Goal: Task Accomplishment & Management: Manage account settings

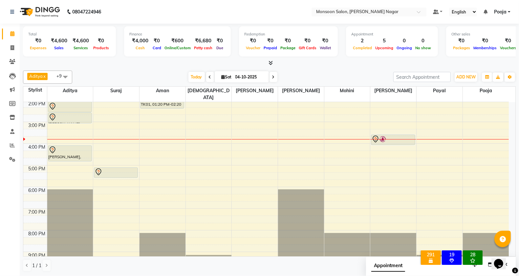
scroll to position [22, 0]
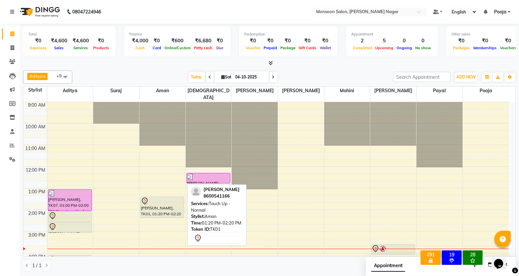
click at [167, 204] on div "[PERSON_NAME], TK01, 01:20 PM-02:20 PM, Touch Up - Normal" at bounding box center [162, 207] width 43 height 21
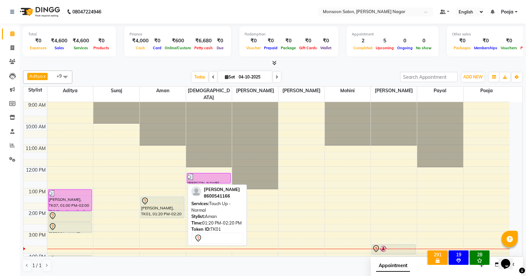
select select "7"
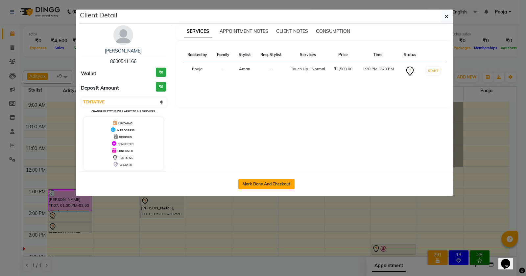
click at [262, 187] on button "Mark Done And Checkout" at bounding box center [266, 184] width 56 height 11
select select "service"
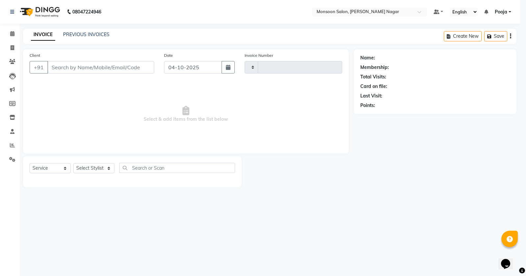
type input "3118"
select select "4905"
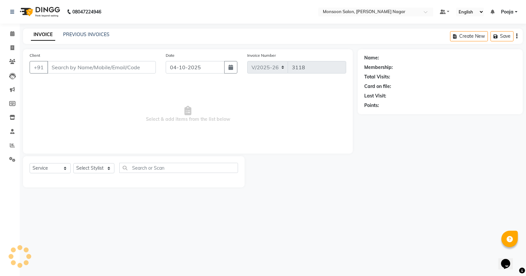
type input "86******66"
select select "67953"
select select "1: Object"
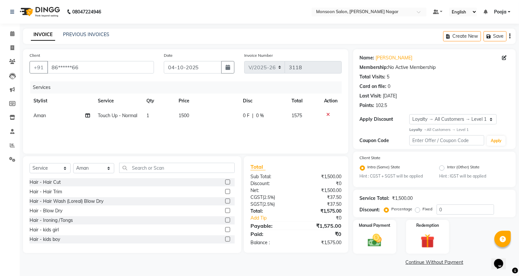
click at [205, 119] on td "1500" at bounding box center [207, 115] width 64 height 15
select select "67953"
click at [206, 117] on input "1500" at bounding box center [208, 117] width 41 height 10
type input "1"
type input "1800"
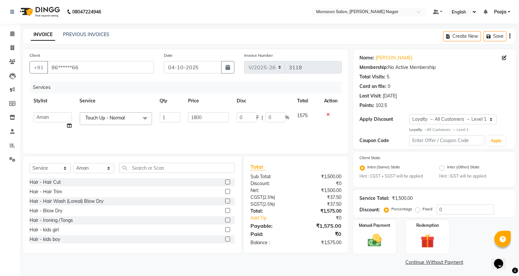
click at [246, 42] on div "INVOICE PREVIOUS INVOICES Create New Save" at bounding box center [269, 36] width 493 height 15
click at [373, 239] on img at bounding box center [374, 241] width 23 height 16
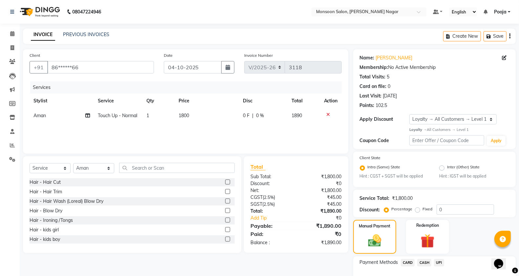
click at [440, 265] on span "UPI" at bounding box center [439, 263] width 10 height 8
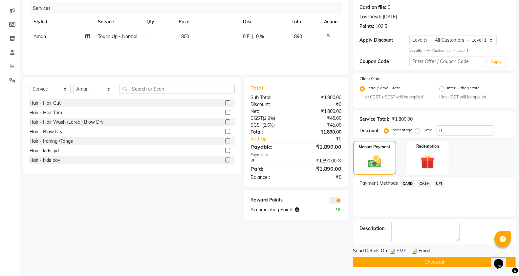
click at [436, 260] on button "Checkout" at bounding box center [435, 262] width 163 height 10
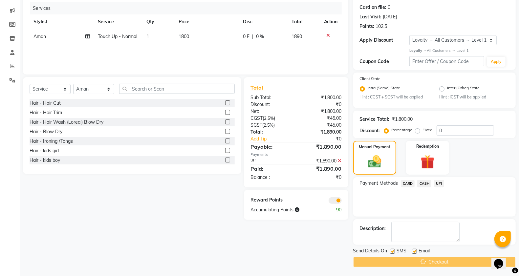
scroll to position [80, 0]
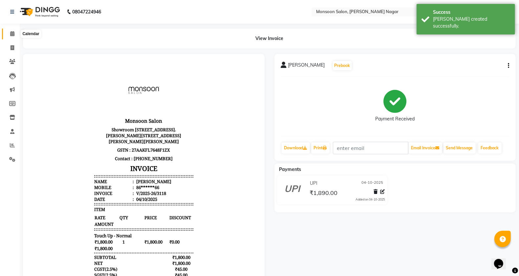
click at [13, 34] on icon at bounding box center [12, 33] width 4 height 5
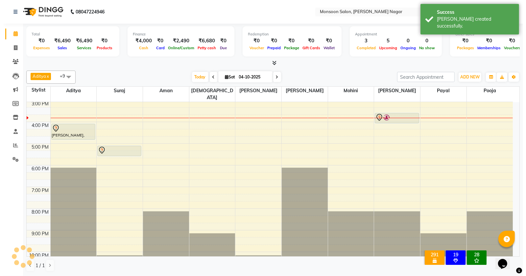
scroll to position [44, 0]
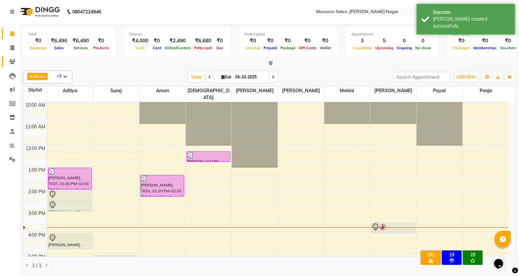
drag, startPoint x: 11, startPoint y: 66, endPoint x: 15, endPoint y: 62, distance: 6.3
click at [12, 66] on link "Clients" at bounding box center [10, 62] width 16 height 11
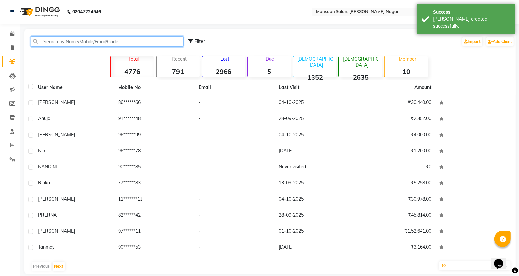
click at [67, 43] on input "text" at bounding box center [107, 41] width 153 height 10
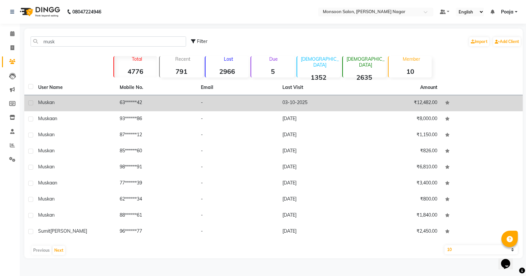
click at [370, 105] on td "₹12,482.00" at bounding box center [400, 103] width 81 height 16
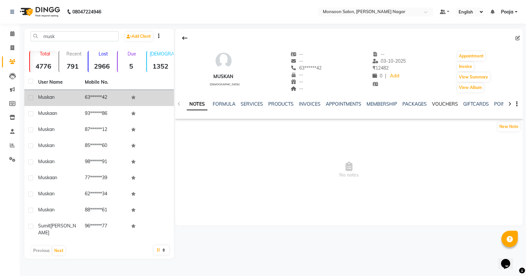
click at [445, 104] on link "VOUCHERS" at bounding box center [445, 104] width 26 height 6
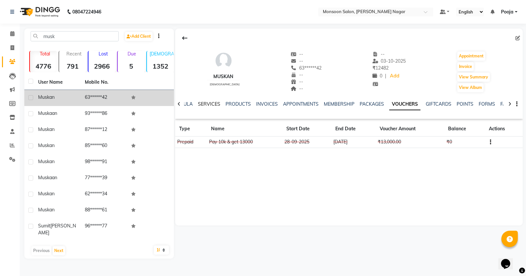
click at [204, 101] on link "SERVICES" at bounding box center [209, 104] width 22 height 6
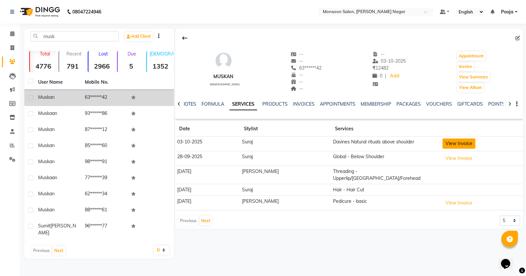
click at [444, 145] on button "View Invoice" at bounding box center [458, 144] width 33 height 10
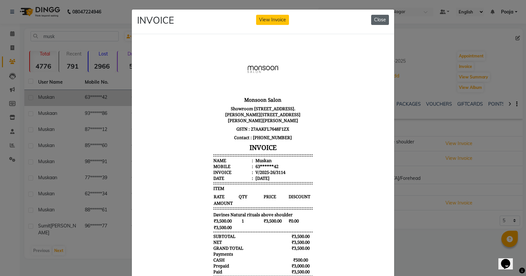
click at [371, 20] on button "Close" at bounding box center [380, 20] width 18 height 10
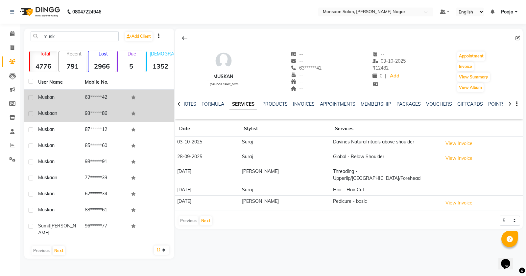
click at [105, 112] on td "93******86" at bounding box center [104, 114] width 47 height 16
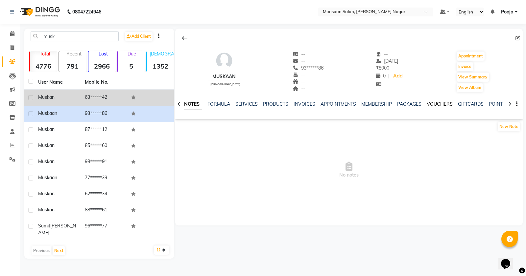
click at [434, 104] on link "VOUCHERS" at bounding box center [439, 104] width 26 height 6
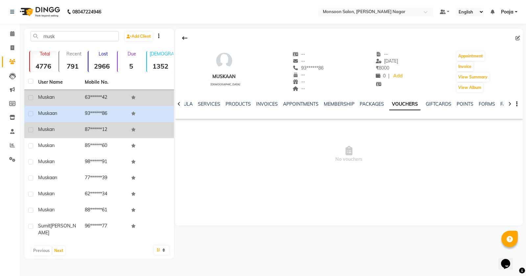
click at [94, 127] on td "87******12" at bounding box center [104, 130] width 47 height 16
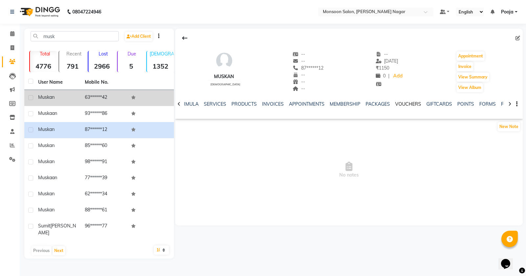
click at [414, 106] on link "VOUCHERS" at bounding box center [408, 104] width 26 height 6
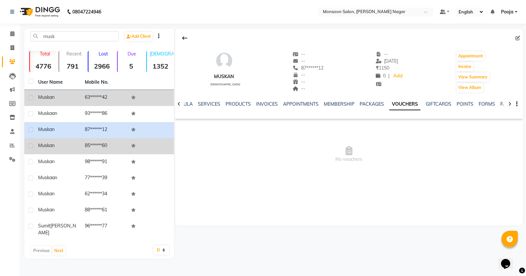
click at [118, 146] on td "85******60" at bounding box center [104, 146] width 47 height 16
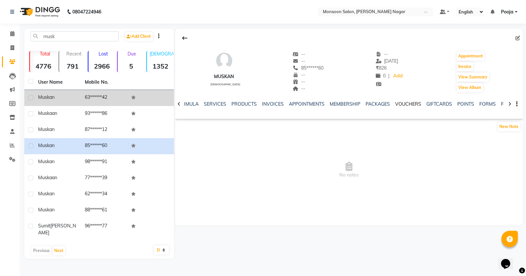
click at [407, 104] on link "VOUCHERS" at bounding box center [408, 104] width 26 height 6
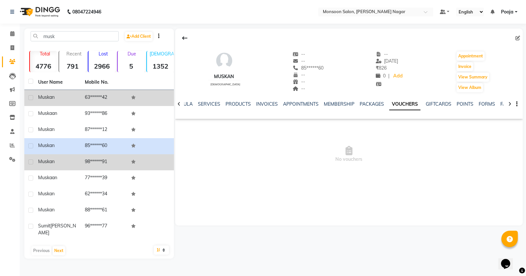
drag, startPoint x: 97, startPoint y: 167, endPoint x: 110, endPoint y: 163, distance: 13.6
click at [101, 167] on td "98******91" at bounding box center [104, 162] width 47 height 16
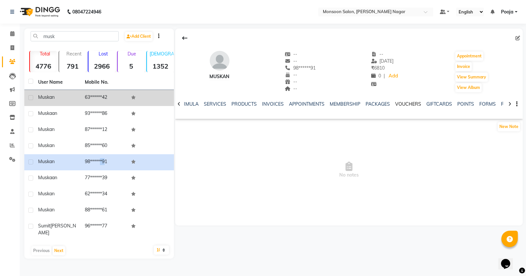
click at [415, 105] on link "VOUCHERS" at bounding box center [408, 104] width 26 height 6
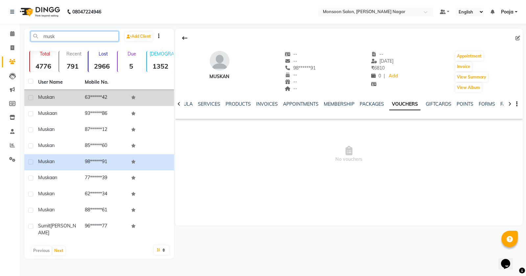
click at [54, 34] on input "musk" at bounding box center [75, 36] width 88 height 10
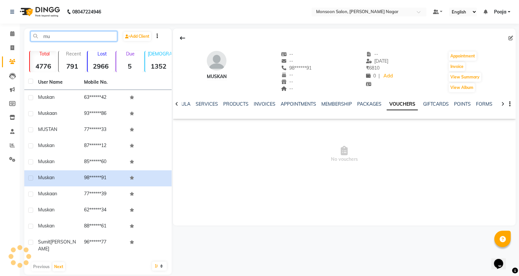
type input "m"
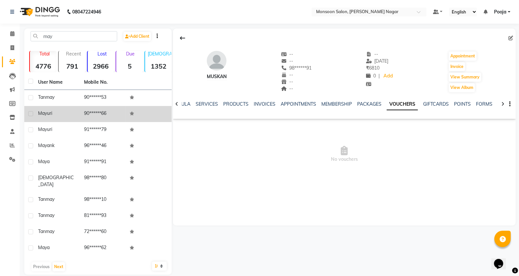
click at [107, 114] on td "90******66" at bounding box center [103, 114] width 46 height 16
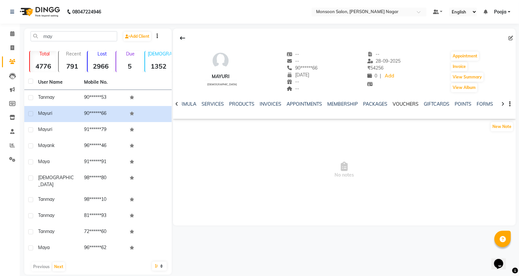
click at [398, 103] on link "VOUCHERS" at bounding box center [406, 104] width 26 height 6
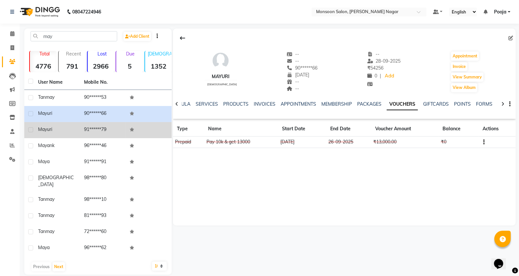
click at [124, 132] on td "91******79" at bounding box center [103, 130] width 46 height 16
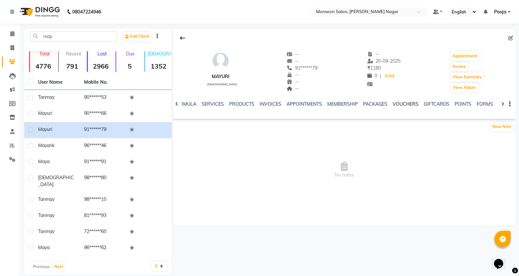
click at [403, 105] on link "VOUCHERS" at bounding box center [406, 104] width 26 height 6
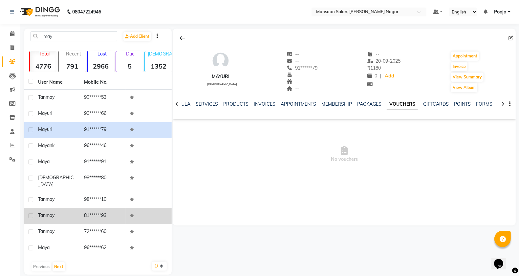
scroll to position [3, 0]
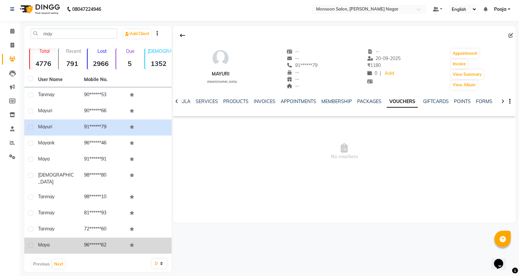
click at [77, 239] on td "maya" at bounding box center [57, 246] width 46 height 16
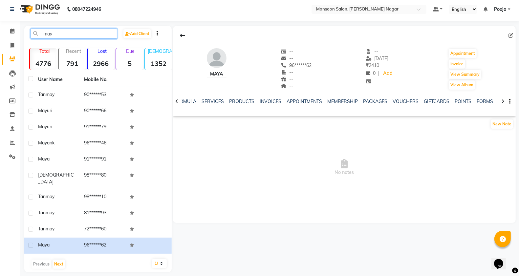
click at [94, 35] on input "may" at bounding box center [74, 34] width 87 height 10
type input "m"
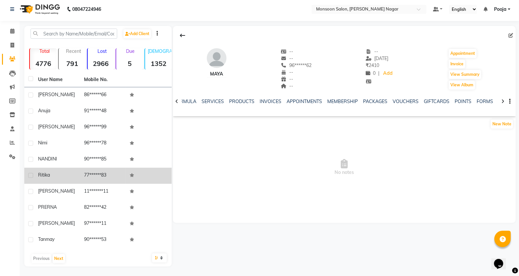
click at [100, 178] on td "77******83" at bounding box center [103, 176] width 46 height 16
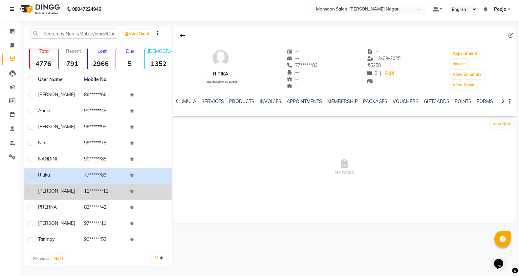
click at [95, 196] on td "11*******11" at bounding box center [103, 192] width 46 height 16
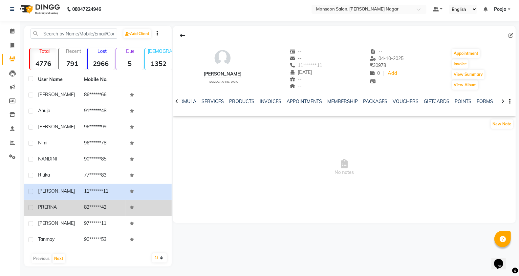
click at [99, 207] on td "82******42" at bounding box center [103, 208] width 46 height 16
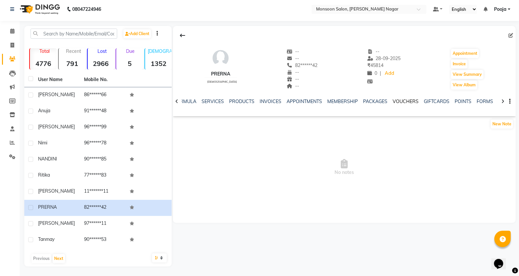
click at [402, 103] on link "VOUCHERS" at bounding box center [406, 102] width 26 height 6
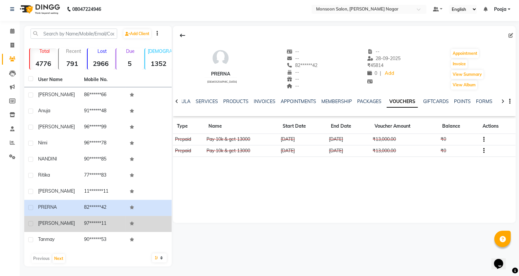
click at [116, 227] on td "97******11" at bounding box center [103, 224] width 46 height 16
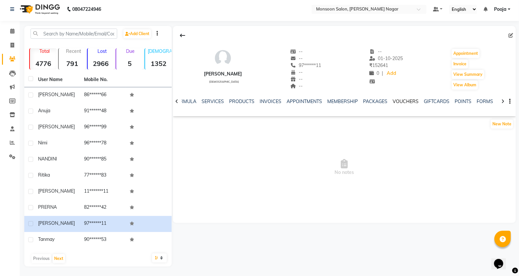
click at [401, 100] on link "VOUCHERS" at bounding box center [406, 102] width 26 height 6
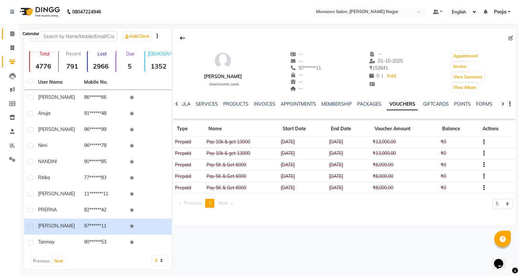
click at [13, 37] on span at bounding box center [12, 34] width 11 height 8
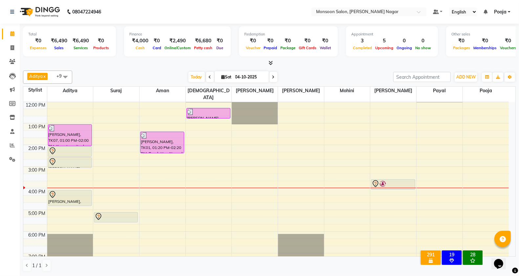
scroll to position [58, 0]
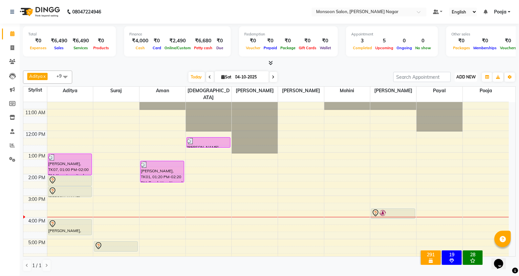
click at [464, 78] on span "ADD NEW" at bounding box center [466, 77] width 19 height 5
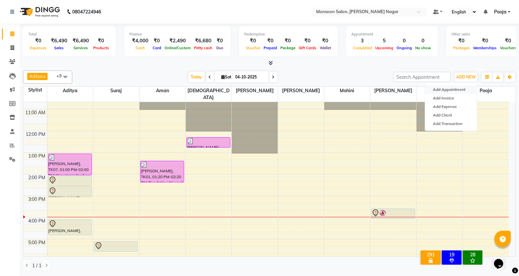
click at [449, 89] on button "Add Appointment" at bounding box center [451, 89] width 52 height 9
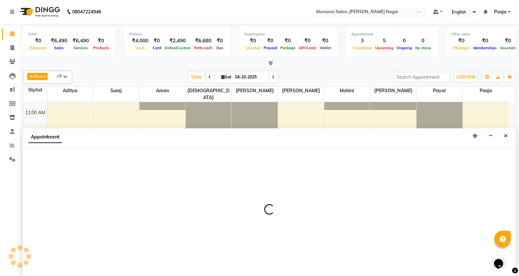
scroll to position [0, 0]
select select "540"
select select "tentative"
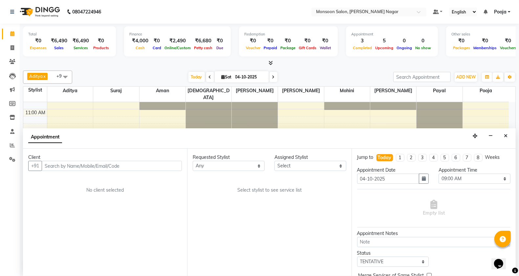
click at [172, 169] on input "text" at bounding box center [112, 166] width 140 height 10
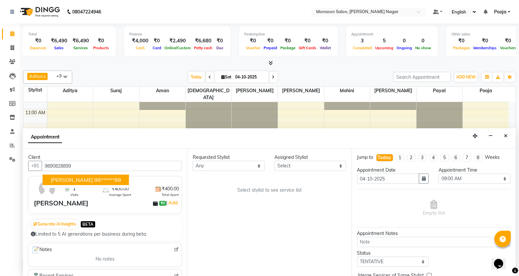
click at [94, 179] on ngb-highlight "98******99" at bounding box center [107, 180] width 27 height 7
type input "98******99"
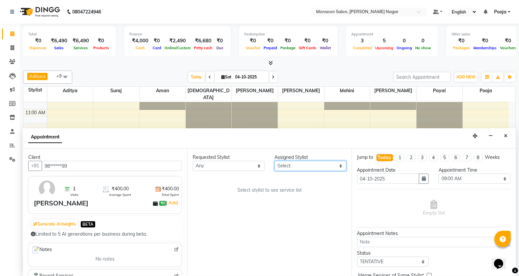
click at [301, 169] on select "Select Aditya Aman Amruta Harriet Harshad Mohini Payal Pooja Rajeshree Suraj Vi…" at bounding box center [311, 166] width 72 height 10
select select "67953"
click at [275, 161] on select "Select Aditya Aman Amruta Harriet Harshad Mohini Payal Pooja Rajeshree Suraj Vi…" at bounding box center [311, 166] width 72 height 10
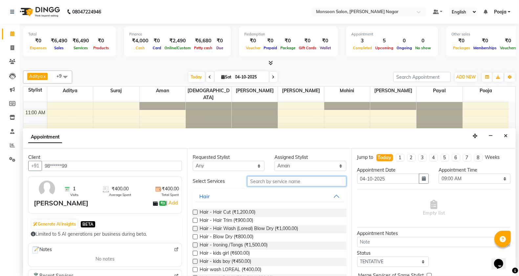
click at [260, 181] on input "text" at bounding box center [296, 181] width 99 height 10
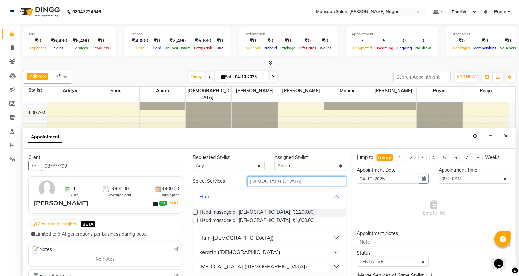
type input "male"
click at [201, 238] on div "Hair (Male)" at bounding box center [236, 238] width 75 height 8
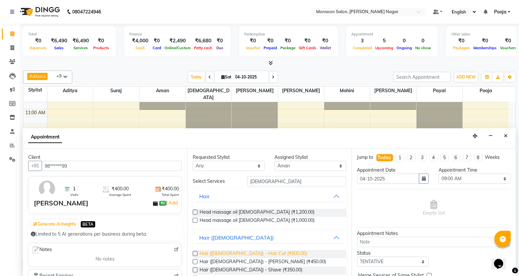
click at [218, 255] on span "Hair (Male) - Hair Cut (₹600.00)" at bounding box center [253, 254] width 107 height 8
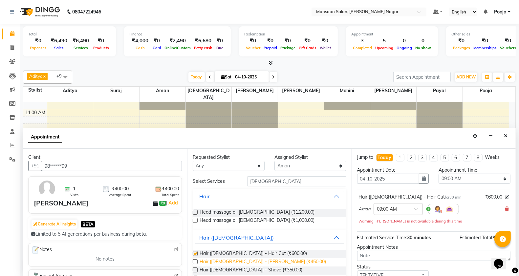
checkbox input "false"
click at [223, 261] on span "Hair (Male) - Beard (₹450.00)" at bounding box center [263, 263] width 126 height 8
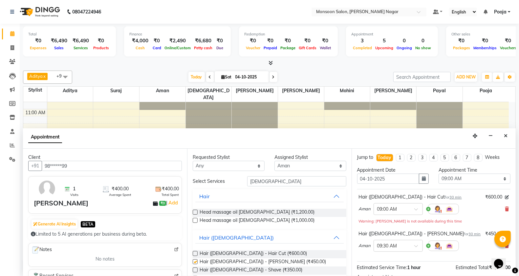
checkbox input "false"
click at [464, 179] on select "Select 09:00 AM 09:15 AM 09:30 AM 09:45 AM 10:00 AM 10:15 AM 10:30 AM 10:45 AM …" at bounding box center [475, 179] width 72 height 10
select select "960"
click at [439, 174] on select "Select 09:00 AM 09:15 AM 09:30 AM 09:45 AM 10:00 AM 10:15 AM 10:30 AM 10:45 AM …" at bounding box center [475, 179] width 72 height 10
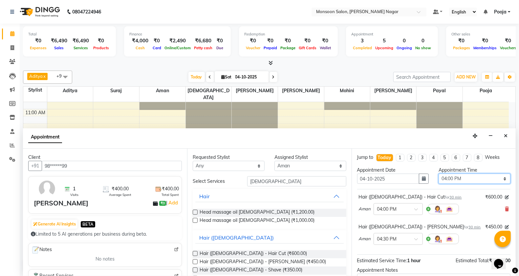
scroll to position [69, 0]
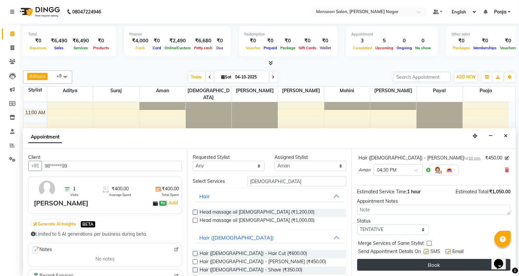
click at [432, 270] on button "Book" at bounding box center [433, 265] width 153 height 12
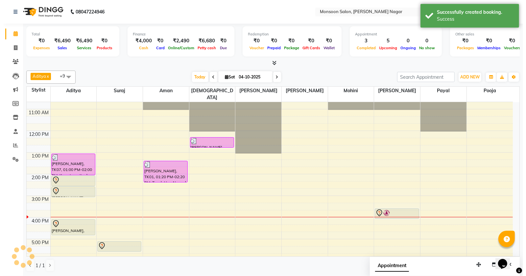
scroll to position [0, 0]
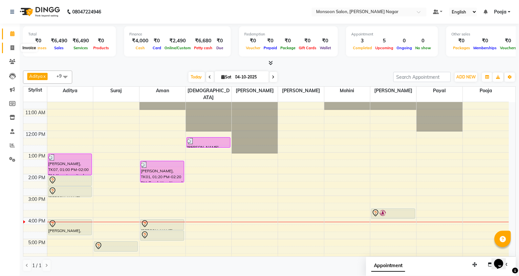
click at [10, 46] on span at bounding box center [12, 48] width 11 height 8
select select "service"
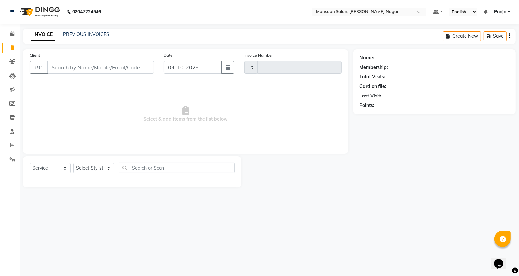
type input "3119"
select select "4905"
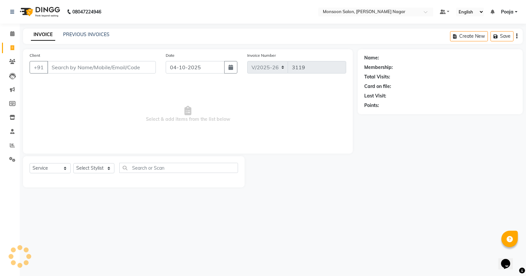
click at [86, 69] on input "Client" at bounding box center [101, 67] width 108 height 12
type input "8999774046"
click at [137, 69] on span "Add Client" at bounding box center [139, 67] width 26 height 7
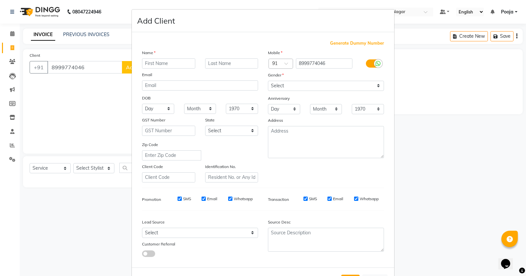
click at [153, 61] on input "text" at bounding box center [168, 63] width 53 height 10
type input "Simran"
click at [218, 64] on input "text" at bounding box center [231, 63] width 53 height 10
type input "naidu"
click at [277, 87] on select "Select [DEMOGRAPHIC_DATA] [DEMOGRAPHIC_DATA] Other Prefer Not To Say" at bounding box center [326, 86] width 116 height 10
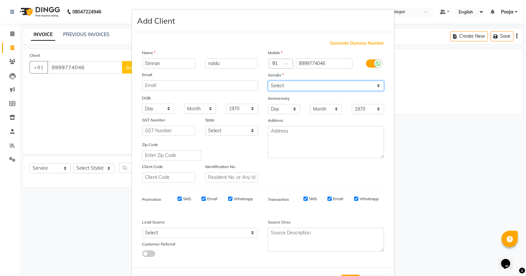
select select "[DEMOGRAPHIC_DATA]"
click at [268, 81] on select "Select [DEMOGRAPHIC_DATA] [DEMOGRAPHIC_DATA] Other Prefer Not To Say" at bounding box center [326, 86] width 116 height 10
click at [154, 112] on select "Day 01 02 03 04 05 06 07 08 09 10 11 12 13 14 15 16 17 18 19 20 21 22 23 24 25 …" at bounding box center [158, 109] width 32 height 10
select select "25"
click at [142, 104] on select "Day 01 02 03 04 05 06 07 08 09 10 11 12 13 14 15 16 17 18 19 20 21 22 23 24 25 …" at bounding box center [158, 109] width 32 height 10
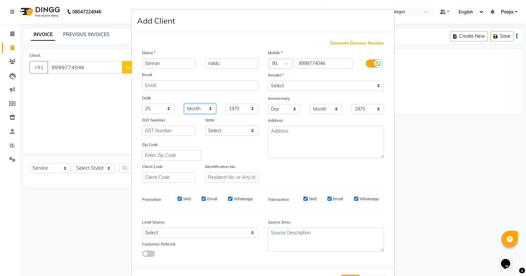
click at [197, 104] on select "Month January February March April May June July August September October Novem…" at bounding box center [200, 109] width 32 height 10
select select "05"
click at [184, 104] on select "Month January February March April May June July August September October Novem…" at bounding box center [200, 109] width 32 height 10
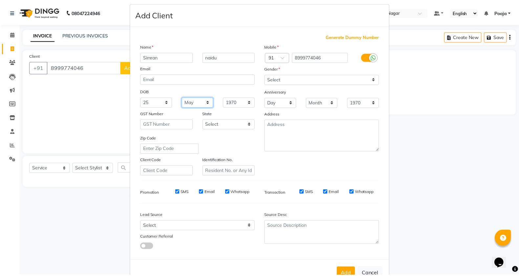
scroll to position [25, 0]
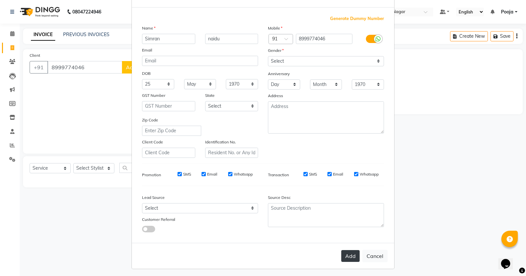
click at [342, 257] on button "Add" at bounding box center [350, 256] width 18 height 12
type input "89******46"
select select
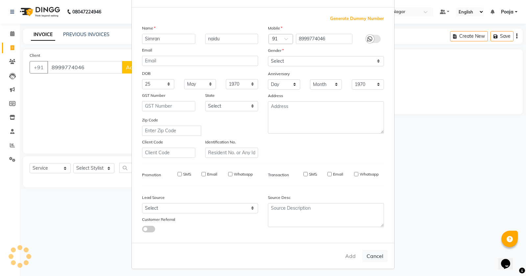
select select
checkbox input "false"
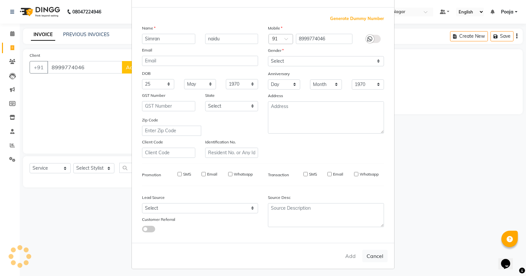
checkbox input "false"
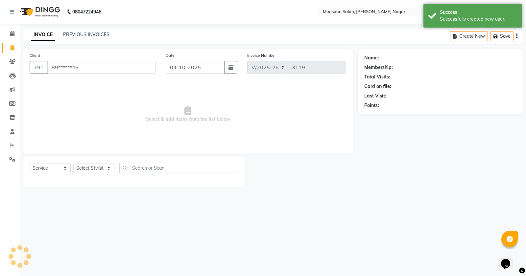
select select "1: Object"
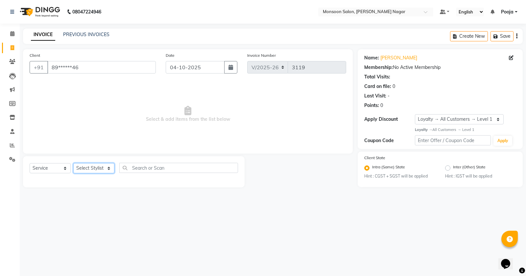
click at [95, 170] on select "Select Stylist [PERSON_NAME] [PERSON_NAME] [PERSON_NAME] [PERSON_NAME] [PERSON_…" at bounding box center [93, 168] width 41 height 10
select select "89609"
click at [73, 163] on select "Select Stylist [PERSON_NAME] [PERSON_NAME] [PERSON_NAME] [PERSON_NAME] [PERSON_…" at bounding box center [93, 168] width 41 height 10
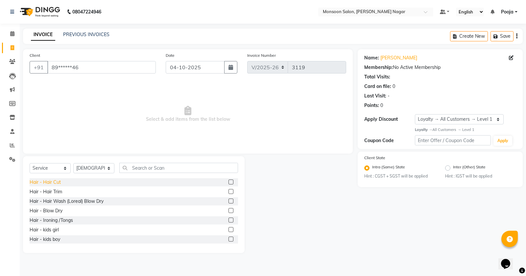
click at [56, 183] on div "Hair - Hair Cut" at bounding box center [45, 182] width 31 height 7
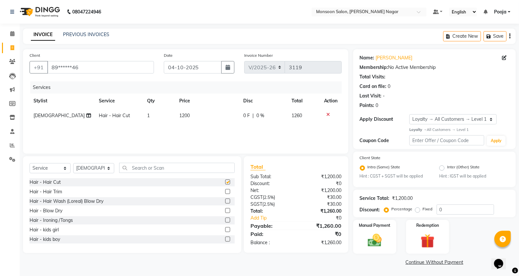
checkbox input "false"
click at [376, 245] on img at bounding box center [374, 241] width 23 height 16
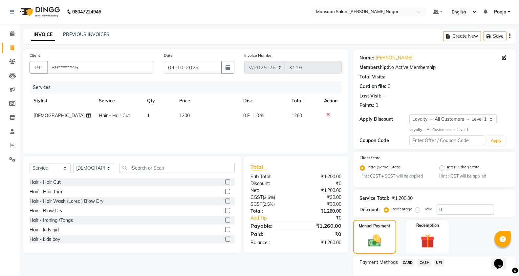
click at [403, 262] on span "CARD" at bounding box center [408, 263] width 14 height 8
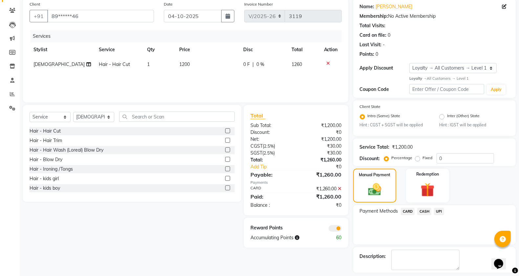
scroll to position [80, 0]
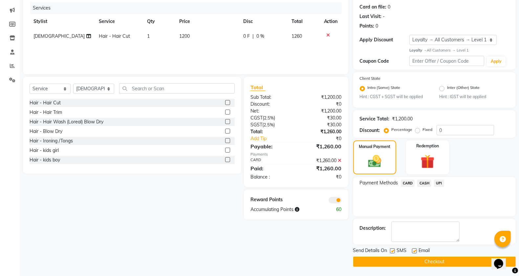
click at [400, 262] on button "Checkout" at bounding box center [435, 262] width 163 height 10
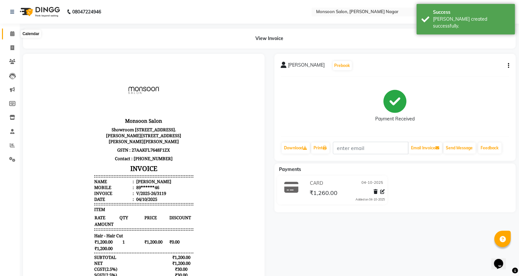
click at [11, 32] on icon at bounding box center [12, 33] width 4 height 5
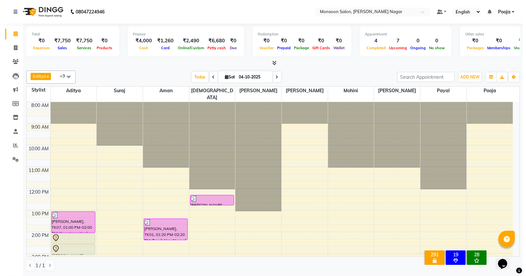
scroll to position [109, 0]
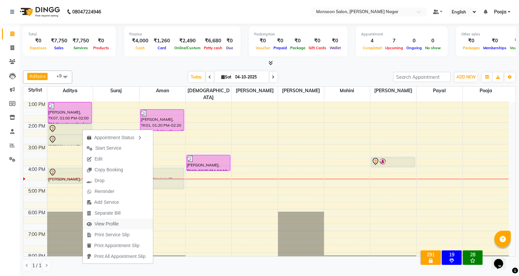
click at [102, 221] on span "View Profile" at bounding box center [107, 224] width 24 height 7
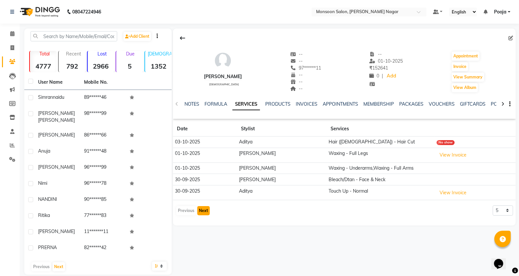
click at [206, 213] on button "Next" at bounding box center [203, 210] width 12 height 9
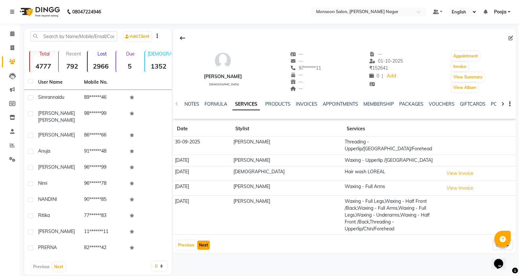
click at [201, 241] on button "Next" at bounding box center [203, 245] width 12 height 9
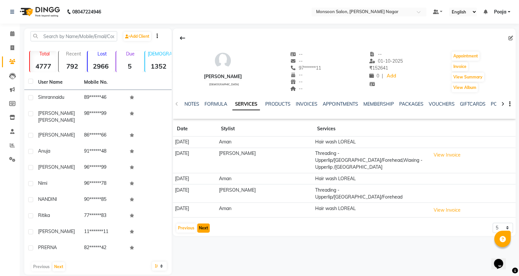
click at [200, 224] on button "Next" at bounding box center [203, 228] width 12 height 9
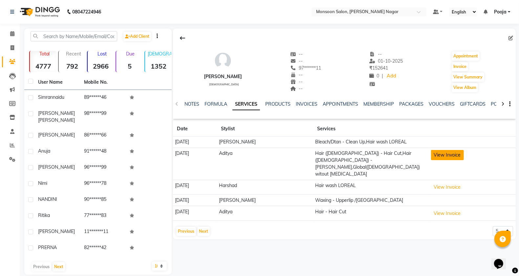
click at [436, 160] on button "View Invoice" at bounding box center [447, 155] width 33 height 10
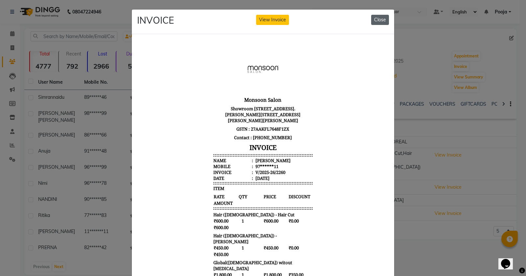
click at [379, 20] on button "Close" at bounding box center [380, 20] width 18 height 10
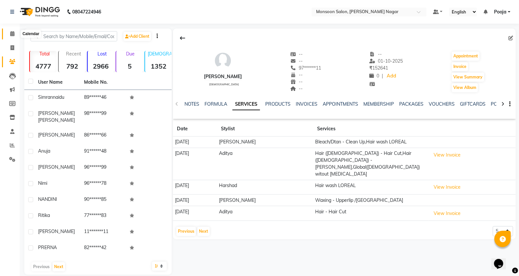
click at [13, 32] on icon at bounding box center [12, 33] width 4 height 5
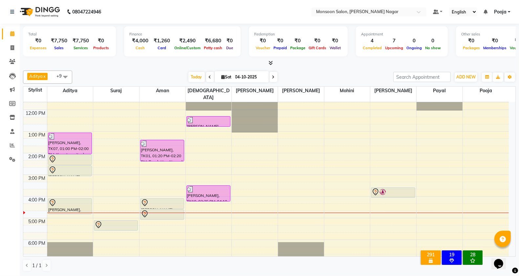
scroll to position [109, 0]
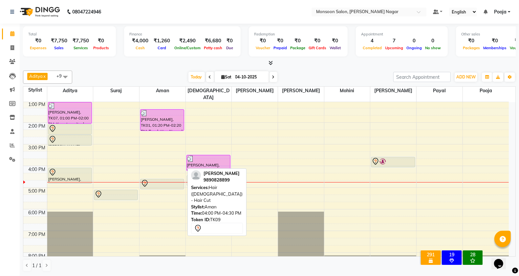
drag, startPoint x: 165, startPoint y: 163, endPoint x: 208, endPoint y: 167, distance: 43.6
click at [208, 167] on div "8:00 AM 9:00 AM 10:00 AM 11:00 AM 12:00 PM 1:00 PM 2:00 PM 3:00 PM 4:00 PM 5:00…" at bounding box center [266, 155] width 486 height 325
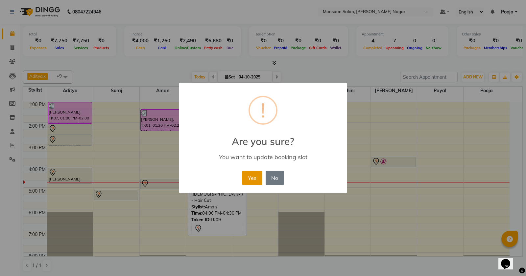
click at [255, 179] on button "Yes" at bounding box center [252, 178] width 20 height 14
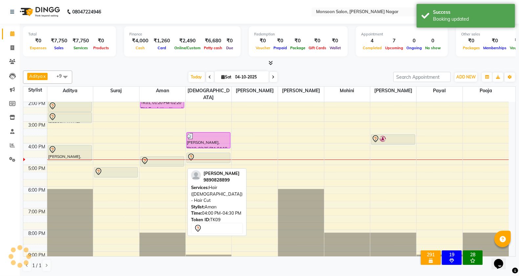
scroll to position [168, 0]
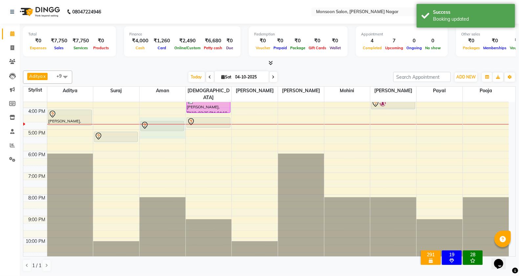
drag, startPoint x: 157, startPoint y: 117, endPoint x: 202, endPoint y: 129, distance: 46.5
click at [202, 129] on div "8:00 AM 9:00 AM 10:00 AM 11:00 AM 12:00 PM 1:00 PM 2:00 PM 3:00 PM 4:00 PM 5:00…" at bounding box center [266, 97] width 486 height 325
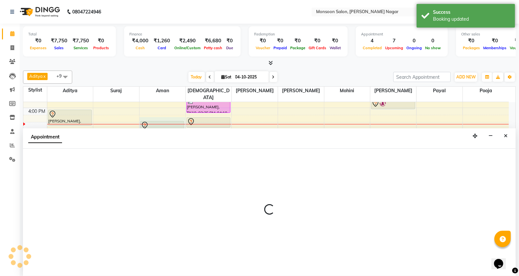
select select "67953"
select select "tentative"
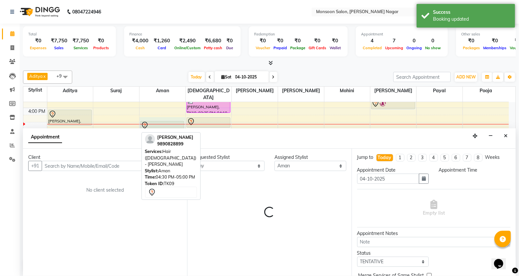
select select "975"
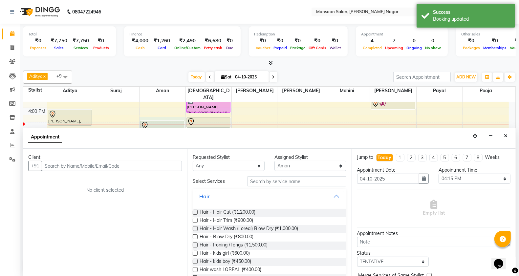
scroll to position [0, 0]
click at [506, 138] on icon "Close" at bounding box center [506, 136] width 4 height 5
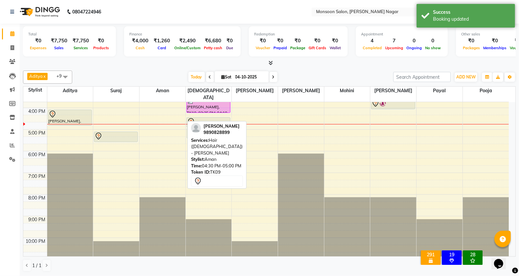
drag, startPoint x: 167, startPoint y: 120, endPoint x: 212, endPoint y: 127, distance: 45.9
click at [212, 127] on div "Aditya x Suraj x Aman x Vishnu x Amruta x Rajeshree x Mohini x Harriet x Payal …" at bounding box center [269, 171] width 493 height 207
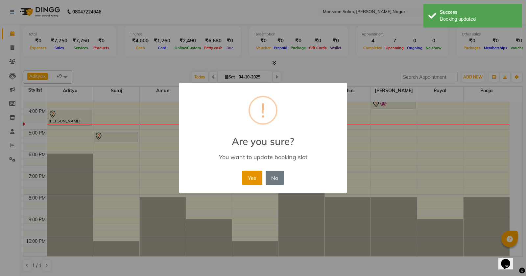
click at [252, 176] on button "Yes" at bounding box center [252, 178] width 20 height 14
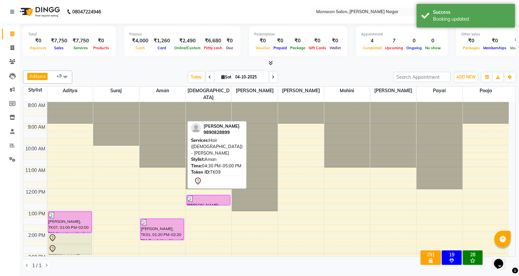
scroll to position [168, 0]
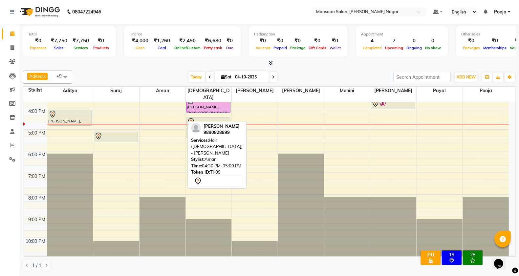
select select "58969"
select select "tentative"
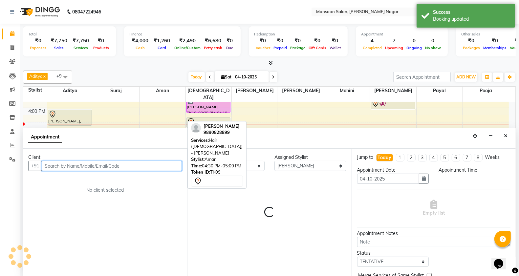
select select "1080"
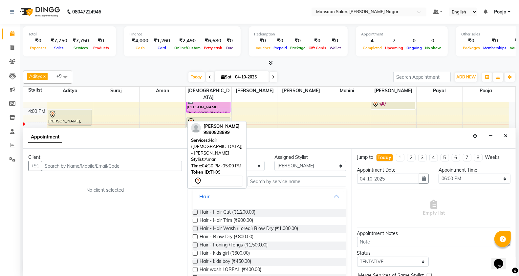
drag, startPoint x: 504, startPoint y: 136, endPoint x: 350, endPoint y: 79, distance: 164.1
click at [503, 135] on button "Close" at bounding box center [506, 136] width 10 height 10
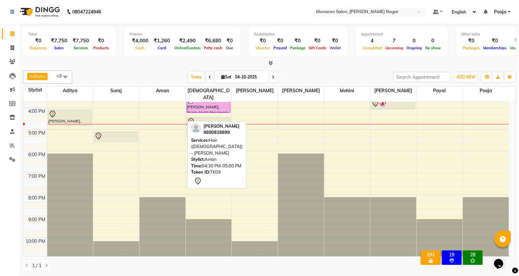
click at [330, 66] on div at bounding box center [269, 63] width 493 height 7
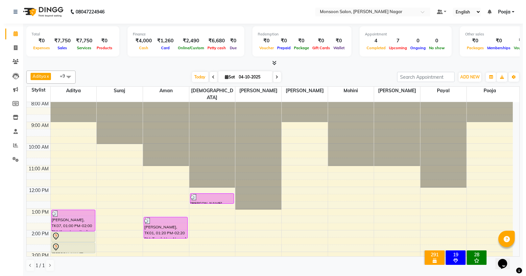
scroll to position [0, 0]
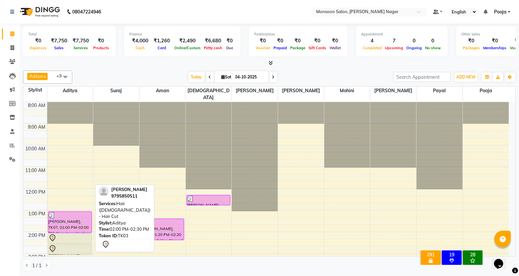
click at [78, 242] on div at bounding box center [69, 243] width 43 height 3
click at [78, 234] on div at bounding box center [70, 238] width 43 height 8
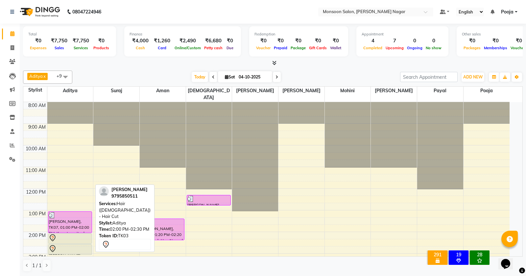
select select "7"
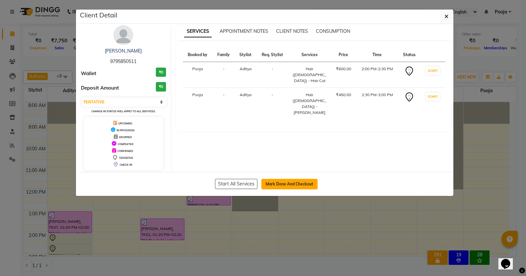
click at [275, 185] on button "Mark Done And Checkout" at bounding box center [289, 184] width 56 height 11
select select "4905"
select select "service"
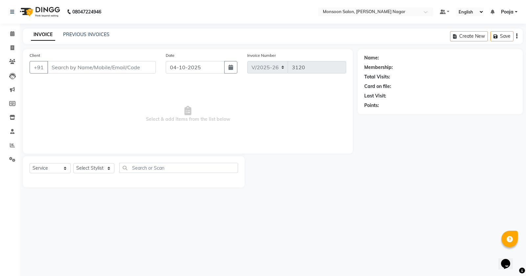
type input "97******11"
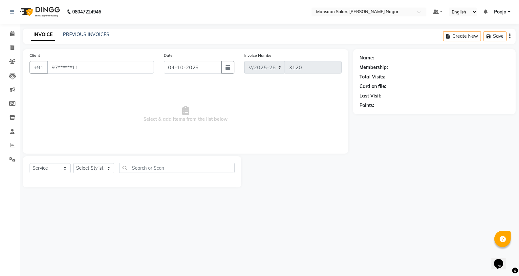
select select "51999"
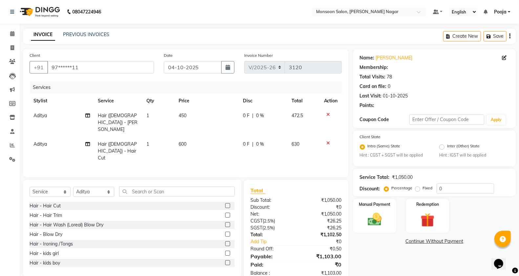
select select "1: Object"
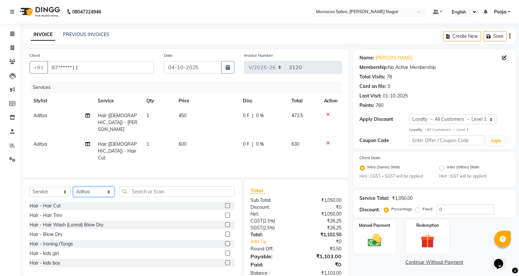
click at [97, 187] on select "Select Stylist [PERSON_NAME] [PERSON_NAME] [PERSON_NAME] [PERSON_NAME] [PERSON_…" at bounding box center [93, 192] width 41 height 10
click at [157, 187] on input "text" at bounding box center [177, 192] width 116 height 10
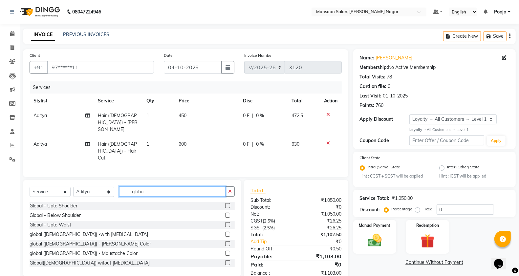
type input "globa"
click at [225, 261] on label at bounding box center [227, 263] width 5 height 5
click at [225, 261] on input "checkbox" at bounding box center [227, 263] width 4 height 4
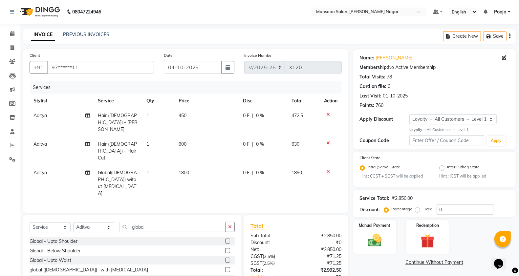
checkbox input "false"
click at [92, 222] on select "Select Stylist [PERSON_NAME] [PERSON_NAME] [PERSON_NAME] [PERSON_NAME] [PERSON_…" at bounding box center [93, 227] width 41 height 10
select select "41156"
click at [73, 222] on select "Select Stylist [PERSON_NAME] [PERSON_NAME] [PERSON_NAME] [PERSON_NAME] [PERSON_…" at bounding box center [93, 227] width 41 height 10
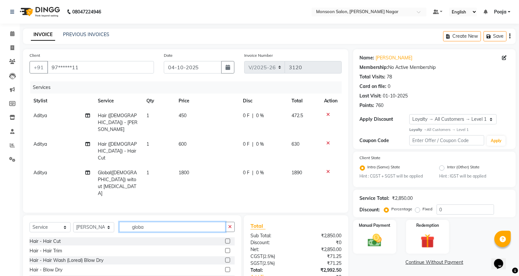
drag, startPoint x: 153, startPoint y: 195, endPoint x: 117, endPoint y: 206, distance: 38.3
click at [117, 222] on div "Select Service Product Membership Package Voucher Prepaid Gift Card Select Styl…" at bounding box center [132, 229] width 205 height 15
type input "thr"
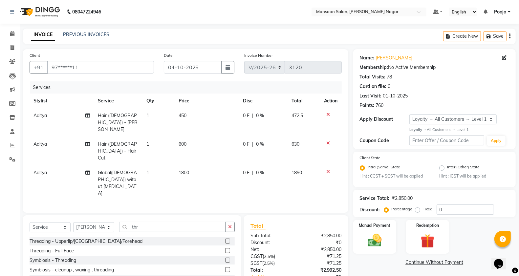
click at [227, 239] on label at bounding box center [227, 241] width 5 height 5
click at [227, 240] on input "checkbox" at bounding box center [227, 242] width 4 height 4
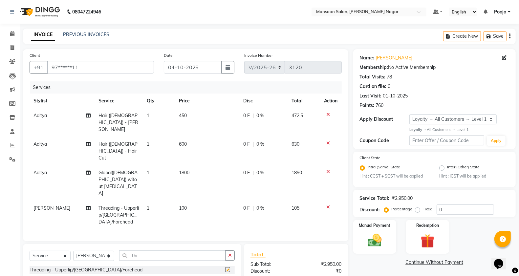
checkbox input "false"
click at [250, 170] on div "0 F | 0 %" at bounding box center [263, 173] width 40 height 7
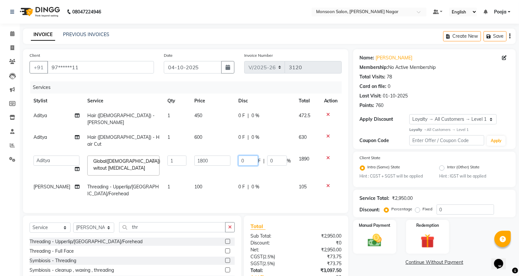
drag, startPoint x: 247, startPoint y: 148, endPoint x: 229, endPoint y: 151, distance: 19.1
click at [229, 152] on tr "Aditya Aman Amruta Harriet Harshad Mohini Payal Pooja Rajeshree Suraj Vishnu Gl…" at bounding box center [186, 166] width 312 height 28
type input "367"
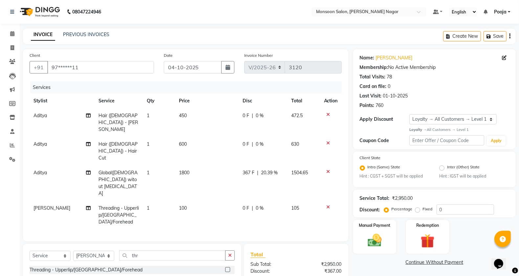
click at [228, 166] on td "1800" at bounding box center [207, 183] width 64 height 35
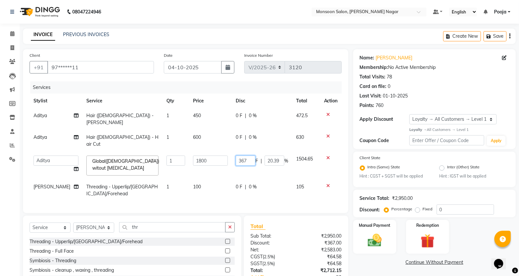
click at [239, 156] on input "367" at bounding box center [246, 161] width 20 height 10
type input "300"
click at [241, 156] on td "300 F | 20.39 %" at bounding box center [262, 166] width 60 height 28
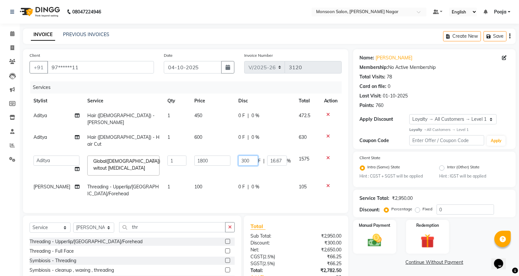
click at [242, 156] on input "300" at bounding box center [249, 161] width 20 height 10
type input "400"
click at [235, 158] on tr "Aditya Aman Amruta Harriet Harshad Mohini Payal Pooja Rajeshree Suraj Vishnu Gl…" at bounding box center [186, 166] width 312 height 28
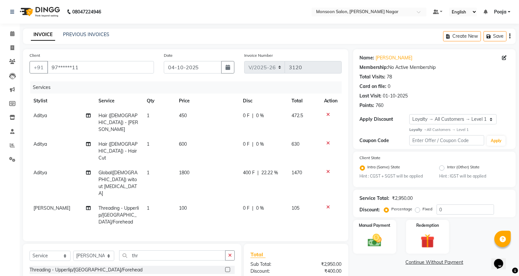
click at [245, 170] on span "400 F" at bounding box center [249, 173] width 12 height 7
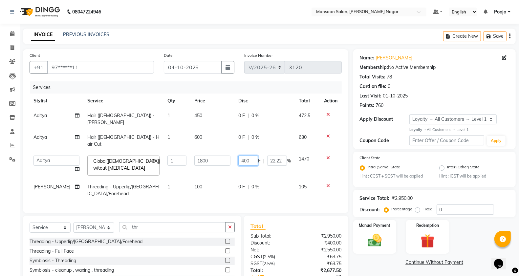
click at [242, 156] on input "400" at bounding box center [249, 161] width 20 height 10
type input "200"
click at [247, 163] on td "200 F | 22.22 %" at bounding box center [265, 166] width 60 height 28
click at [245, 156] on input "200" at bounding box center [249, 161] width 20 height 10
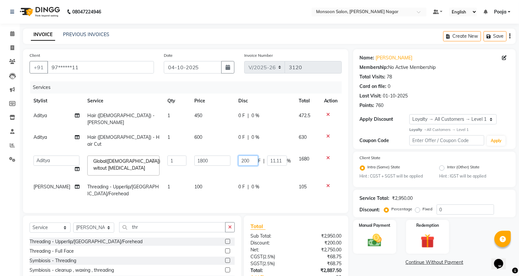
click at [245, 156] on input "200" at bounding box center [249, 161] width 20 height 10
type input "250"
click at [240, 157] on td "250 F | 11.11 %" at bounding box center [265, 166] width 60 height 28
click at [243, 156] on input "250" at bounding box center [247, 161] width 20 height 10
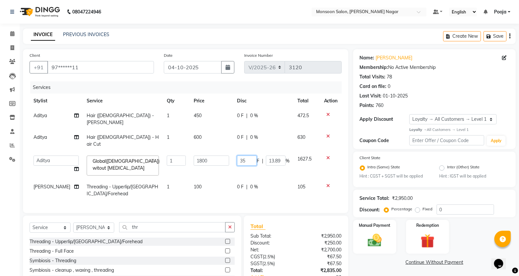
type input "350"
click at [241, 158] on td "350 F | 13.89 %" at bounding box center [263, 166] width 60 height 28
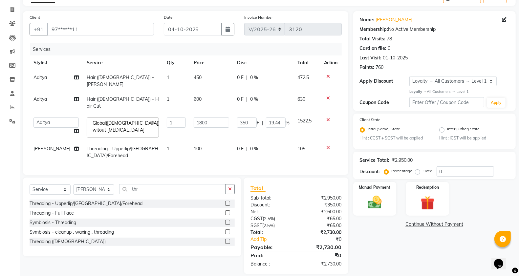
click at [267, 145] on td "0 F | 0 %" at bounding box center [263, 153] width 60 height 22
select select "41156"
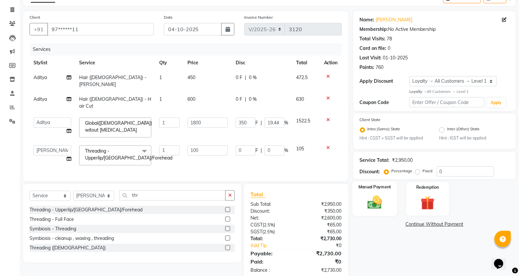
click at [367, 199] on img at bounding box center [374, 203] width 23 height 16
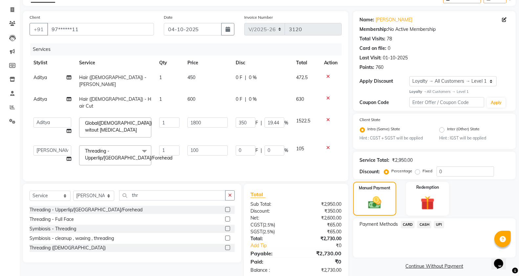
click at [407, 221] on span "CARD" at bounding box center [408, 225] width 14 height 8
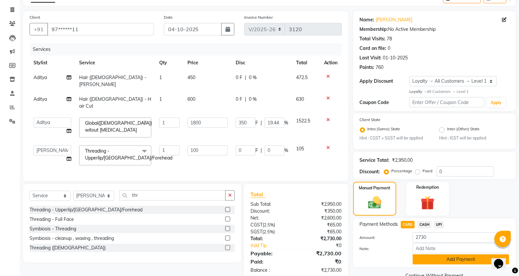
click at [430, 258] on button "Add Payment" at bounding box center [461, 260] width 97 height 10
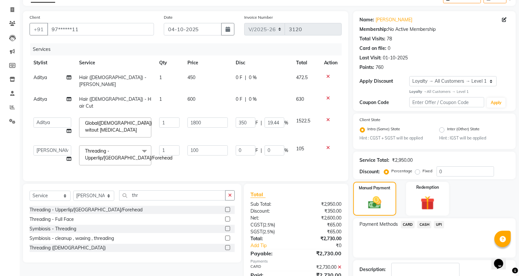
scroll to position [91, 0]
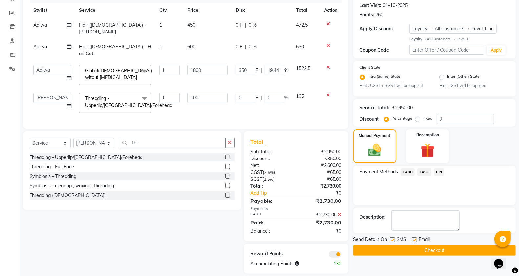
click at [429, 255] on button "Checkout" at bounding box center [435, 251] width 163 height 10
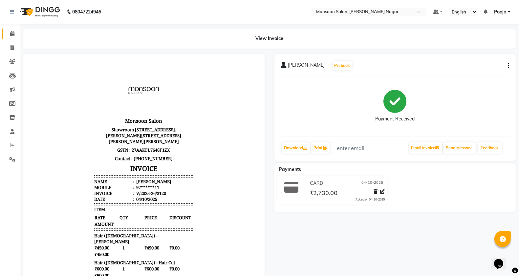
click at [10, 38] on link "Calendar" at bounding box center [10, 34] width 16 height 11
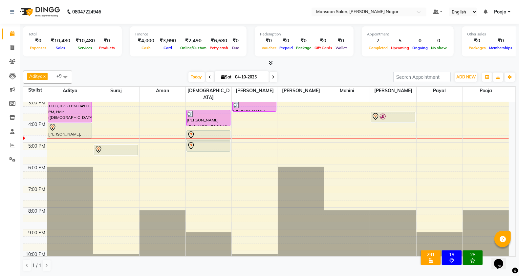
scroll to position [168, 0]
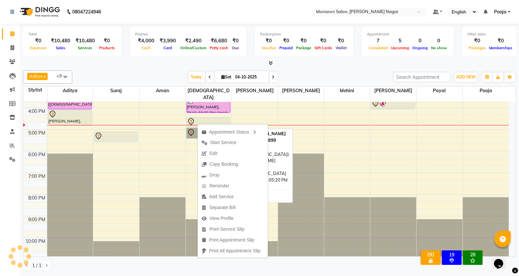
drag, startPoint x: 197, startPoint y: 124, endPoint x: 191, endPoint y: 126, distance: 7.5
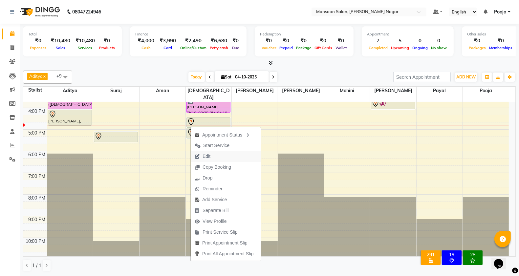
click at [216, 158] on button "Edit" at bounding box center [226, 156] width 70 height 11
select select "tentative"
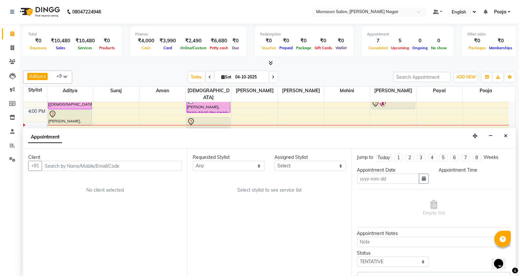
type input "04-10-2025"
select select "89609"
select select "2167"
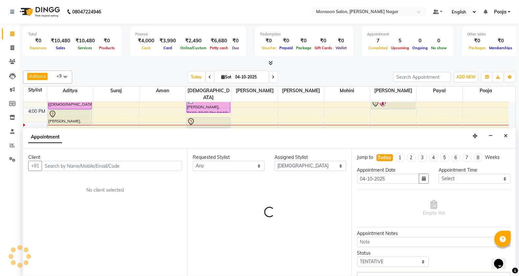
select select "2167"
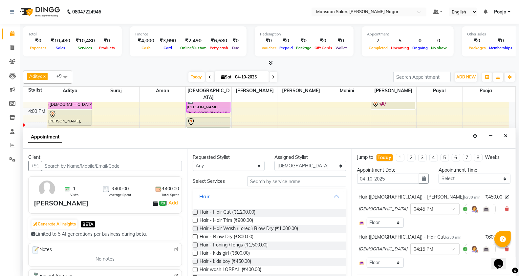
click at [498, 207] on div "Vishnu × 04:45 PM" at bounding box center [434, 209] width 150 height 17
click at [505, 209] on icon at bounding box center [507, 209] width 4 height 5
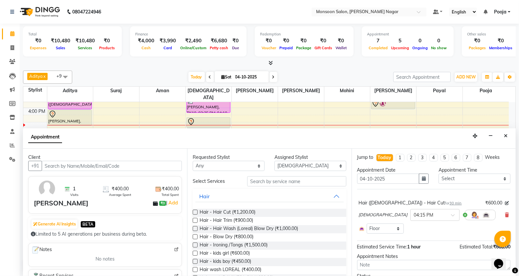
scroll to position [36, 0]
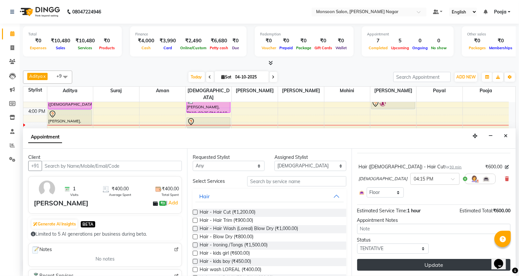
click at [442, 263] on button "Update" at bounding box center [433, 265] width 153 height 12
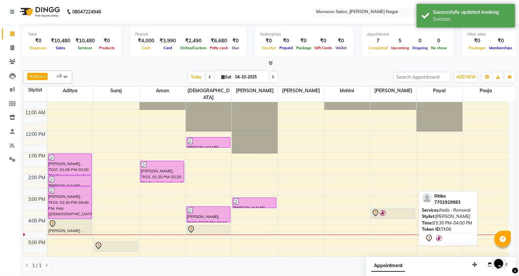
scroll to position [168, 0]
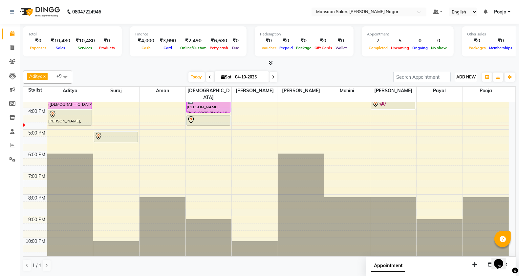
click at [460, 76] on span "ADD NEW" at bounding box center [466, 77] width 19 height 5
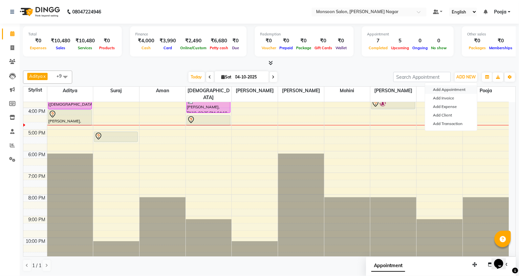
click at [459, 89] on button "Add Appointment" at bounding box center [451, 89] width 52 height 9
select select "tentative"
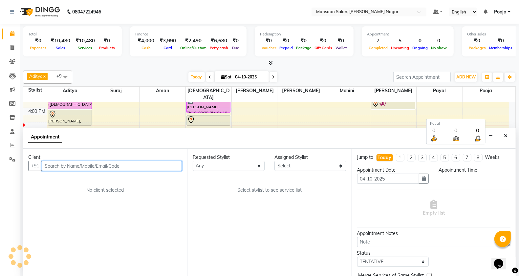
select select "540"
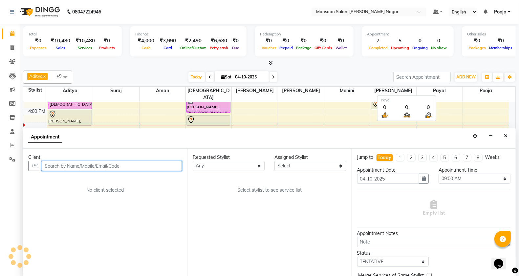
scroll to position [0, 0]
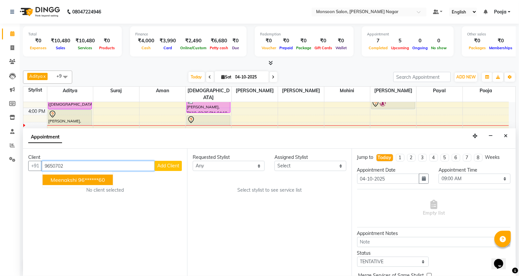
click at [105, 180] on ngb-highlight "96******60" at bounding box center [91, 180] width 27 height 7
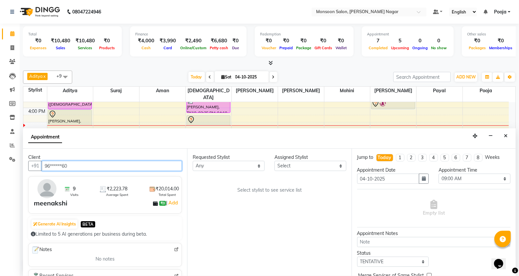
type input "96******60"
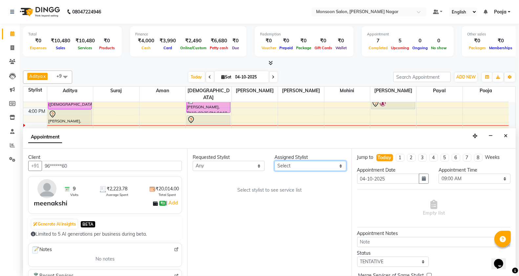
click at [287, 165] on select "Select Aditya Aman Amruta Harriet Harshad Mohini Payal Pooja Rajeshree Suraj Vi…" at bounding box center [311, 166] width 72 height 10
select select "37925"
click at [275, 161] on select "Select Aditya Aman Amruta Harriet Harshad Mohini Payal Pooja Rajeshree Suraj Vi…" at bounding box center [311, 166] width 72 height 10
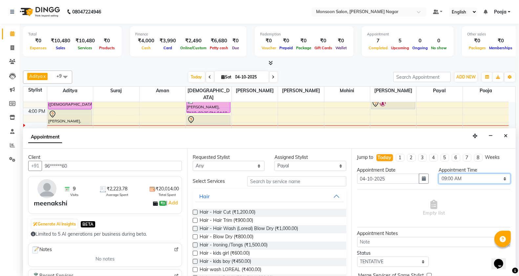
click at [456, 180] on select "Select 09:00 AM 09:15 AM 09:30 AM 09:45 AM 10:00 AM 10:15 AM 10:30 AM 10:45 AM …" at bounding box center [475, 179] width 72 height 10
select select "1035"
click at [439, 174] on select "Select 09:00 AM 09:15 AM 09:30 AM 09:45 AM 10:00 AM 10:15 AM 10:30 AM 10:45 AM …" at bounding box center [475, 179] width 72 height 10
click at [266, 178] on input "text" at bounding box center [296, 181] width 99 height 10
click at [242, 268] on span "Hair wash LOREAL (₹400.00)" at bounding box center [231, 270] width 62 height 8
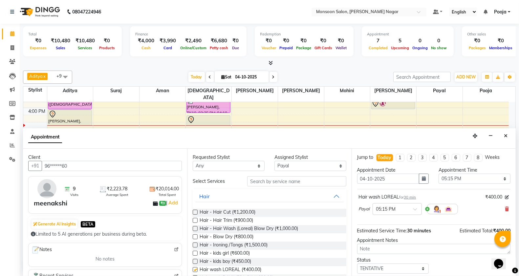
checkbox input "false"
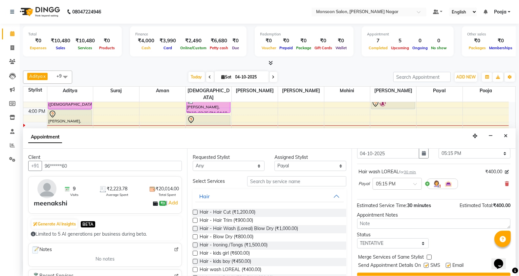
scroll to position [39, 0]
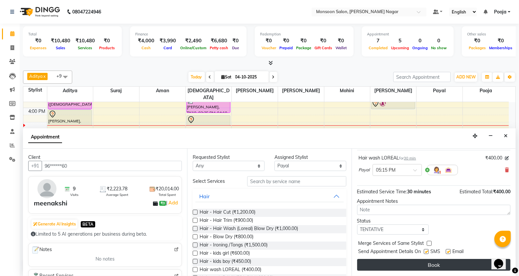
click at [414, 268] on button "Book" at bounding box center [433, 265] width 153 height 12
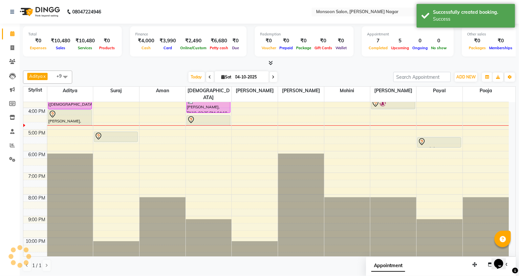
scroll to position [0, 0]
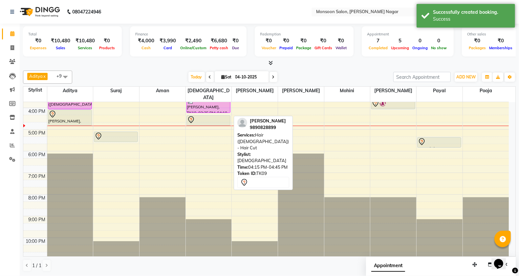
click at [215, 117] on div "[PERSON_NAME], TK09, 04:15 PM-04:45 PM, Hair ([DEMOGRAPHIC_DATA]) - Hair Cut" at bounding box center [208, 121] width 43 height 10
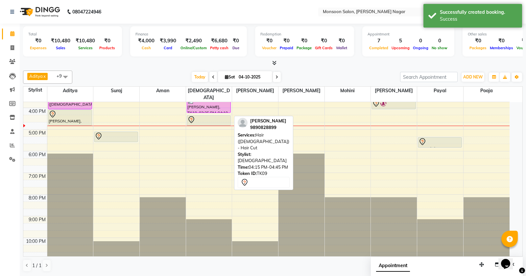
select select "7"
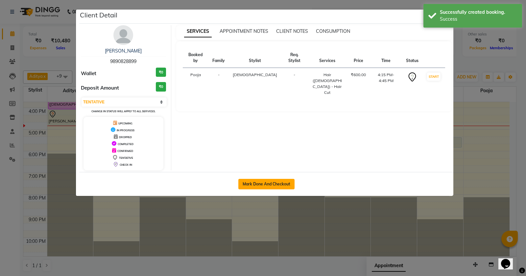
click at [275, 179] on button "Mark Done And Checkout" at bounding box center [266, 184] width 56 height 11
select select "service"
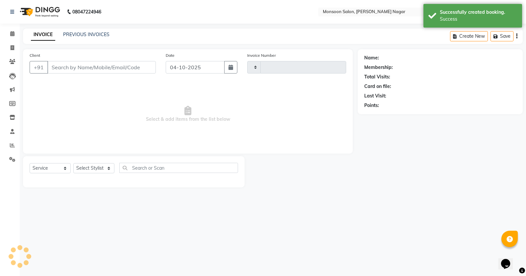
type input "3121"
select select "4905"
type input "98******99"
select select "89609"
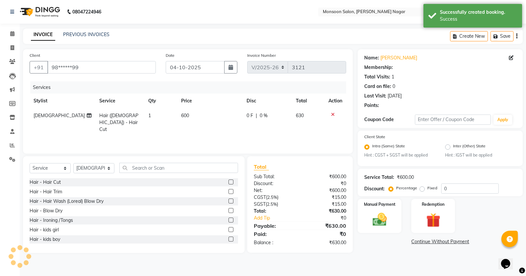
select select "1: Object"
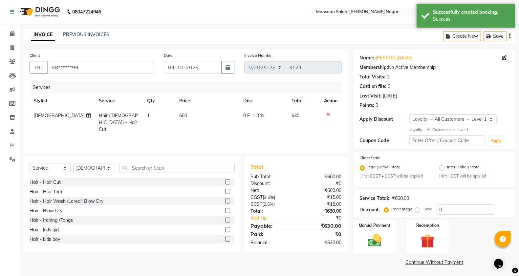
click at [238, 117] on td "600" at bounding box center [208, 122] width 64 height 29
select select "89609"
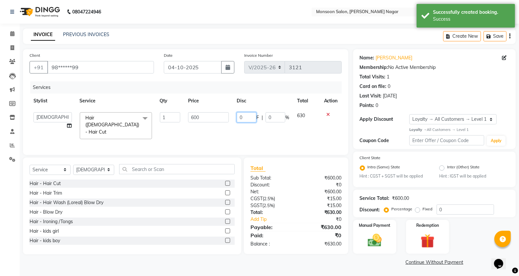
drag, startPoint x: 249, startPoint y: 117, endPoint x: 237, endPoint y: 118, distance: 11.6
click at [237, 118] on input "0" at bounding box center [247, 117] width 20 height 10
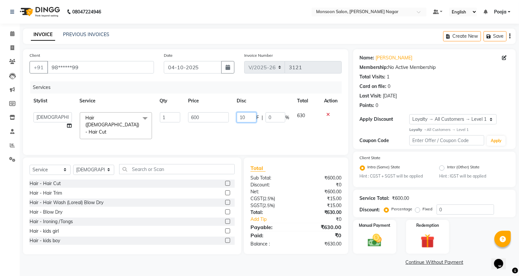
type input "1"
type input "200"
click at [510, 36] on icon "button" at bounding box center [510, 36] width 1 height 0
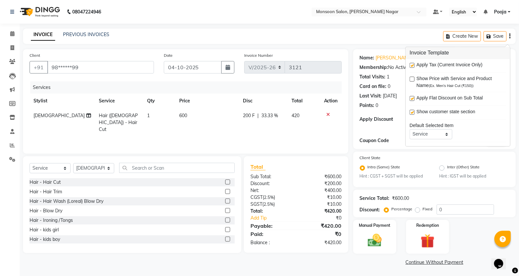
click at [415, 62] on div "Apply Tax (Current Invoice Only)" at bounding box center [458, 66] width 97 height 8
click at [414, 67] on label at bounding box center [412, 65] width 5 height 5
click at [414, 67] on input "checkbox" at bounding box center [412, 66] width 4 height 4
checkbox input "false"
click at [384, 238] on img at bounding box center [374, 241] width 23 height 16
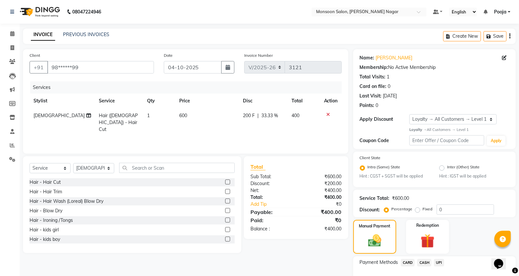
click at [425, 259] on span "CASH" at bounding box center [425, 263] width 14 height 8
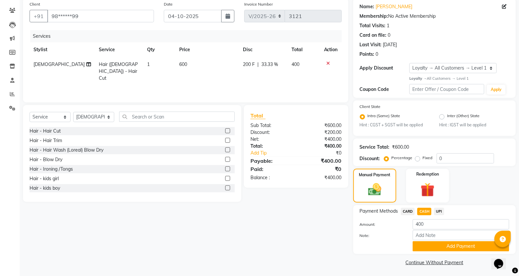
click at [429, 251] on div "Payment Methods CARD CASH UPI Amount: 400 Note: Add Payment" at bounding box center [435, 229] width 163 height 49
click at [430, 250] on button "Add Payment" at bounding box center [461, 246] width 97 height 10
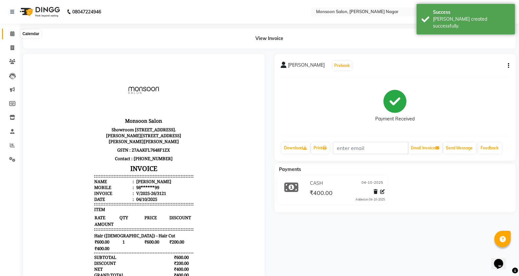
click at [12, 32] on icon at bounding box center [12, 33] width 4 height 5
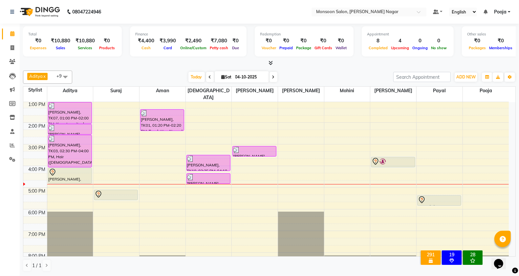
scroll to position [168, 0]
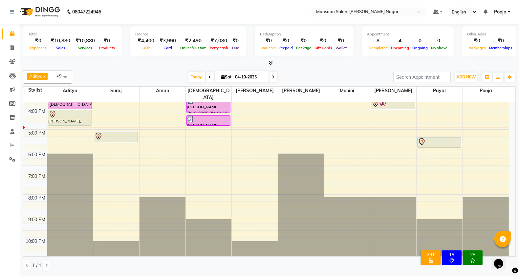
click at [275, 76] on span at bounding box center [274, 77] width 8 height 10
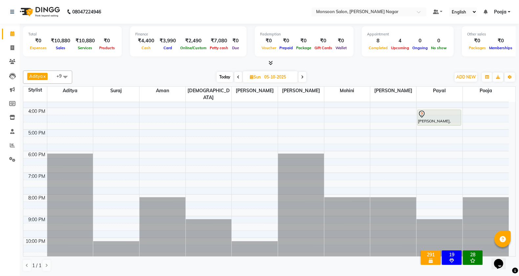
scroll to position [58, 0]
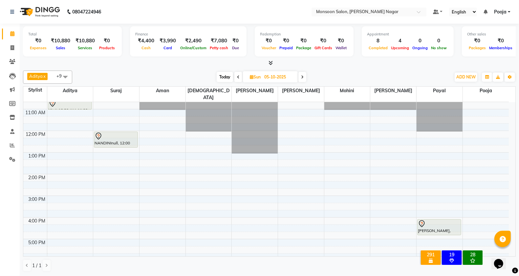
click at [226, 77] on span "Today" at bounding box center [225, 77] width 16 height 10
type input "04-10-2025"
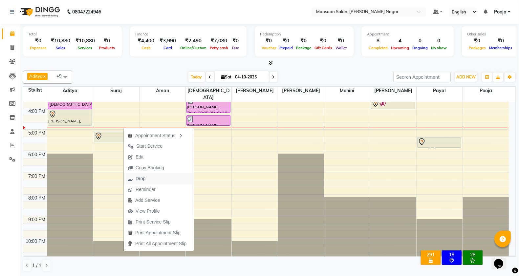
click at [143, 177] on span "Drop" at bounding box center [141, 178] width 10 height 7
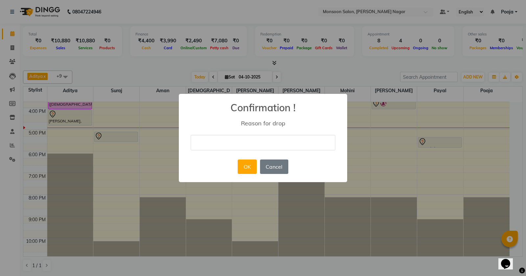
click at [195, 148] on input "text" at bounding box center [263, 142] width 145 height 15
type input "busy"
click at [246, 165] on button "OK" at bounding box center [247, 167] width 19 height 14
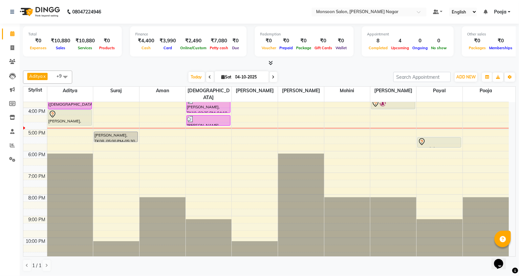
click at [270, 78] on span at bounding box center [274, 77] width 8 height 10
type input "05-10-2025"
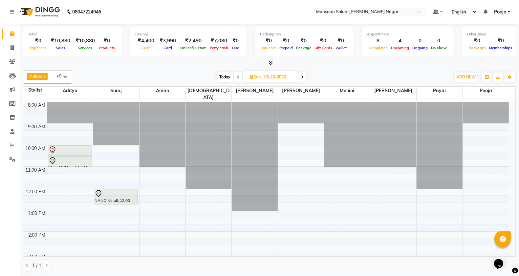
scroll to position [0, 0]
click at [465, 73] on button "ADD NEW Toggle Dropdown" at bounding box center [466, 77] width 23 height 9
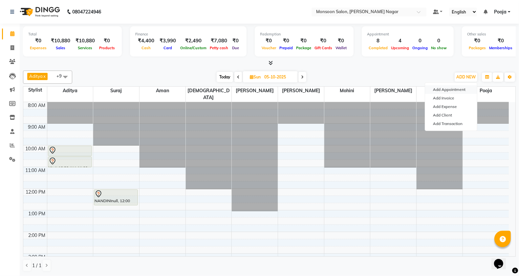
click at [449, 91] on button "Add Appointment" at bounding box center [451, 89] width 52 height 9
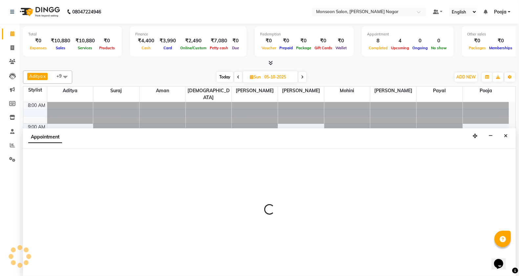
select select "540"
select select "tentative"
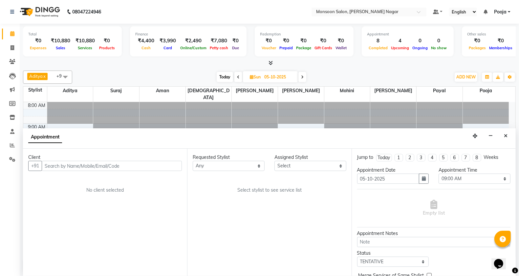
click at [160, 170] on input "text" at bounding box center [112, 166] width 140 height 10
click at [309, 168] on select "Select Aditya Aman Amruta Harriet Harshad Mohini Payal Pooja Rajeshree Suraj Vi…" at bounding box center [311, 166] width 72 height 10
select select "59624"
click at [275, 161] on select "Select Aditya Aman Amruta Harriet Harshad Mohini Payal Pooja Rajeshree Suraj Vi…" at bounding box center [311, 166] width 72 height 10
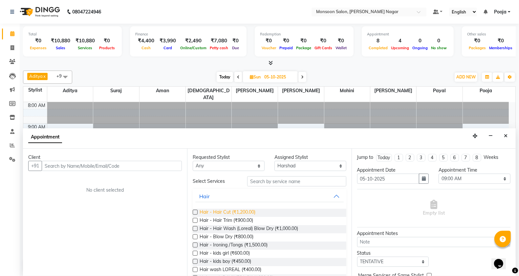
click at [234, 212] on span "Hair - Hair Cut (₹1,200.00)" at bounding box center [228, 213] width 56 height 8
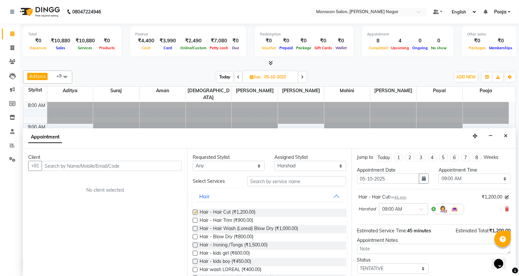
checkbox input "false"
drag, startPoint x: 446, startPoint y: 177, endPoint x: 448, endPoint y: 174, distance: 4.0
click at [446, 177] on select "Select 09:00 AM 09:15 AM 09:30 AM 09:45 AM 10:00 AM 10:15 AM 10:30 AM 10:45 AM …" at bounding box center [475, 179] width 72 height 10
select select "660"
click at [439, 174] on select "Select 09:00 AM 09:15 AM 09:30 AM 09:45 AM 10:00 AM 10:15 AM 10:30 AM 10:45 AM …" at bounding box center [475, 179] width 72 height 10
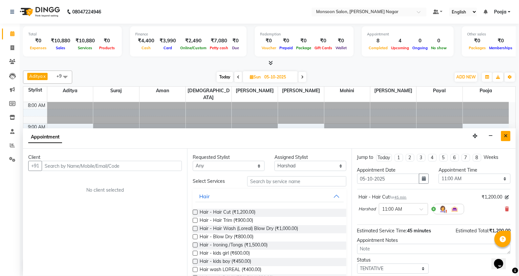
click at [503, 137] on button "Close" at bounding box center [506, 136] width 10 height 10
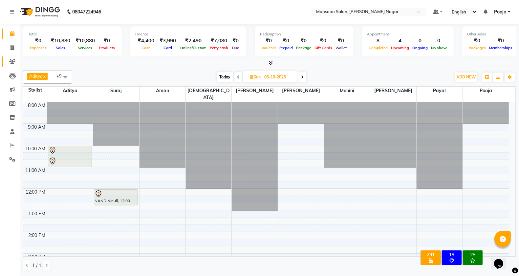
click at [11, 61] on icon at bounding box center [12, 61] width 6 height 5
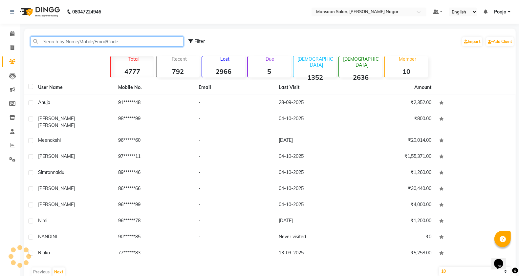
click at [129, 43] on input "text" at bounding box center [107, 41] width 153 height 10
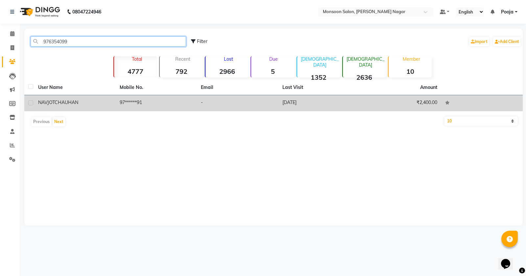
type input "976354099"
click at [289, 103] on td "[DATE]" at bounding box center [318, 103] width 81 height 16
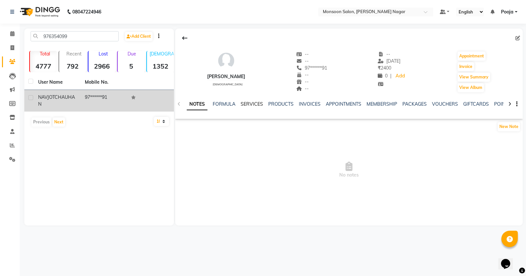
click at [253, 105] on link "SERVICES" at bounding box center [252, 104] width 22 height 6
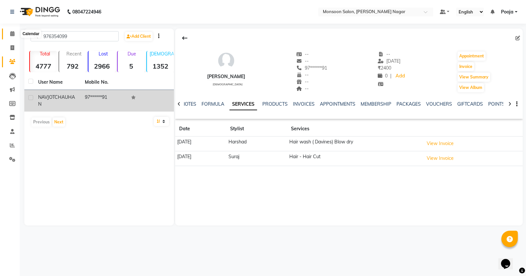
click at [7, 34] on span at bounding box center [12, 34] width 11 height 8
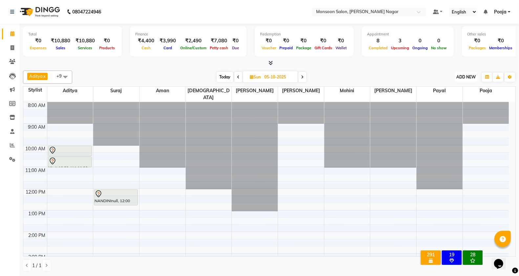
click at [467, 77] on span "ADD NEW" at bounding box center [466, 77] width 19 height 5
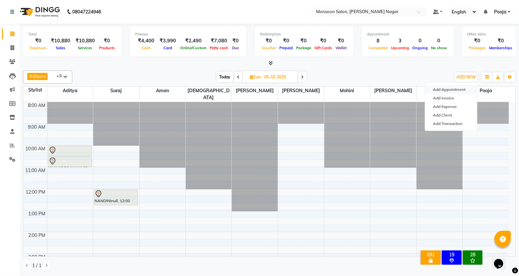
click at [454, 89] on button "Add Appointment" at bounding box center [451, 89] width 52 height 9
select select "540"
select select "tentative"
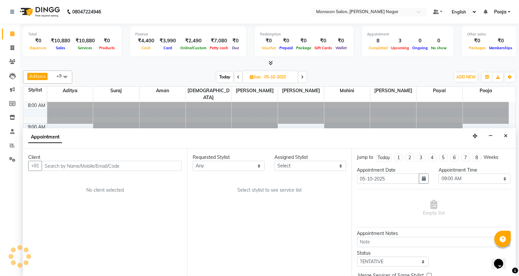
scroll to position [0, 0]
click at [242, 166] on select "Any Aditya Aman Amruta Harriet Harshad Mohini Payal Pooja Rajeshree Suraj Vishnu" at bounding box center [229, 166] width 72 height 10
select select "62989"
click at [193, 161] on select "Any Aditya Aman Amruta Harriet Harshad Mohini Payal Pooja Rajeshree Suraj Vishnu" at bounding box center [229, 166] width 72 height 10
select select "62989"
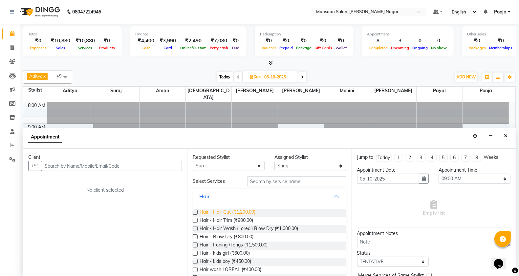
click at [247, 212] on span "Hair - Hair Cut (₹1,200.00)" at bounding box center [228, 213] width 56 height 8
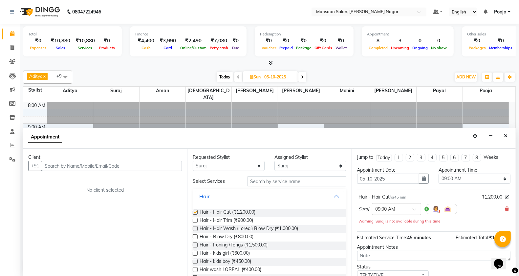
checkbox input "false"
click at [133, 165] on input "text" at bounding box center [112, 166] width 140 height 10
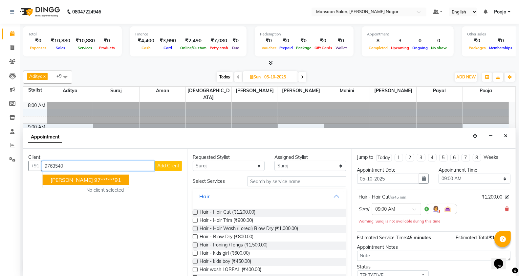
click at [106, 187] on ngb-typeahead-window "NAVJOT CHAUHAN 97******91" at bounding box center [85, 180] width 87 height 16
click at [107, 179] on ngb-highlight "97******91" at bounding box center [107, 180] width 27 height 7
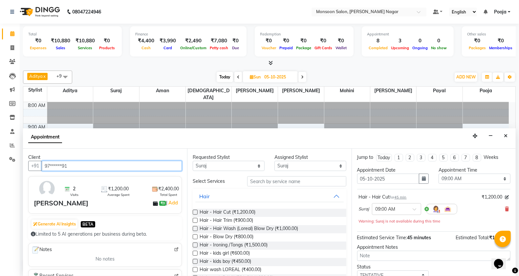
type input "97******91"
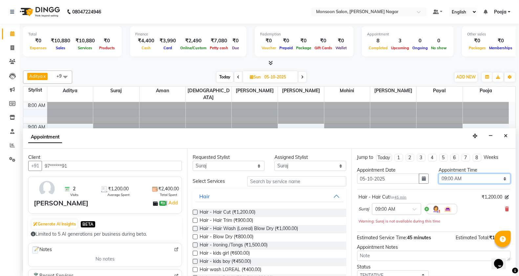
click at [449, 178] on select "Select 09:00 AM 09:15 AM 09:30 AM 09:45 AM 10:00 AM 10:15 AM 10:30 AM 10:45 AM …" at bounding box center [475, 179] width 72 height 10
select select "660"
click at [439, 174] on select "Select 09:00 AM 09:15 AM 09:30 AM 09:45 AM 10:00 AM 10:15 AM 10:30 AM 10:45 AM …" at bounding box center [475, 179] width 72 height 10
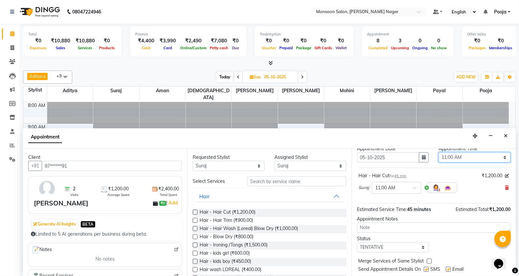
scroll to position [39, 0]
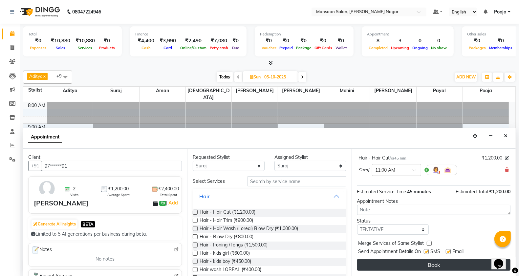
click at [441, 263] on button "Book" at bounding box center [433, 265] width 153 height 12
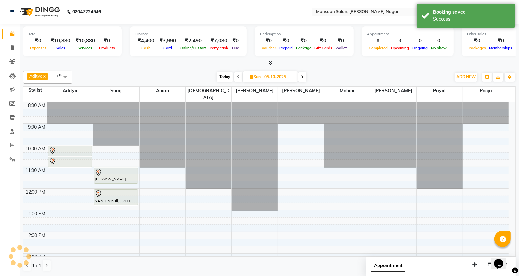
scroll to position [0, 0]
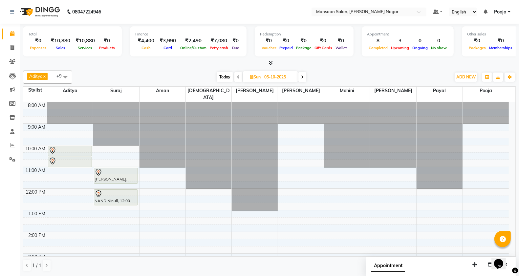
click at [224, 77] on span "Today" at bounding box center [225, 77] width 16 height 10
type input "04-10-2025"
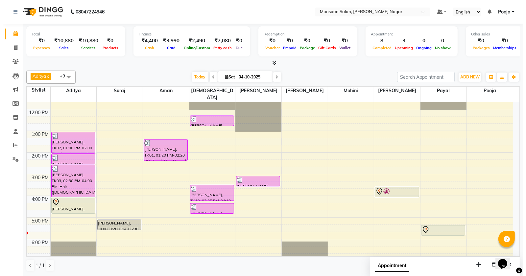
scroll to position [109, 0]
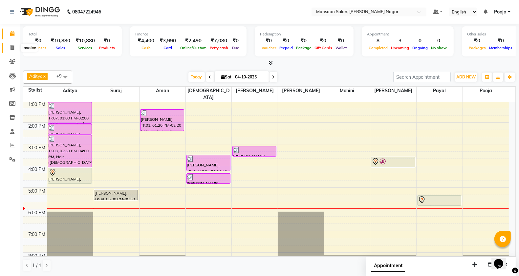
click at [11, 48] on icon at bounding box center [13, 47] width 4 height 5
select select "service"
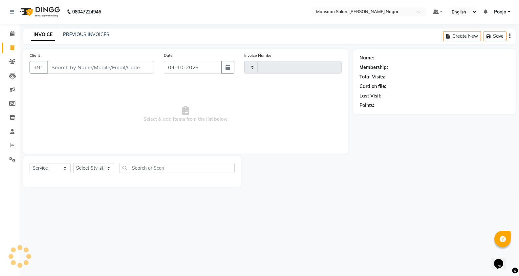
type input "3122"
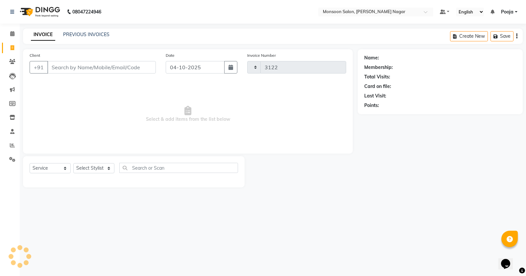
select select "4905"
click at [100, 67] on input "Client" at bounding box center [101, 67] width 108 height 12
type input "7083462043"
click at [143, 68] on span "Add Client" at bounding box center [139, 67] width 26 height 7
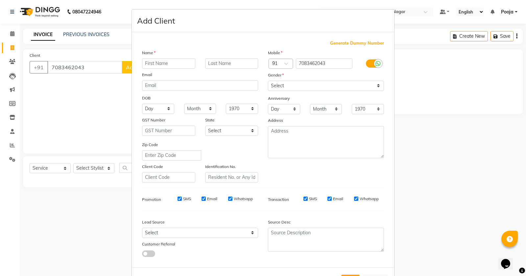
click at [181, 64] on input "text" at bounding box center [168, 63] width 53 height 10
type input "Kritika"
drag, startPoint x: 277, startPoint y: 85, endPoint x: 275, endPoint y: 89, distance: 4.3
click at [277, 85] on select "Select [DEMOGRAPHIC_DATA] [DEMOGRAPHIC_DATA] Other Prefer Not To Say" at bounding box center [326, 86] width 116 height 10
select select "[DEMOGRAPHIC_DATA]"
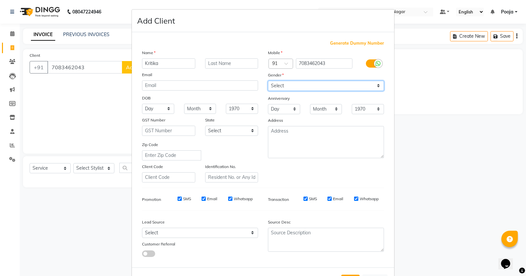
click at [268, 81] on select "Select [DEMOGRAPHIC_DATA] [DEMOGRAPHIC_DATA] Other Prefer Not To Say" at bounding box center [326, 86] width 116 height 10
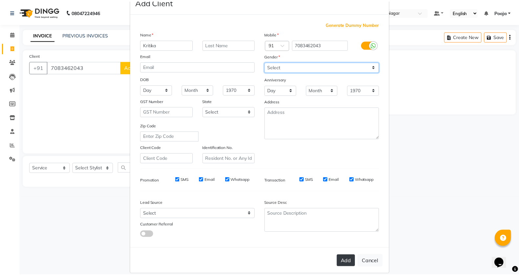
scroll to position [25, 0]
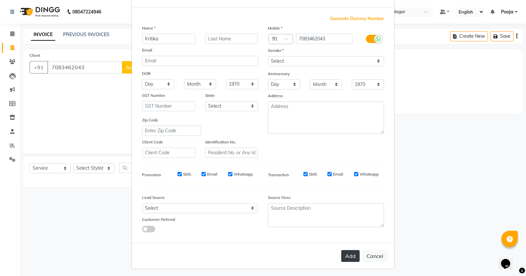
click at [349, 251] on button "Add" at bounding box center [350, 256] width 18 height 12
type input "70******43"
select select
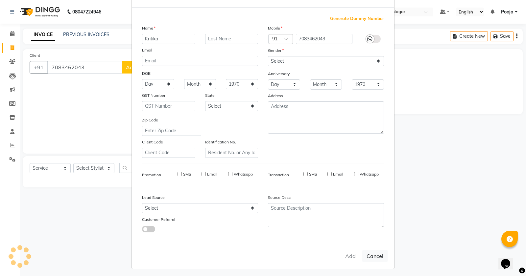
select select
checkbox input "false"
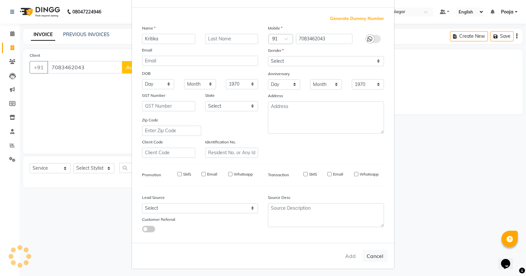
checkbox input "false"
select select "1: Object"
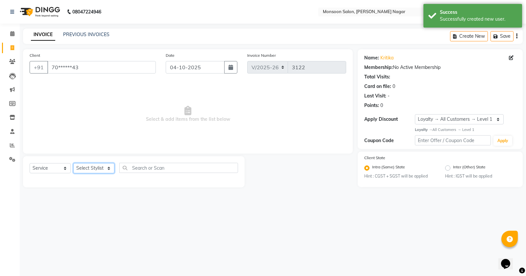
click at [89, 168] on select "Select Stylist [PERSON_NAME] [PERSON_NAME] [PERSON_NAME] [PERSON_NAME] [PERSON_…" at bounding box center [93, 168] width 41 height 10
select select "85326"
click at [73, 163] on select "Select Stylist [PERSON_NAME] [PERSON_NAME] [PERSON_NAME] [PERSON_NAME] [PERSON_…" at bounding box center [93, 168] width 41 height 10
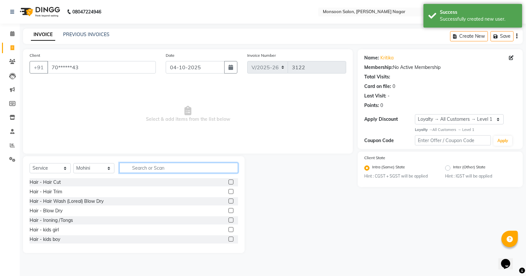
click at [150, 163] on input "text" at bounding box center [178, 168] width 119 height 10
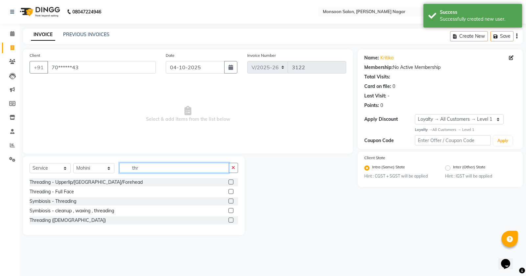
type input "thr"
click at [229, 183] on label at bounding box center [230, 182] width 5 height 5
click at [229, 183] on input "checkbox" at bounding box center [230, 182] width 4 height 4
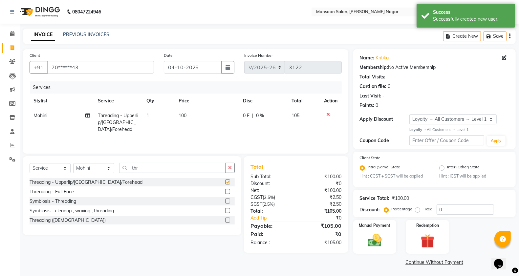
checkbox input "false"
click at [155, 119] on td "1" at bounding box center [159, 122] width 33 height 29
select select "85326"
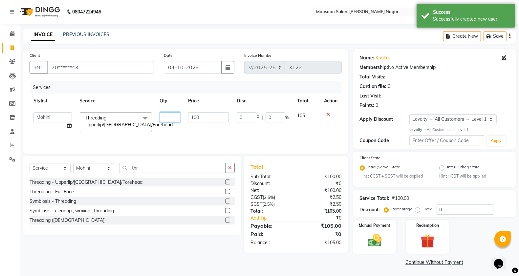
click at [172, 114] on input "1" at bounding box center [170, 117] width 20 height 10
type input "2"
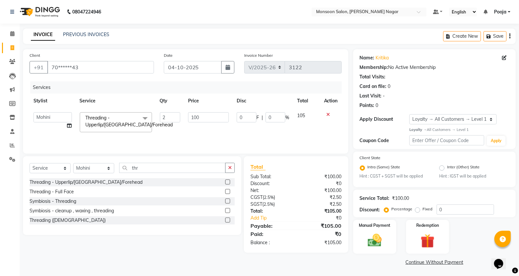
click at [247, 29] on div "INVOICE PREVIOUS INVOICES Create New Save" at bounding box center [269, 36] width 493 height 15
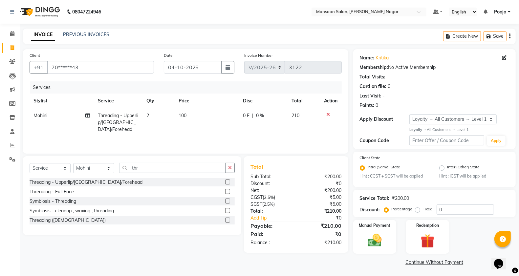
click at [510, 36] on icon "button" at bounding box center [510, 36] width 1 height 0
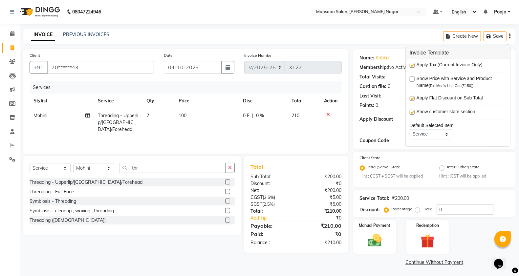
click at [413, 66] on label at bounding box center [412, 65] width 5 height 5
click at [413, 66] on input "checkbox" at bounding box center [412, 66] width 4 height 4
checkbox input "false"
click at [380, 240] on img at bounding box center [374, 241] width 23 height 16
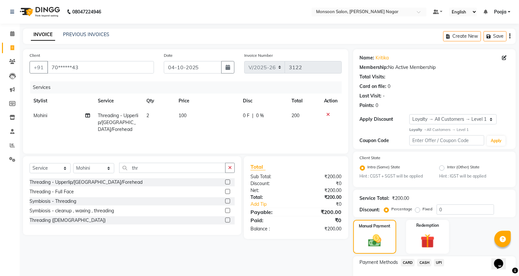
click at [438, 264] on span "UPI" at bounding box center [439, 263] width 10 height 8
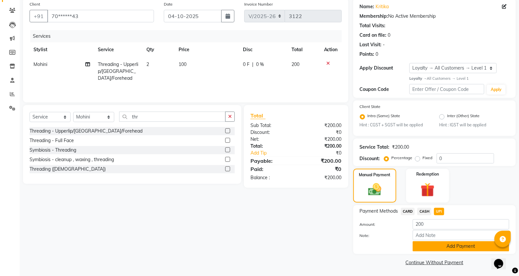
click at [443, 242] on button "Add Payment" at bounding box center [461, 246] width 97 height 10
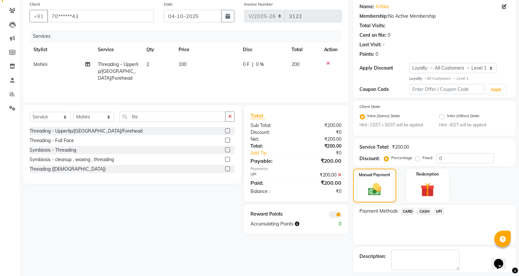
scroll to position [80, 0]
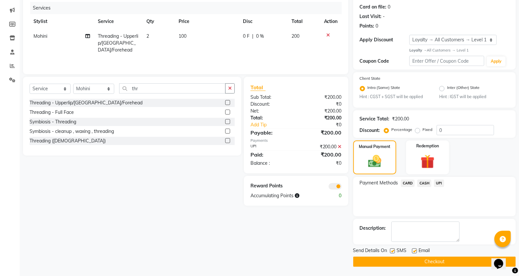
click at [401, 263] on button "Checkout" at bounding box center [435, 262] width 163 height 10
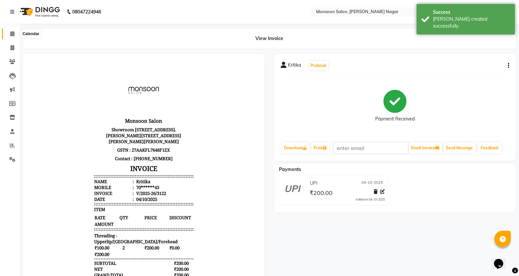
click at [12, 35] on icon at bounding box center [12, 33] width 4 height 5
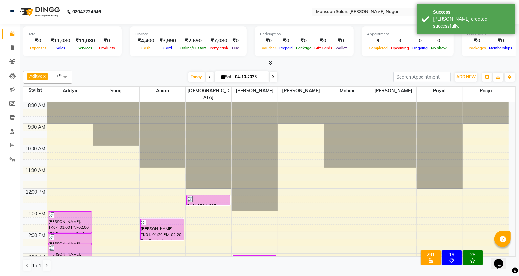
scroll to position [109, 0]
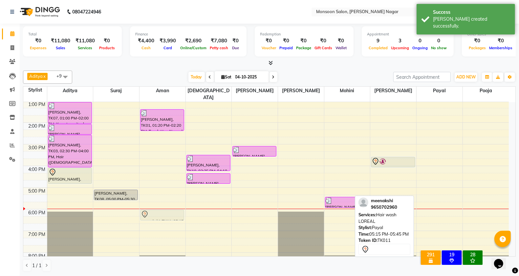
drag, startPoint x: 439, startPoint y: 194, endPoint x: 144, endPoint y: 206, distance: 295.3
click at [144, 206] on tr "Shalini, TK07, 01:00 PM-02:00 PM, Kerastase rituals Ruchi, TK03, 02:00 PM-02:30…" at bounding box center [266, 155] width 486 height 325
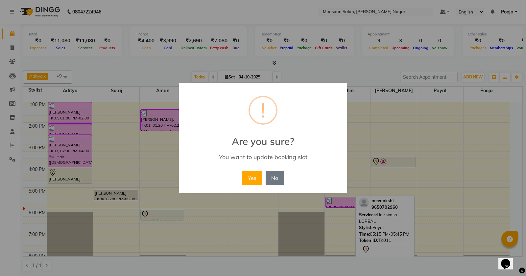
click at [252, 177] on button "Yes" at bounding box center [252, 178] width 20 height 14
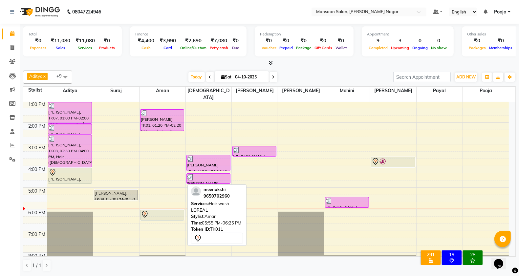
click at [170, 211] on div at bounding box center [162, 215] width 43 height 8
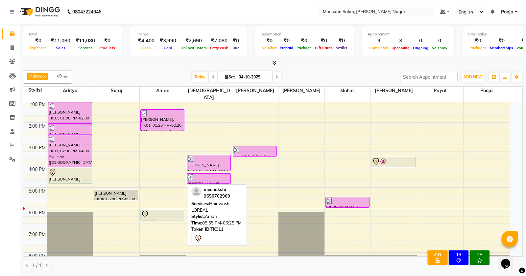
select select "7"
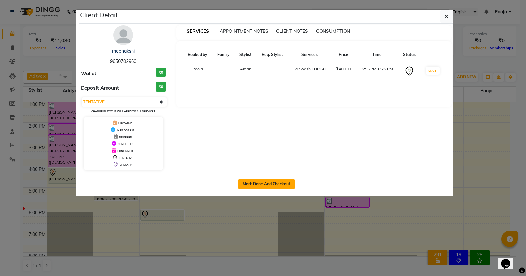
click at [264, 182] on button "Mark Done And Checkout" at bounding box center [266, 184] width 56 height 11
select select "service"
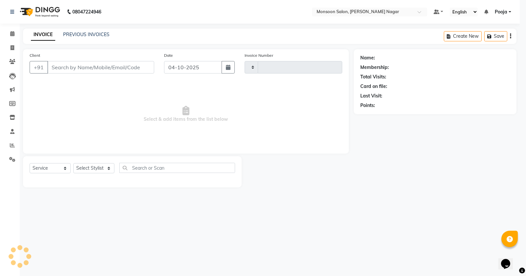
type input "3123"
select select "3"
select select "4905"
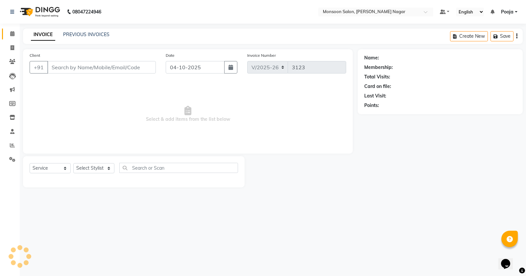
type input "96******60"
select select "67953"
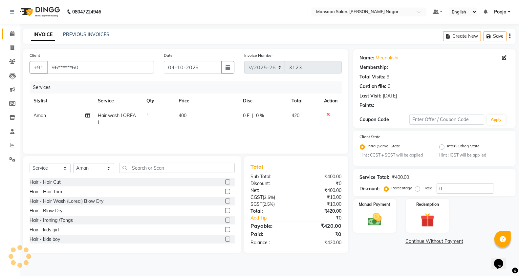
select select "1: Object"
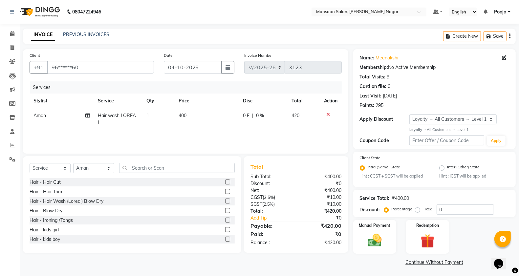
click at [508, 34] on div "Create New Save" at bounding box center [480, 36] width 73 height 15
click at [510, 36] on icon "button" at bounding box center [510, 36] width 1 height 0
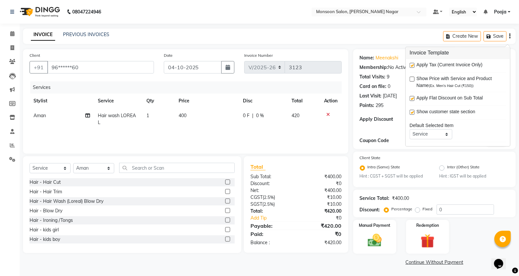
click at [413, 64] on label at bounding box center [412, 65] width 5 height 5
click at [413, 64] on input "checkbox" at bounding box center [412, 66] width 4 height 4
checkbox input "false"
click at [374, 242] on img at bounding box center [374, 240] width 23 height 16
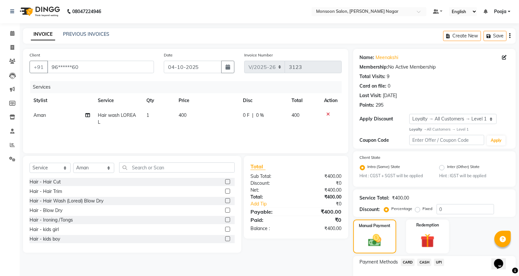
click at [422, 262] on span "CASH" at bounding box center [425, 263] width 14 height 8
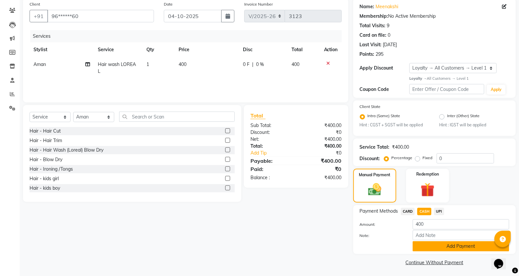
click at [426, 242] on button "Add Payment" at bounding box center [461, 246] width 97 height 10
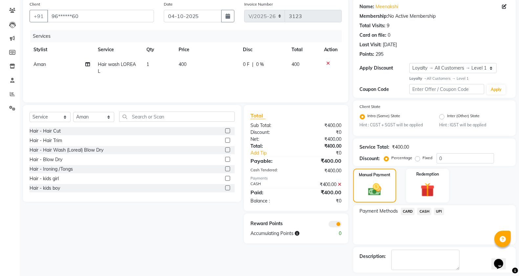
scroll to position [80, 0]
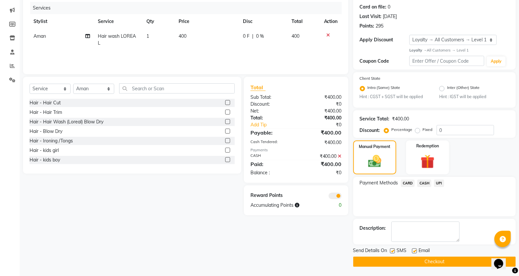
click at [400, 261] on button "Checkout" at bounding box center [435, 262] width 163 height 10
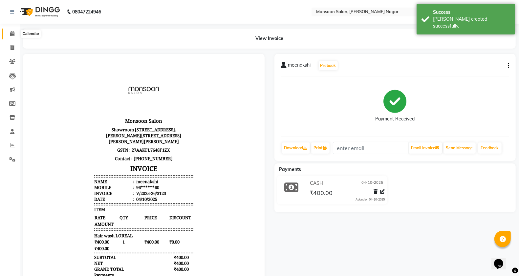
click at [12, 35] on icon at bounding box center [12, 33] width 4 height 5
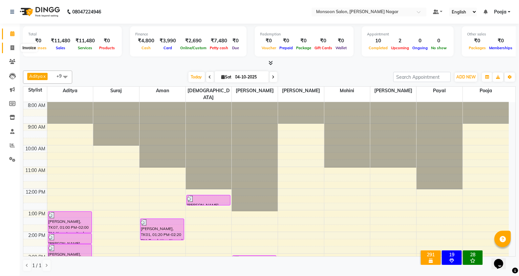
click at [10, 49] on span at bounding box center [12, 48] width 11 height 8
select select "service"
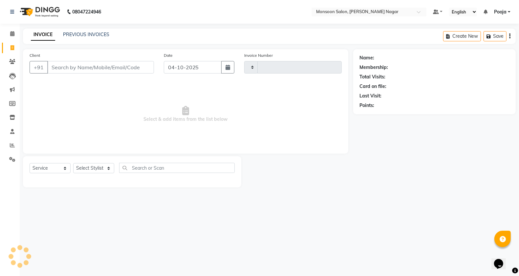
type input "3124"
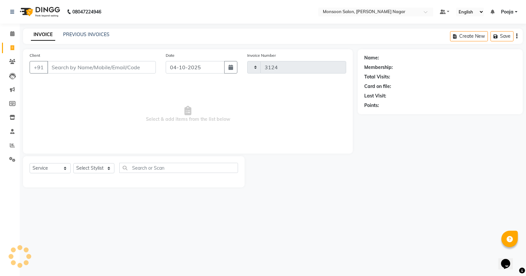
select select "4905"
click at [127, 70] on input "Client" at bounding box center [101, 67] width 108 height 12
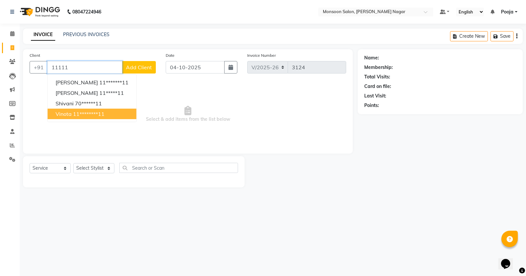
click at [98, 121] on ngb-typeahead-window "anagha 11*******11 suchita 11*****11 Shivani 70******11 vinota 11********11" at bounding box center [91, 98] width 89 height 48
click at [99, 114] on ngb-highlight "11********11" at bounding box center [89, 114] width 32 height 7
type input "11********11"
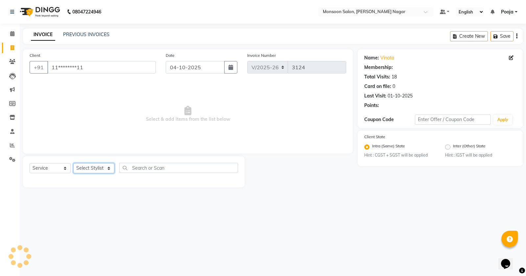
click at [94, 169] on select "Select Stylist [PERSON_NAME] [PERSON_NAME] [PERSON_NAME] [PERSON_NAME] [PERSON_…" at bounding box center [93, 168] width 41 height 10
select select "58969"
click at [73, 163] on select "Select Stylist [PERSON_NAME] [PERSON_NAME] [PERSON_NAME] [PERSON_NAME] [PERSON_…" at bounding box center [93, 168] width 41 height 10
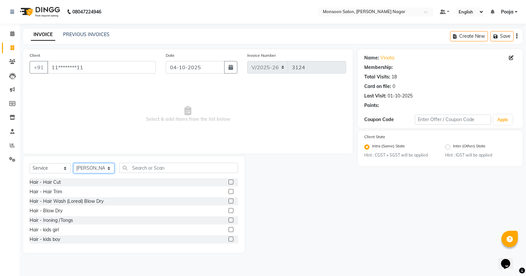
select select "1: Object"
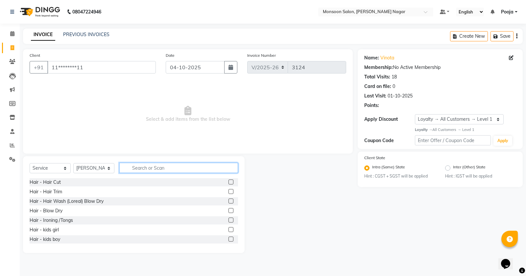
click at [135, 164] on input "text" at bounding box center [178, 168] width 119 height 10
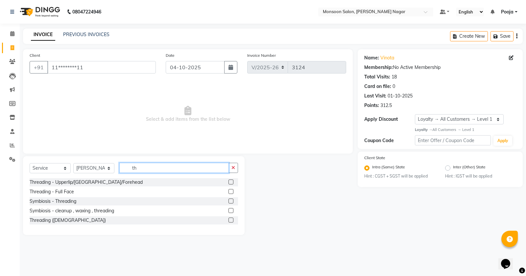
type input "t"
type input "thr"
click at [229, 181] on label at bounding box center [230, 182] width 5 height 5
click at [229, 181] on input "checkbox" at bounding box center [230, 182] width 4 height 4
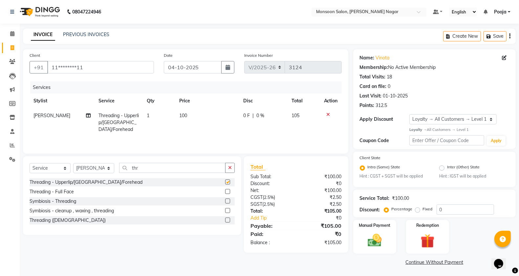
checkbox input "false"
click at [94, 70] on input "11********11" at bounding box center [100, 67] width 107 height 12
type input "1"
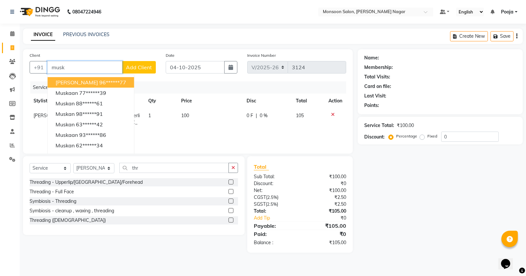
click at [83, 68] on input "musk" at bounding box center [84, 67] width 75 height 12
type input "m"
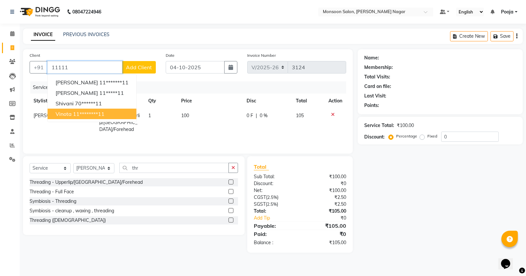
click at [101, 112] on ngb-highlight "11********11" at bounding box center [89, 114] width 32 height 7
type input "11********11"
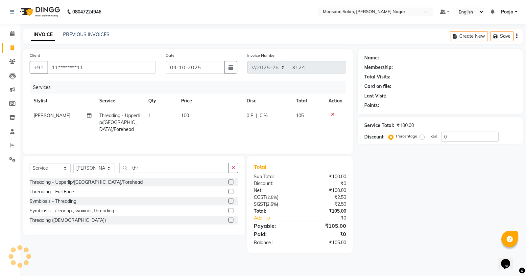
select select "1: Object"
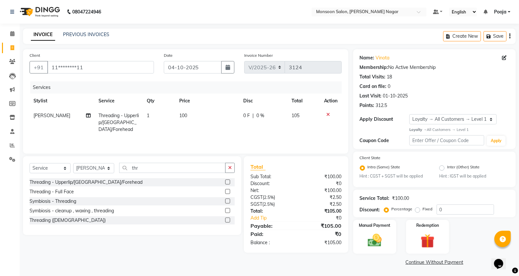
click at [157, 122] on td "1" at bounding box center [159, 122] width 32 height 29
select select "58969"
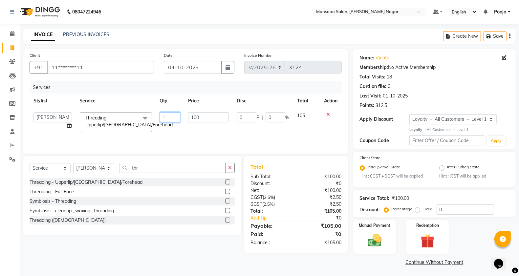
click at [172, 115] on input "1" at bounding box center [170, 117] width 20 height 10
type input "2"
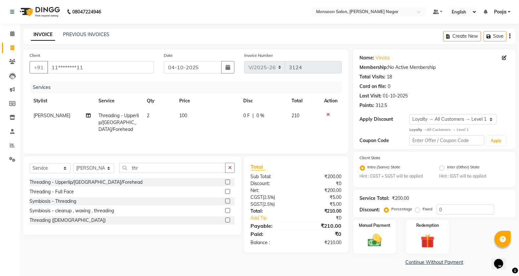
click at [262, 43] on div "INVOICE PREVIOUS INVOICES Create New Save" at bounding box center [269, 36] width 493 height 15
click at [510, 36] on icon "button" at bounding box center [510, 36] width 1 height 0
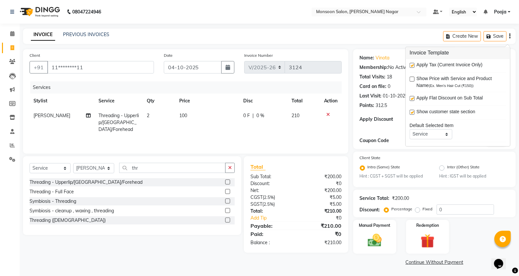
click at [412, 66] on label at bounding box center [412, 65] width 5 height 5
click at [412, 66] on input "checkbox" at bounding box center [412, 66] width 4 height 4
checkbox input "false"
click at [378, 239] on img at bounding box center [374, 241] width 23 height 16
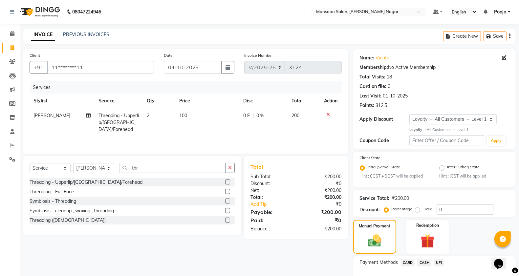
click at [445, 261] on div "Payment Methods CARD CASH UPI" at bounding box center [434, 263] width 149 height 9
click at [443, 262] on span "UPI" at bounding box center [439, 263] width 10 height 8
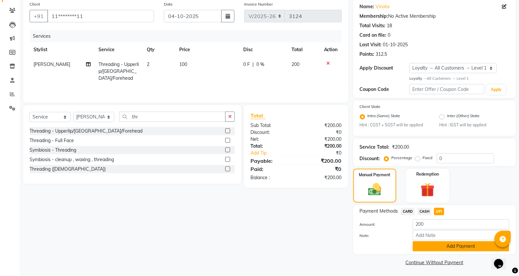
click at [441, 247] on button "Add Payment" at bounding box center [461, 246] width 97 height 10
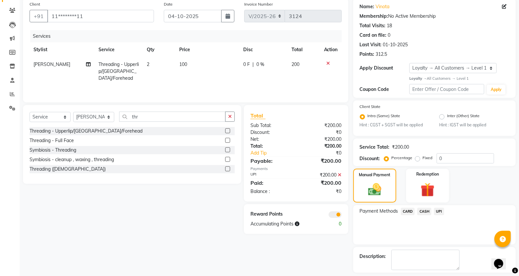
scroll to position [80, 0]
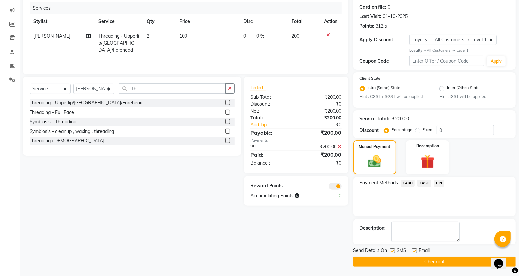
click at [393, 251] on label at bounding box center [392, 251] width 5 height 5
click at [393, 251] on input "checkbox" at bounding box center [392, 251] width 4 height 4
checkbox input "false"
click at [415, 249] on label at bounding box center [414, 251] width 5 height 5
click at [415, 249] on input "checkbox" at bounding box center [414, 251] width 4 height 4
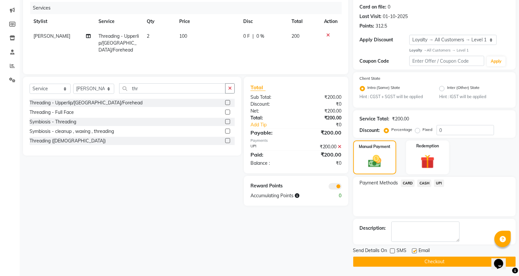
checkbox input "false"
click at [416, 265] on button "Checkout" at bounding box center [435, 262] width 163 height 10
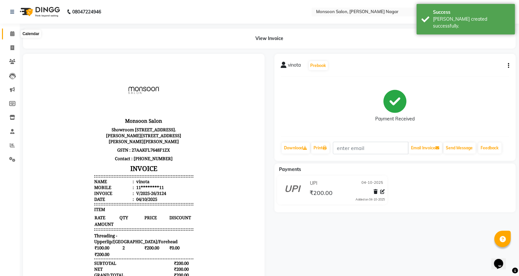
click at [13, 37] on span at bounding box center [12, 34] width 11 height 8
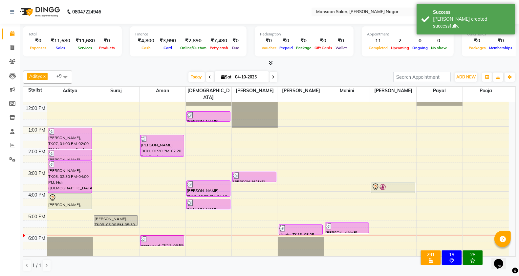
scroll to position [109, 0]
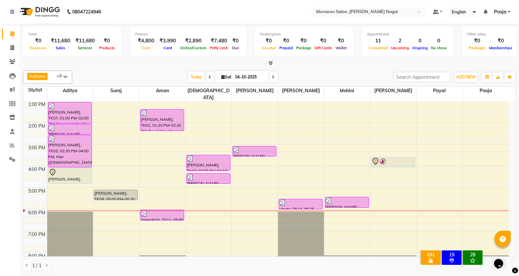
click at [274, 78] on span at bounding box center [274, 77] width 8 height 10
type input "05-10-2025"
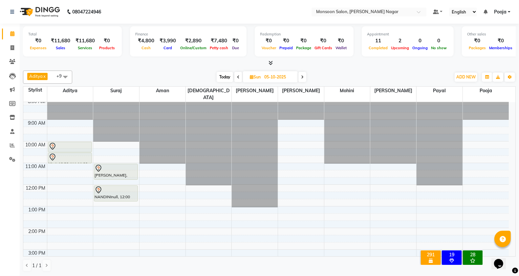
scroll to position [0, 0]
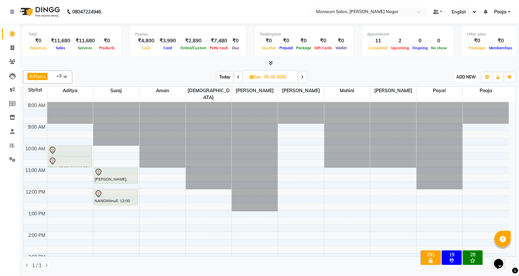
click at [464, 77] on span "ADD NEW" at bounding box center [466, 77] width 19 height 5
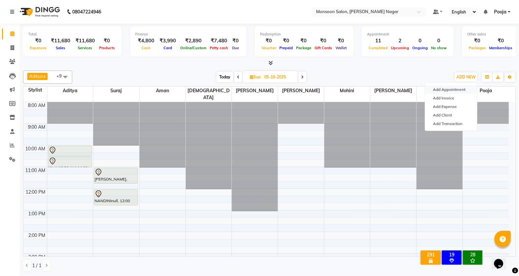
click at [443, 91] on button "Add Appointment" at bounding box center [451, 89] width 52 height 9
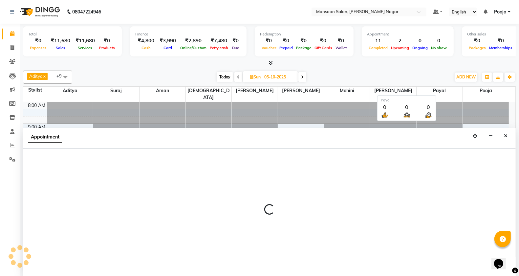
scroll to position [0, 0]
select select "tentative"
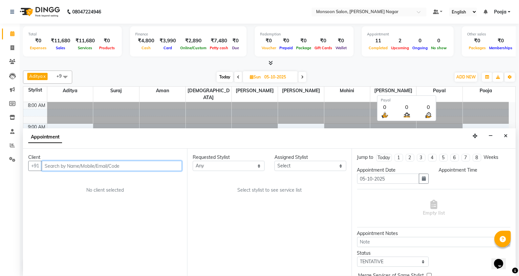
select select "540"
click at [82, 167] on input "text" at bounding box center [112, 166] width 140 height 10
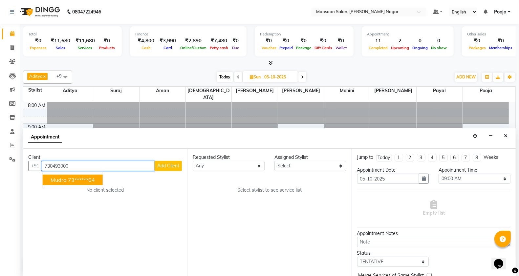
click at [63, 177] on span "Mudra" at bounding box center [59, 180] width 16 height 7
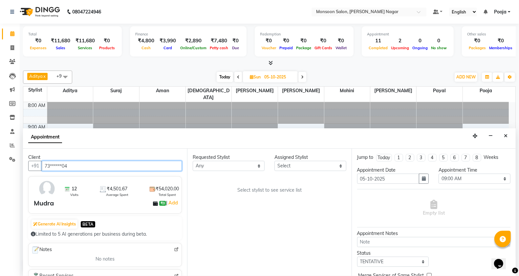
type input "73******04"
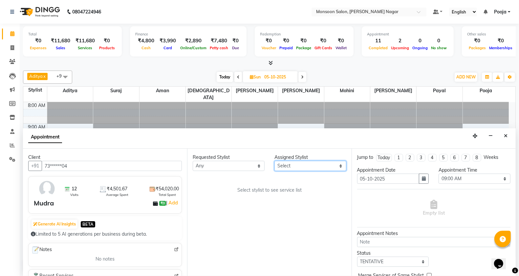
click at [294, 168] on select "Select Aditya Aman Amruta Harriet Harshad Mohini Payal Pooja Rajeshree Suraj Vi…" at bounding box center [311, 166] width 72 height 10
select select "59624"
click at [275, 161] on select "Select Aditya Aman Amruta Harriet Harshad Mohini Payal Pooja Rajeshree Suraj Vi…" at bounding box center [311, 166] width 72 height 10
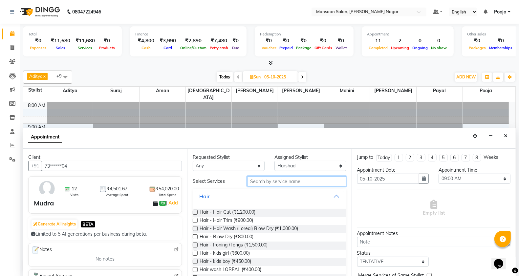
click at [274, 184] on input "text" at bounding box center [296, 181] width 99 height 10
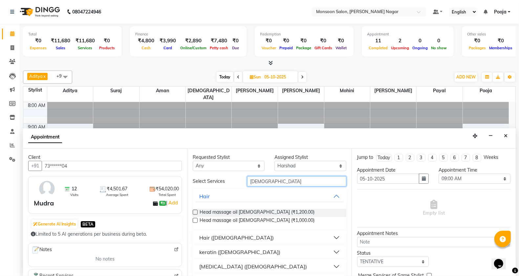
type input "male"
click at [214, 239] on div "Hair (Male)" at bounding box center [236, 238] width 75 height 8
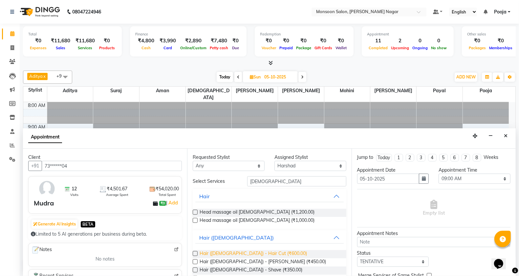
click at [233, 253] on span "Hair (Male) - Hair Cut (₹600.00)" at bounding box center [253, 254] width 107 height 8
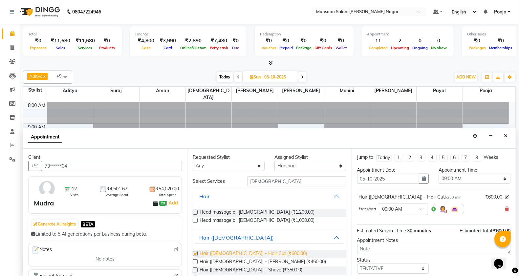
checkbox input "false"
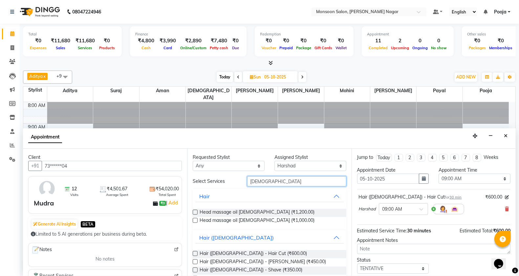
click at [268, 181] on input "male" at bounding box center [296, 181] width 99 height 10
type input "m"
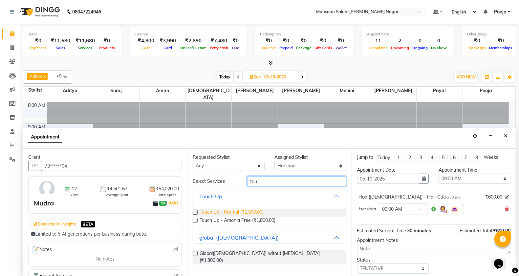
type input "tou"
click at [252, 214] on span "Touch Up - Normal (₹1,500.00)" at bounding box center [232, 213] width 64 height 8
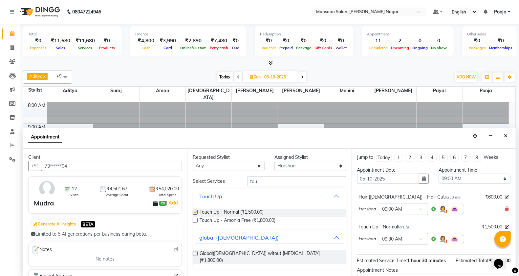
checkbox input "false"
click at [263, 185] on input "tou" at bounding box center [296, 181] width 99 height 10
type input "t"
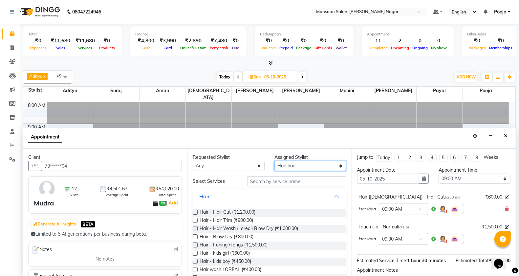
click at [288, 167] on select "Select Aditya Aman Amruta Harriet Harshad Mohini Payal Pooja Rajeshree Suraj Vi…" at bounding box center [311, 166] width 72 height 10
select select "41156"
click at [275, 161] on select "Select Aditya Aman Amruta Harriet Harshad Mohini Payal Pooja Rajeshree Suraj Vi…" at bounding box center [311, 166] width 72 height 10
click at [252, 183] on input "text" at bounding box center [296, 181] width 99 height 10
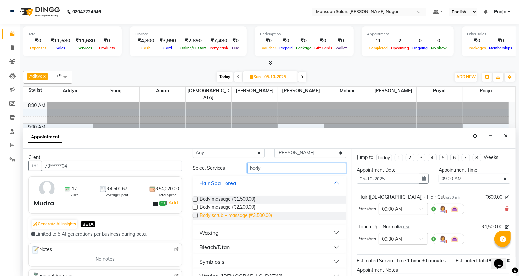
scroll to position [25, 0]
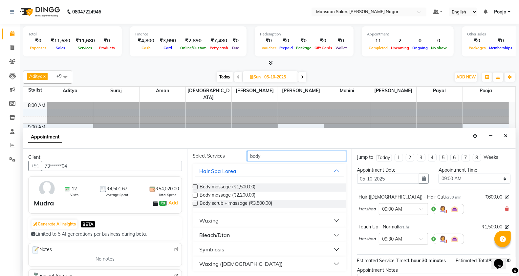
type input "body"
click at [217, 221] on div "Waxing" at bounding box center [208, 221] width 19 height 8
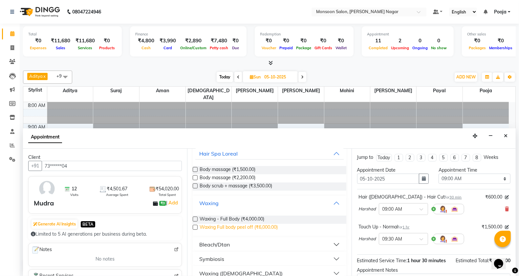
scroll to position [52, 0]
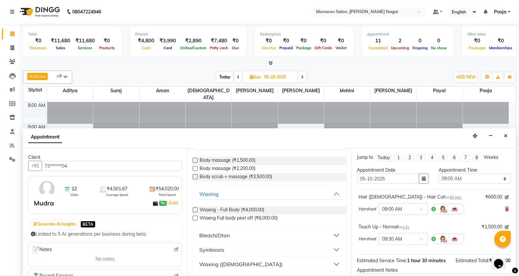
click at [195, 209] on label at bounding box center [195, 210] width 5 height 5
click at [195, 209] on input "checkbox" at bounding box center [195, 211] width 4 height 4
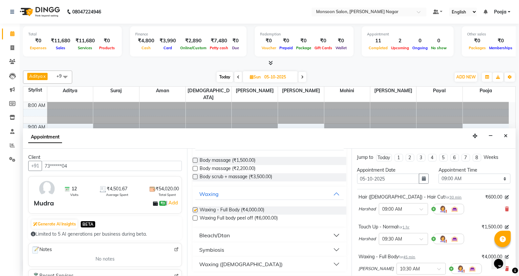
checkbox input "false"
click at [442, 179] on select "Select 09:00 AM 09:15 AM 09:30 AM 09:45 AM 10:00 AM 10:15 AM 10:30 AM 10:45 AM …" at bounding box center [475, 179] width 72 height 10
click at [422, 178] on icon "button" at bounding box center [424, 178] width 4 height 5
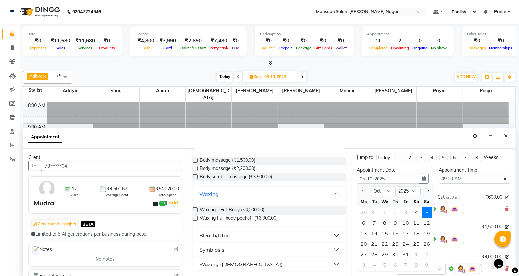
click at [429, 212] on div "5" at bounding box center [427, 213] width 11 height 11
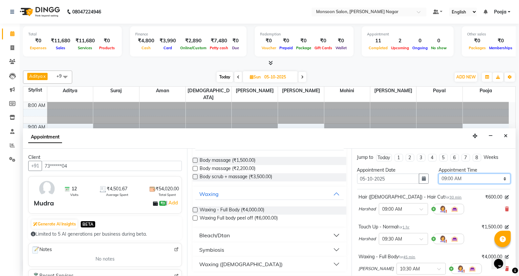
click at [465, 177] on select "Select 09:00 AM 09:15 AM 09:30 AM 09:45 AM 10:00 AM 10:15 AM 10:30 AM 10:45 AM …" at bounding box center [475, 179] width 72 height 10
select select "600"
click at [439, 174] on select "Select 09:00 AM 09:15 AM 09:30 AM 09:45 AM 10:00 AM 10:15 AM 10:30 AM 10:45 AM …" at bounding box center [475, 179] width 72 height 10
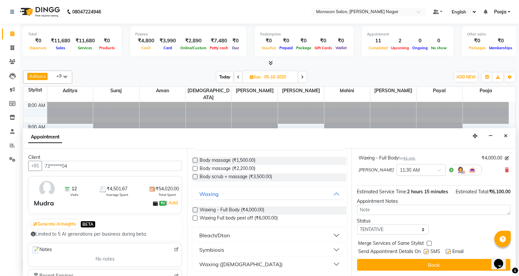
click at [409, 265] on button "Book" at bounding box center [433, 265] width 153 height 12
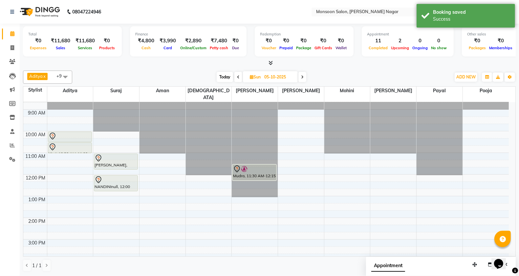
scroll to position [0, 0]
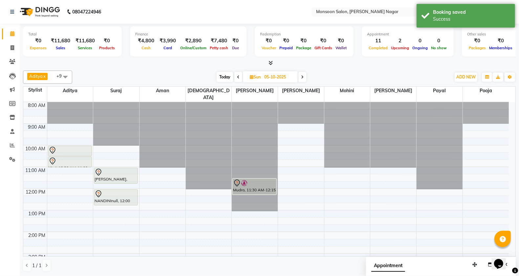
click at [67, 72] on span at bounding box center [65, 77] width 13 height 12
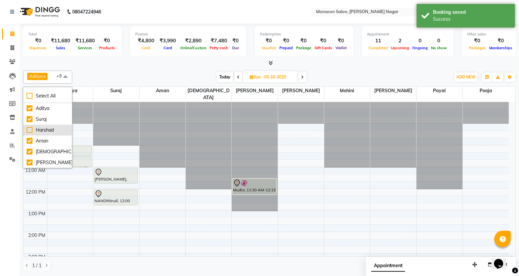
click at [55, 130] on div "Harshad" at bounding box center [48, 130] width 42 height 7
checkbox input "true"
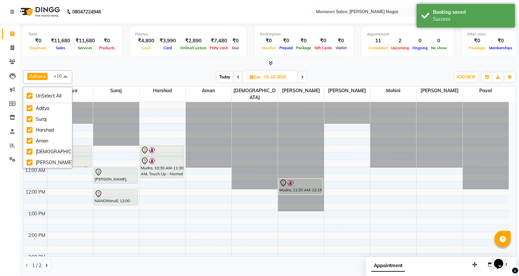
click at [142, 76] on div "Today Sun 05-10-2025" at bounding box center [262, 77] width 372 height 10
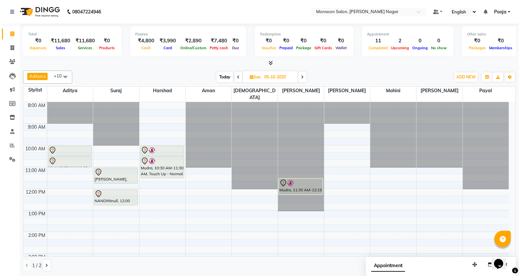
click at [224, 76] on span "Today" at bounding box center [225, 77] width 16 height 10
type input "04-10-2025"
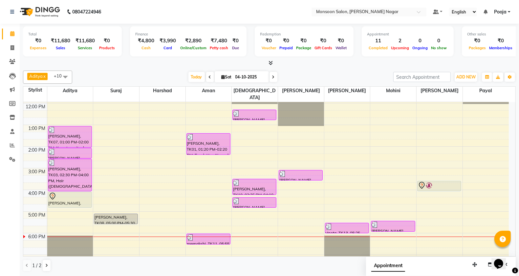
scroll to position [109, 0]
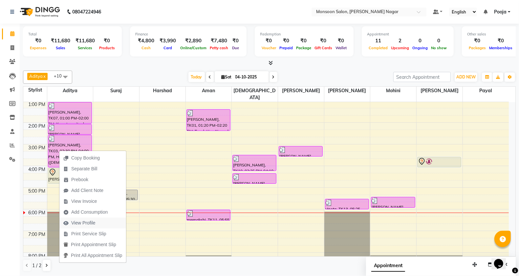
click at [93, 224] on span "View Profile" at bounding box center [83, 223] width 24 height 7
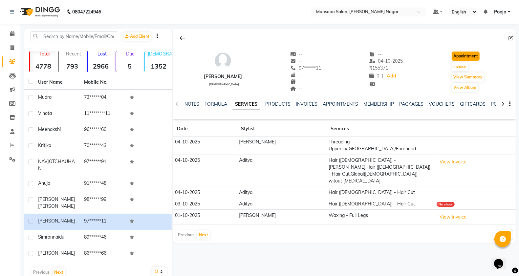
click at [464, 57] on button "Appointment" at bounding box center [466, 56] width 28 height 9
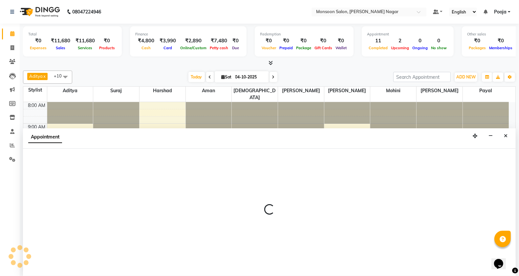
select select "tentative"
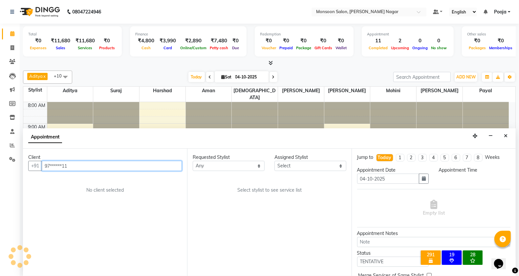
select select "540"
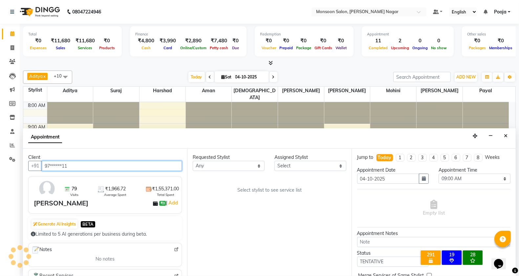
scroll to position [168, 0]
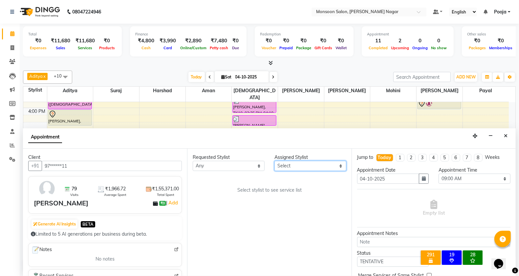
click at [288, 167] on select "Select Aditya Aman Amruta Harriet Harshad Mohini Payal Pooja Rajeshree Suraj Vi…" at bounding box center [311, 166] width 72 height 10
select select "62989"
click at [275, 161] on select "Select Aditya Aman Amruta Harriet Harshad Mohini Payal Pooja Rajeshree Suraj Vi…" at bounding box center [311, 166] width 72 height 10
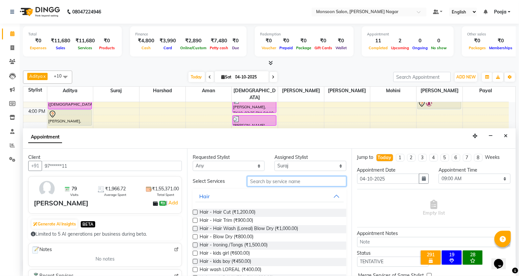
click at [277, 183] on input "text" at bounding box center [296, 181] width 99 height 10
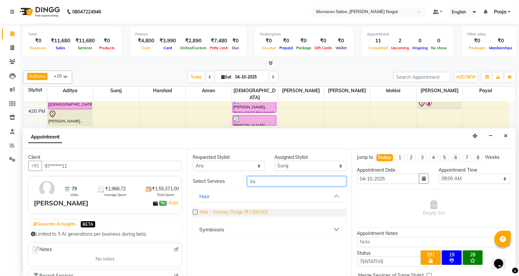
type input "iro"
click at [261, 212] on span "Hair - Ironing /Tongs (₹1,500.00)" at bounding box center [234, 213] width 68 height 8
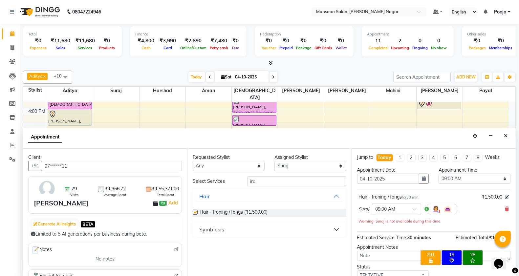
checkbox input "false"
click at [293, 168] on select "Select Aditya Aman Amruta Harriet Harshad Mohini Payal Pooja Rajeshree Suraj Vi…" at bounding box center [311, 166] width 72 height 10
select select "76987"
click at [275, 161] on select "Select Aditya Aman Amruta Harriet Harshad Mohini Payal Pooja Rajeshree Suraj Vi…" at bounding box center [311, 166] width 72 height 10
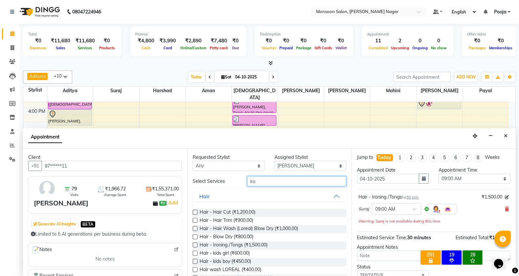
click at [275, 183] on input "iro" at bounding box center [296, 181] width 99 height 10
type input "i"
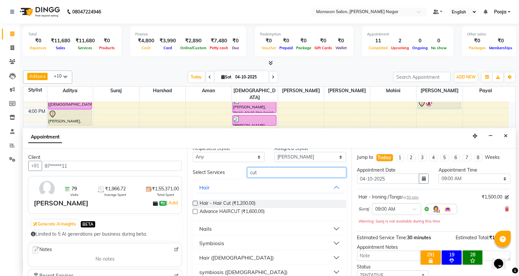
scroll to position [17, 0]
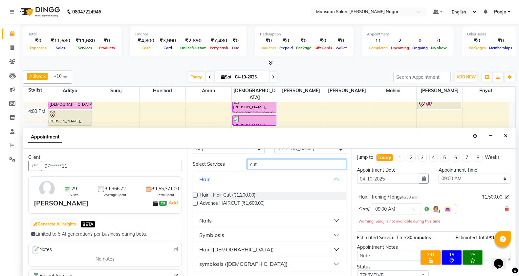
type input "cut"
click at [219, 218] on button "Nails" at bounding box center [269, 221] width 148 height 12
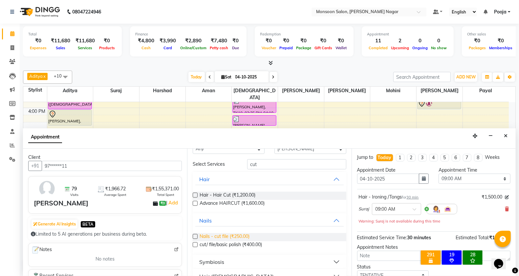
click at [250, 238] on span "Nails - cut file (₹250.00)" at bounding box center [225, 237] width 50 height 8
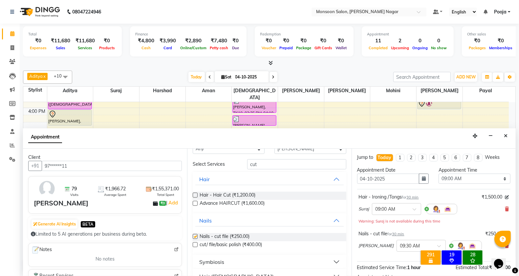
checkbox input "false"
click at [264, 165] on input "cut" at bounding box center [296, 164] width 99 height 10
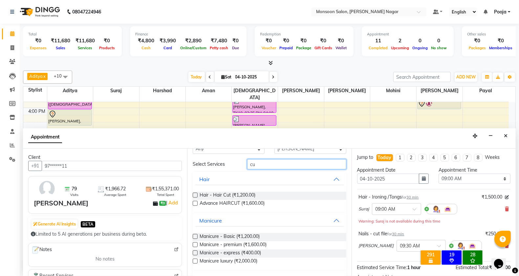
type input "c"
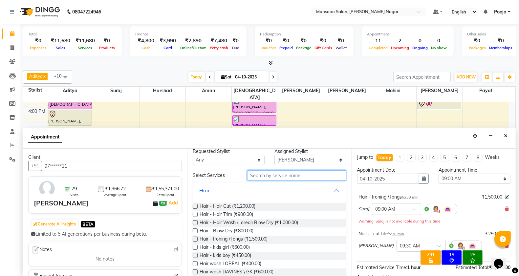
scroll to position [0, 0]
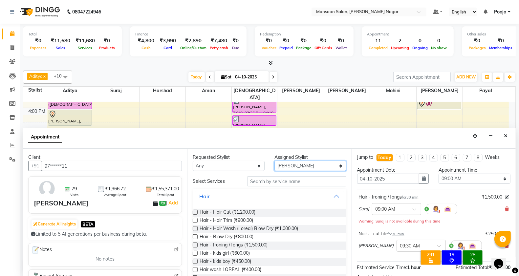
click at [283, 168] on select "Select Aditya Aman Amruta Harriet Harshad Mohini Payal Pooja Rajeshree Suraj Vi…" at bounding box center [311, 166] width 72 height 10
select select "58969"
click at [275, 161] on select "Select Aditya Aman Amruta Harriet Harshad Mohini Payal Pooja Rajeshree Suraj Vi…" at bounding box center [311, 166] width 72 height 10
click at [258, 181] on input "text" at bounding box center [296, 181] width 99 height 10
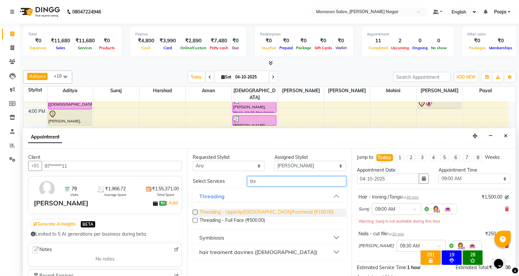
type input "thr"
click at [274, 212] on span "Threading - Upperlip/Chin/Forehead (₹100.00)" at bounding box center [267, 213] width 134 height 8
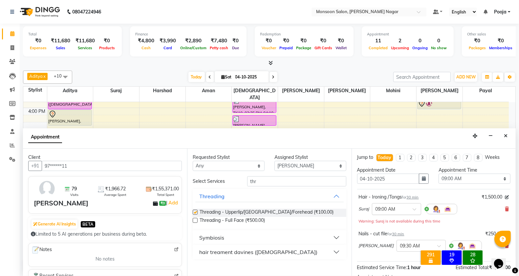
checkbox input "false"
drag, startPoint x: 450, startPoint y: 176, endPoint x: 450, endPoint y: 183, distance: 6.9
click at [450, 176] on select "Select 09:00 AM 09:15 AM 09:30 AM 09:45 AM 10:00 AM 10:15 AM 10:30 AM 10:45 AM …" at bounding box center [475, 179] width 72 height 10
select select "1050"
click at [439, 174] on select "Select 09:00 AM 09:15 AM 09:30 AM 09:45 AM 10:00 AM 10:15 AM 10:30 AM 10:45 AM …" at bounding box center [475, 179] width 72 height 10
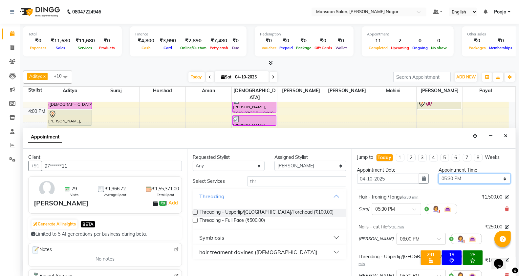
scroll to position [106, 0]
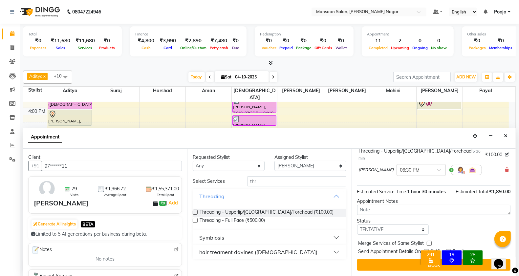
click at [411, 266] on div "× 291 All Customers with Valid Birthdays 19 All Customers with Valid Anniversar…" at bounding box center [452, 259] width 82 height 29
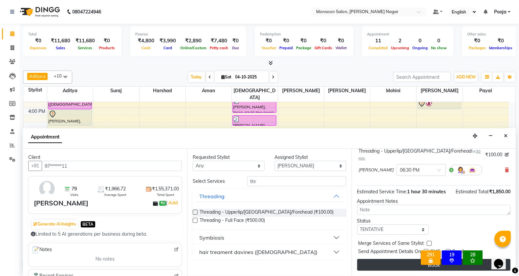
click at [387, 266] on button "Book" at bounding box center [433, 265] width 153 height 12
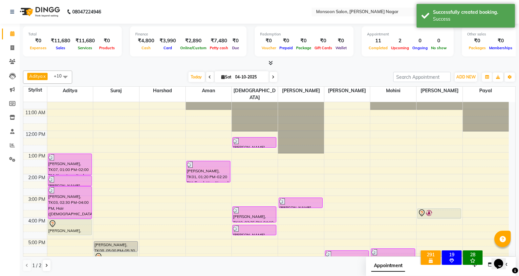
scroll to position [168, 0]
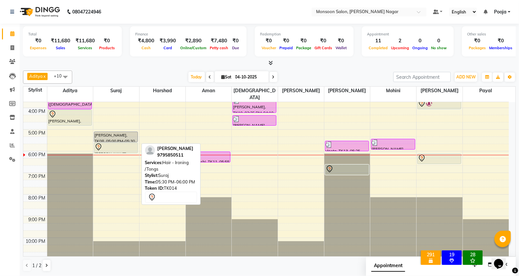
click at [130, 143] on div at bounding box center [116, 147] width 43 height 8
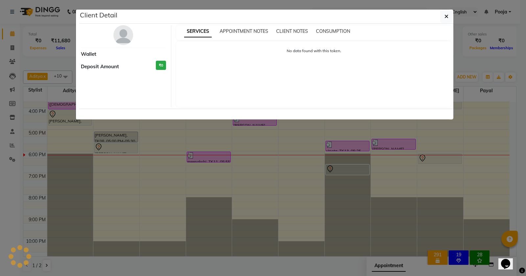
select select "7"
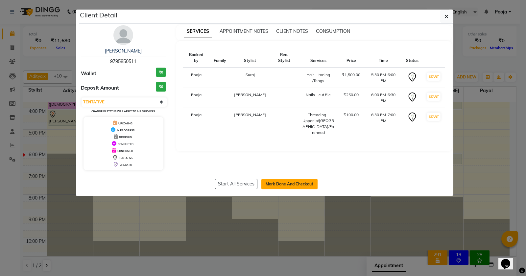
click at [275, 181] on button "Mark Done And Checkout" at bounding box center [289, 184] width 56 height 11
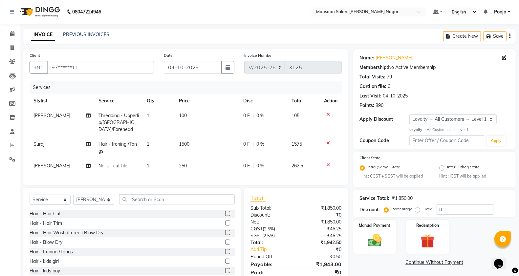
click at [510, 36] on icon "button" at bounding box center [510, 36] width 1 height 0
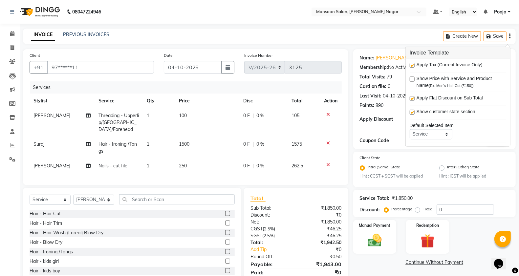
click at [413, 66] on label at bounding box center [412, 65] width 5 height 5
click at [413, 66] on input "checkbox" at bounding box center [412, 66] width 4 height 4
click at [187, 163] on td "250" at bounding box center [207, 166] width 64 height 15
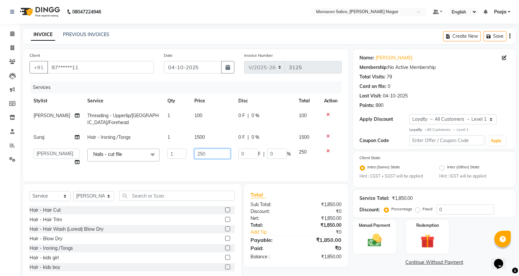
drag, startPoint x: 199, startPoint y: 159, endPoint x: 208, endPoint y: 160, distance: 9.0
click at [203, 159] on td "250" at bounding box center [213, 157] width 44 height 25
click at [250, 41] on div "INVOICE PREVIOUS INVOICES Create New Save" at bounding box center [269, 36] width 493 height 15
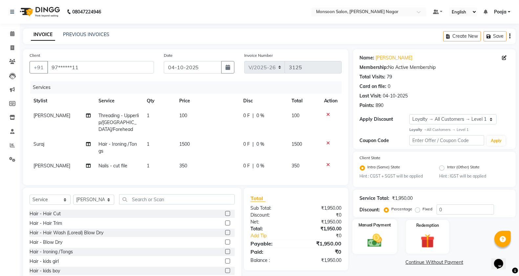
click at [378, 236] on img at bounding box center [374, 241] width 23 height 16
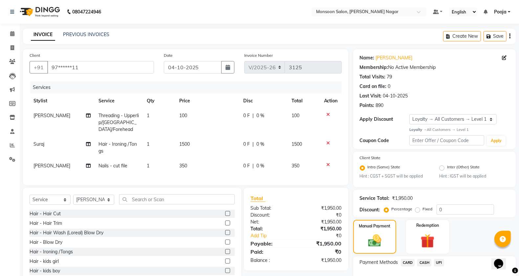
click at [419, 261] on span "CASH" at bounding box center [425, 263] width 14 height 8
click at [434, 271] on input "1950" at bounding box center [461, 276] width 97 height 10
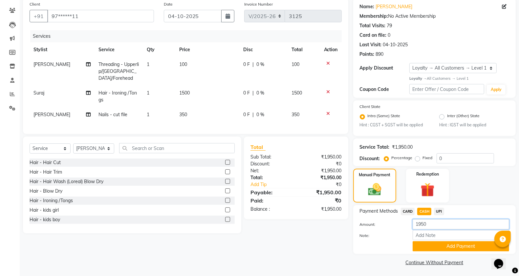
click at [432, 223] on input "1950" at bounding box center [461, 224] width 97 height 10
click at [425, 249] on button "Add Payment" at bounding box center [461, 246] width 97 height 10
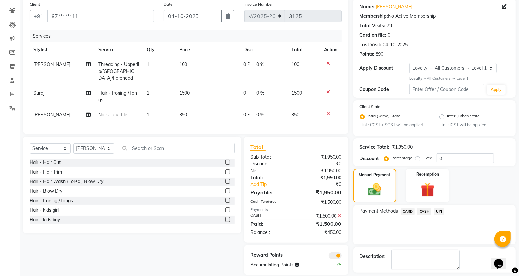
click at [435, 208] on span "UPI" at bounding box center [439, 212] width 10 height 8
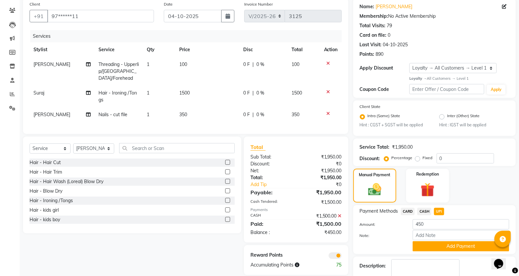
scroll to position [89, 0]
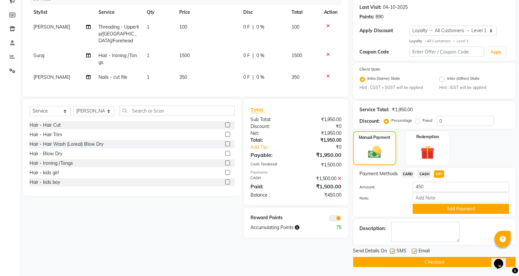
click at [470, 159] on div "Manual Payment Redemption" at bounding box center [435, 148] width 172 height 34
click at [409, 261] on button "Checkout" at bounding box center [435, 262] width 163 height 10
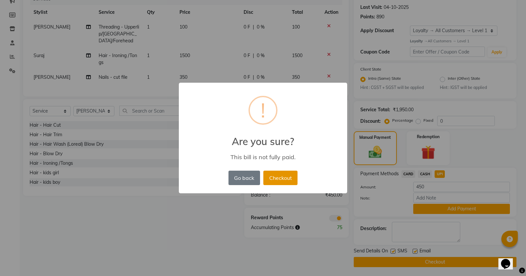
click at [286, 180] on button "Checkout" at bounding box center [280, 178] width 34 height 14
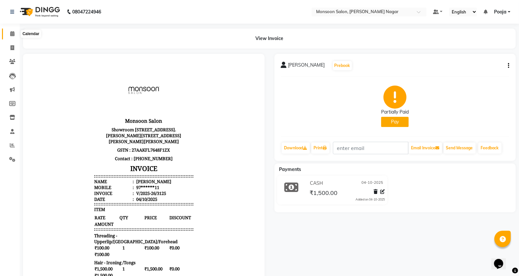
click at [8, 34] on span at bounding box center [12, 34] width 11 height 8
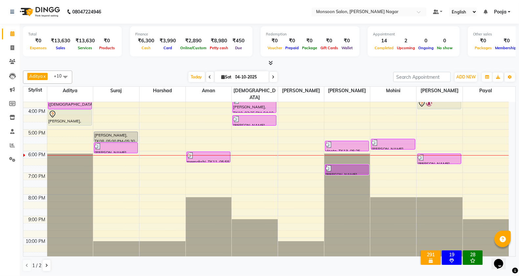
scroll to position [58, 0]
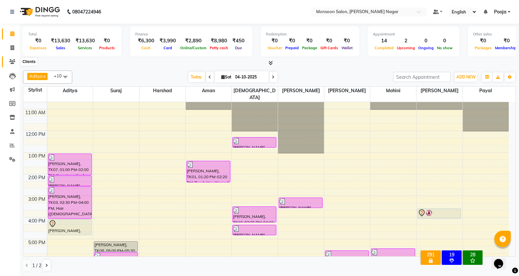
click at [14, 61] on icon at bounding box center [12, 61] width 6 height 5
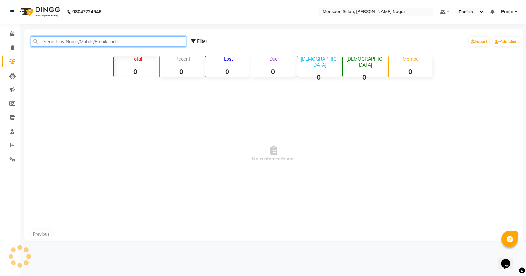
click at [142, 43] on input "text" at bounding box center [108, 41] width 155 height 10
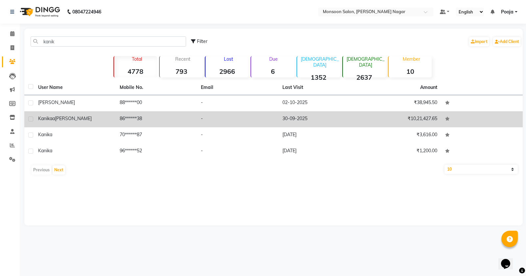
click at [309, 124] on td "30-09-2025" at bounding box center [318, 119] width 81 height 16
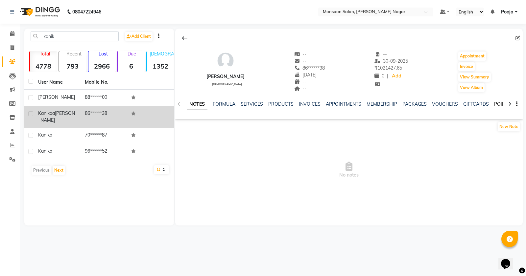
click at [498, 106] on link "POINTS" at bounding box center [502, 104] width 17 height 6
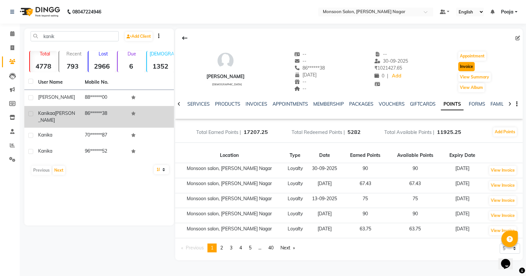
click at [469, 71] on button "Invoice" at bounding box center [466, 66] width 16 height 9
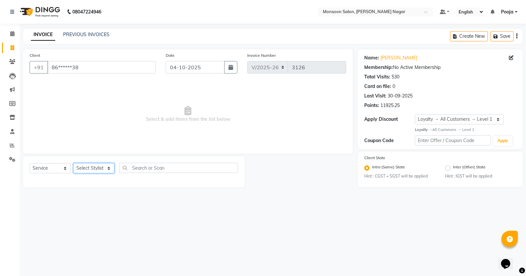
click at [89, 170] on select "Select Stylist [PERSON_NAME] [PERSON_NAME] [PERSON_NAME] [PERSON_NAME] [PERSON_…" at bounding box center [93, 168] width 41 height 10
click at [73, 163] on select "Select Stylist [PERSON_NAME] [PERSON_NAME] [PERSON_NAME] [PERSON_NAME] [PERSON_…" at bounding box center [93, 168] width 41 height 10
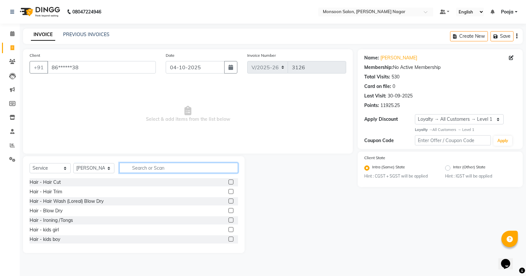
click at [150, 171] on input "text" at bounding box center [178, 168] width 119 height 10
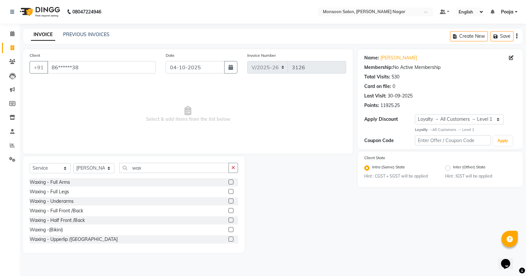
click at [228, 181] on label at bounding box center [230, 182] width 5 height 5
click at [228, 181] on input "checkbox" at bounding box center [230, 182] width 4 height 4
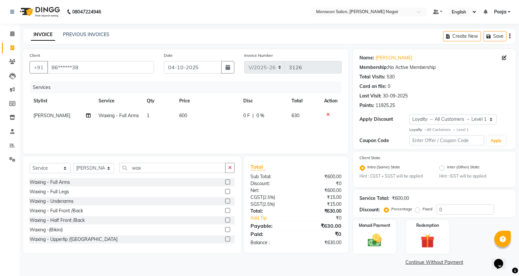
click at [225, 191] on label at bounding box center [227, 191] width 5 height 5
click at [225, 191] on input "checkbox" at bounding box center [227, 192] width 4 height 4
click at [225, 204] on label at bounding box center [227, 201] width 5 height 5
click at [225, 204] on input "checkbox" at bounding box center [227, 201] width 4 height 4
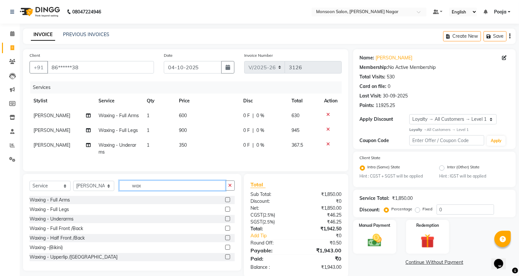
click at [150, 191] on input "wax" at bounding box center [172, 186] width 106 height 10
click at [450, 208] on input "0" at bounding box center [465, 210] width 57 height 10
click at [423, 208] on label "Fixed" at bounding box center [428, 209] width 10 height 6
click at [418, 208] on input "Fixed" at bounding box center [419, 209] width 5 height 5
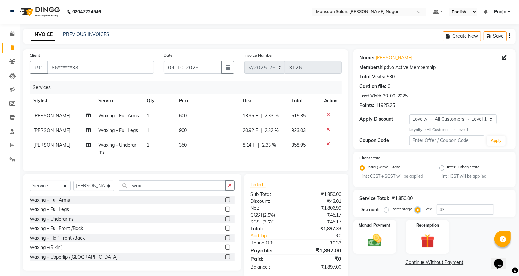
scroll to position [24, 0]
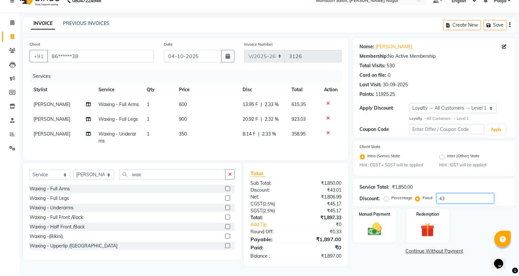
click at [452, 194] on input "43" at bounding box center [465, 199] width 57 height 10
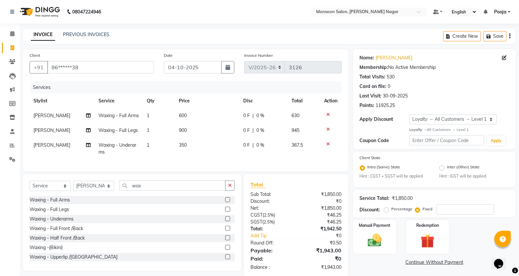
click at [510, 36] on icon "button" at bounding box center [510, 36] width 1 height 0
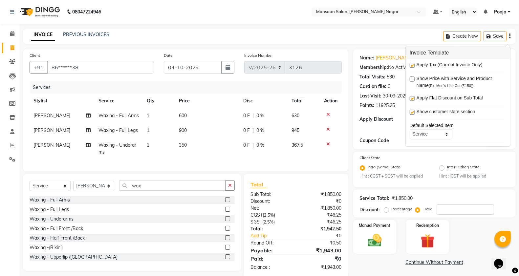
click at [412, 67] on label at bounding box center [412, 65] width 5 height 5
click at [412, 67] on input "checkbox" at bounding box center [412, 66] width 4 height 4
drag, startPoint x: 172, startPoint y: 159, endPoint x: 190, endPoint y: 156, distance: 18.7
click at [184, 157] on tr "Amruta Waxing - Underarms 1 350 0 F | 0 % 350" at bounding box center [186, 149] width 312 height 22
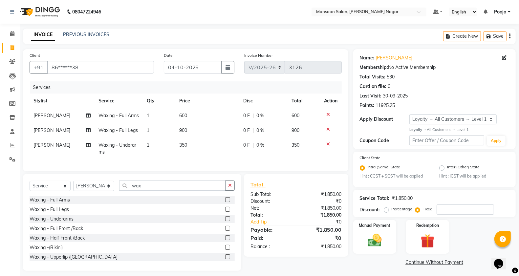
click at [199, 152] on td "350" at bounding box center [207, 149] width 64 height 22
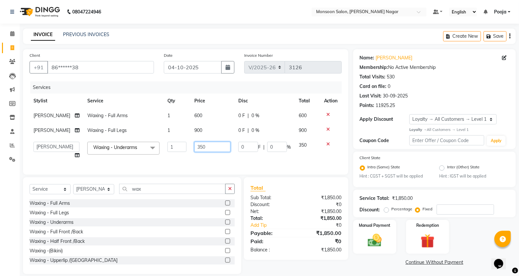
click at [214, 147] on input "350" at bounding box center [213, 147] width 36 height 10
click at [247, 35] on div "INVOICE PREVIOUS INVOICES Create New Save" at bounding box center [269, 36] width 493 height 15
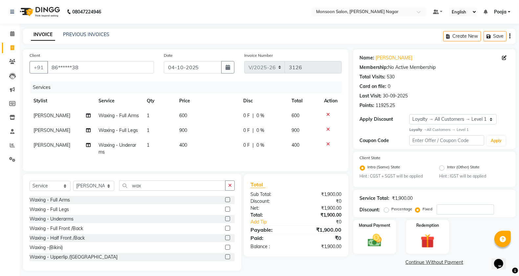
scroll to position [17, 0]
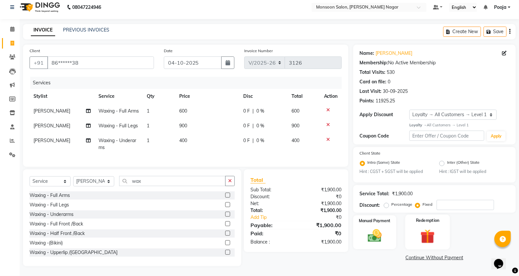
click at [427, 228] on img at bounding box center [427, 237] width 23 height 18
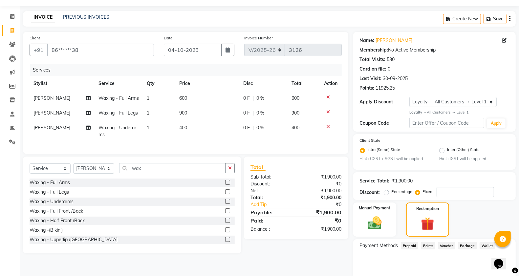
click at [426, 242] on span "Points" at bounding box center [428, 246] width 14 height 8
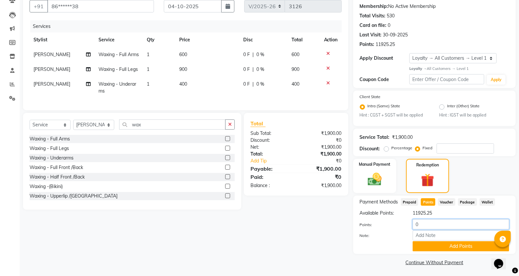
click at [422, 225] on input "0" at bounding box center [461, 224] width 97 height 10
click at [431, 243] on button "Add Points" at bounding box center [461, 246] width 97 height 10
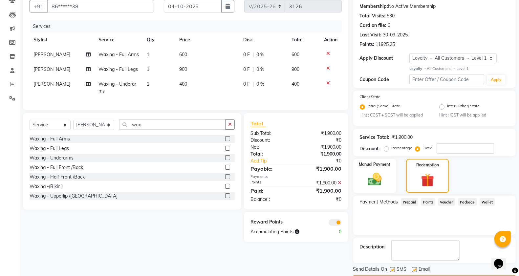
scroll to position [80, 0]
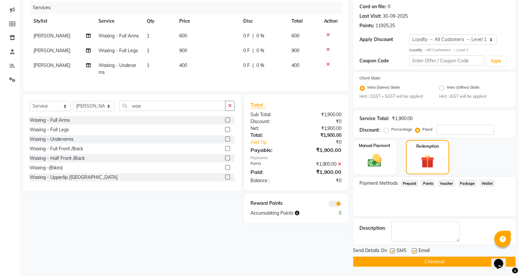
click at [394, 249] on label at bounding box center [392, 251] width 5 height 5
click at [394, 249] on input "checkbox" at bounding box center [392, 251] width 4 height 4
click at [415, 250] on label at bounding box center [414, 251] width 5 height 5
click at [415, 250] on input "checkbox" at bounding box center [414, 251] width 4 height 4
click at [414, 263] on button "Checkout" at bounding box center [435, 262] width 163 height 10
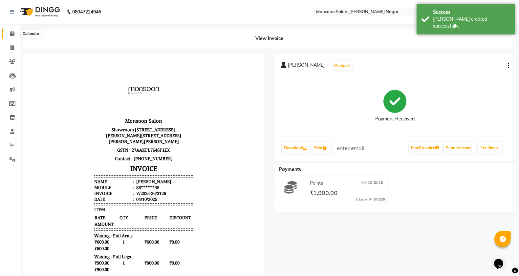
click at [13, 34] on icon at bounding box center [12, 33] width 4 height 5
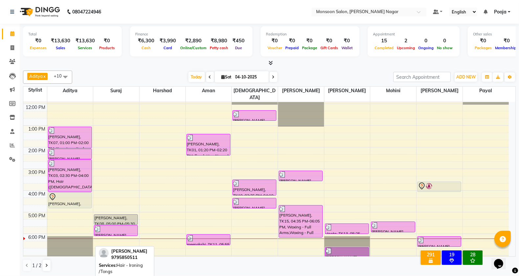
scroll to position [109, 0]
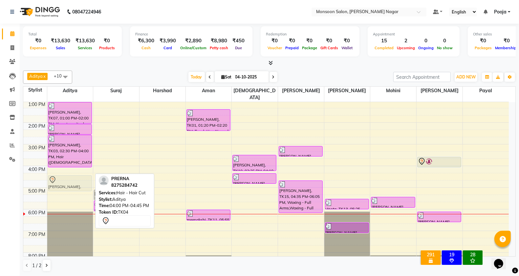
drag, startPoint x: 66, startPoint y: 167, endPoint x: 65, endPoint y: 171, distance: 4.7
click at [65, 171] on div "Shalini, TK07, 01:00 PM-02:00 PM, Kerastase rituals Ruchi, TK03, 02:00 PM-02:30…" at bounding box center [70, 155] width 46 height 325
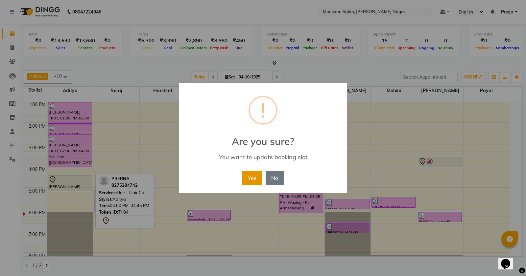
click at [246, 180] on button "Yes" at bounding box center [252, 178] width 20 height 14
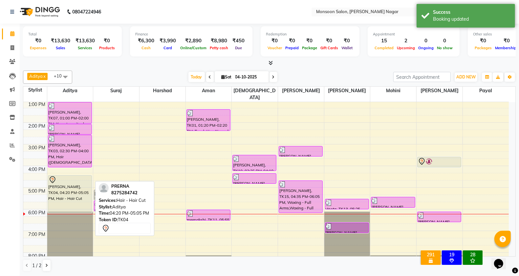
drag, startPoint x: 68, startPoint y: 184, endPoint x: 68, endPoint y: 206, distance: 22.3
click at [68, 206] on div "Shalini, TK07, 01:00 PM-02:00 PM, Kerastase rituals Ruchi, TK03, 02:00 PM-02:30…" at bounding box center [70, 155] width 46 height 325
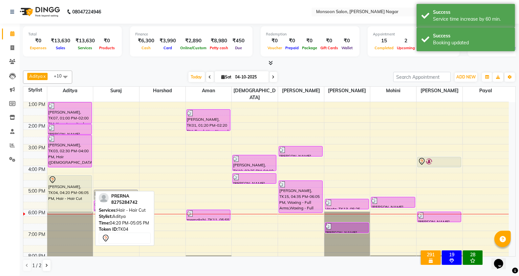
click at [70, 190] on div "PRERNA, TK04, 04:20 PM-06:05 PM, Hair - Hair Cut" at bounding box center [69, 194] width 43 height 37
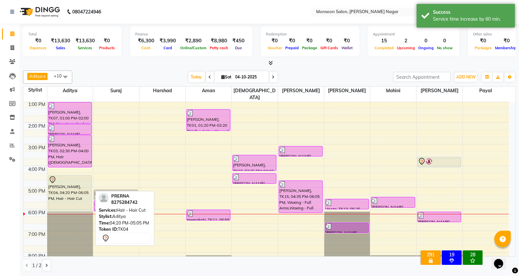
click at [71, 190] on div "PRERNA, TK04, 04:20 PM-06:05 PM, Hair - Hair Cut" at bounding box center [69, 194] width 43 height 37
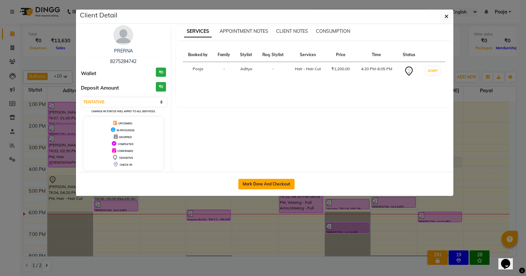
click at [268, 184] on button "Mark Done And Checkout" at bounding box center [266, 184] width 56 height 11
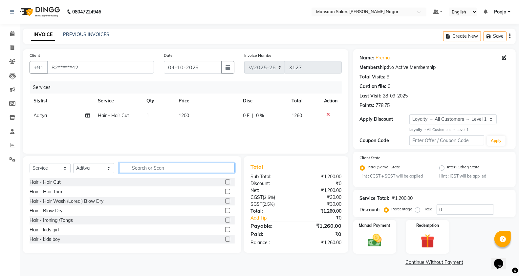
click at [153, 171] on input "text" at bounding box center [177, 168] width 116 height 10
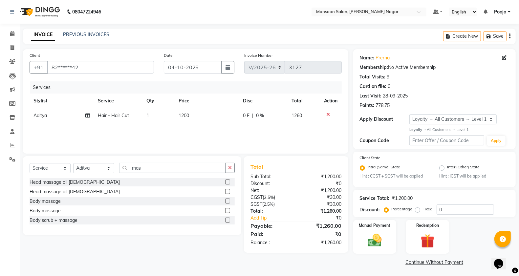
click at [227, 180] on label at bounding box center [227, 182] width 5 height 5
click at [227, 180] on input "checkbox" at bounding box center [227, 182] width 4 height 4
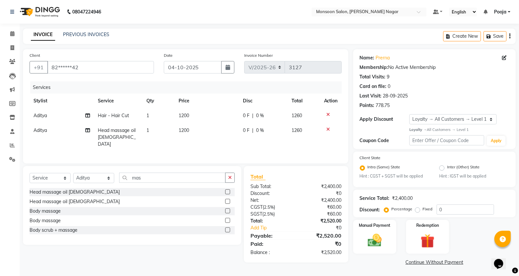
click at [194, 119] on td "1200" at bounding box center [207, 115] width 64 height 15
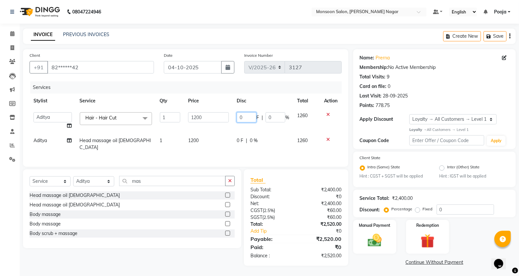
click at [253, 117] on input "0" at bounding box center [247, 117] width 20 height 10
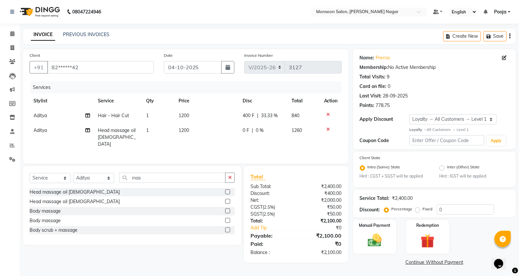
click at [284, 33] on div "INVOICE PREVIOUS INVOICES Create New Save" at bounding box center [269, 36] width 493 height 15
click at [93, 177] on select "Select Stylist [PERSON_NAME] [PERSON_NAME] [PERSON_NAME] [PERSON_NAME] [PERSON_…" at bounding box center [93, 178] width 41 height 10
click at [53, 180] on select "Select Service Product Membership Package Voucher Prepaid Gift Card" at bounding box center [50, 178] width 41 height 10
click at [30, 173] on select "Select Service Product Membership Package Voucher Prepaid Gift Card" at bounding box center [50, 178] width 41 height 10
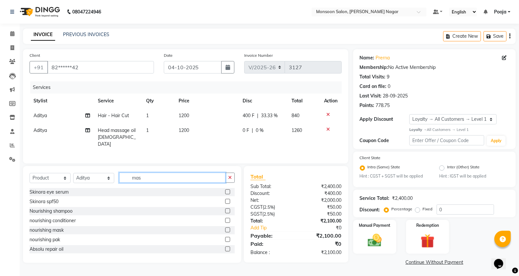
click at [152, 175] on input "mas" at bounding box center [172, 178] width 106 height 10
click at [161, 181] on input "mas" at bounding box center [172, 178] width 106 height 10
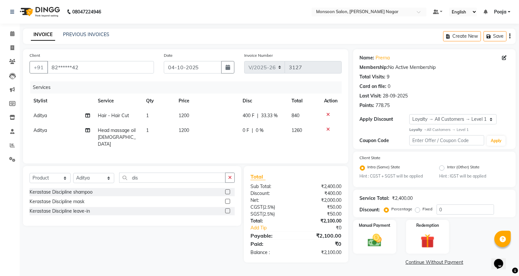
click at [229, 202] on label at bounding box center [227, 201] width 5 height 5
click at [229, 202] on input "checkbox" at bounding box center [227, 202] width 4 height 4
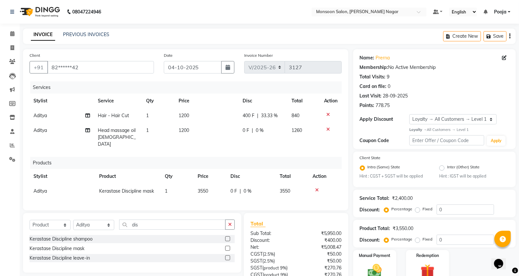
scroll to position [56, 0]
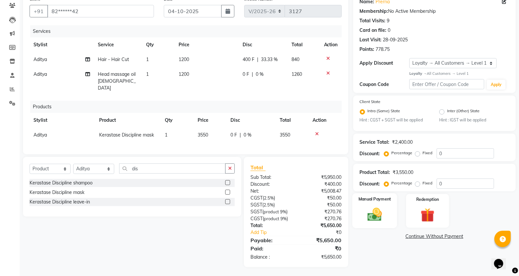
click at [380, 219] on img at bounding box center [374, 215] width 23 height 16
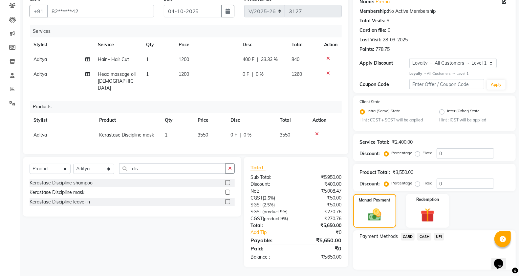
click at [438, 234] on span "UPI" at bounding box center [439, 237] width 10 height 8
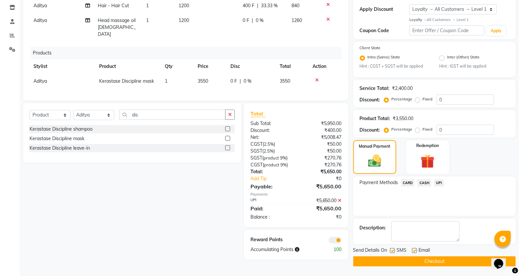
click at [391, 252] on label at bounding box center [392, 250] width 5 height 5
click at [391, 252] on input "checkbox" at bounding box center [392, 251] width 4 height 4
click at [414, 250] on label at bounding box center [414, 250] width 5 height 5
click at [414, 250] on input "checkbox" at bounding box center [414, 251] width 4 height 4
click at [380, 263] on button "Checkout" at bounding box center [435, 262] width 163 height 10
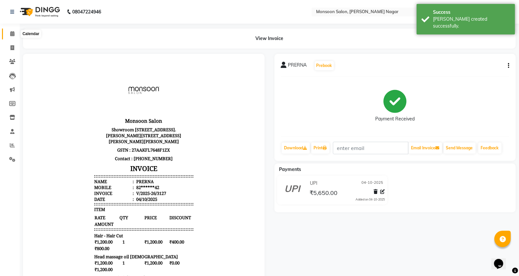
click at [9, 33] on span at bounding box center [12, 34] width 11 height 8
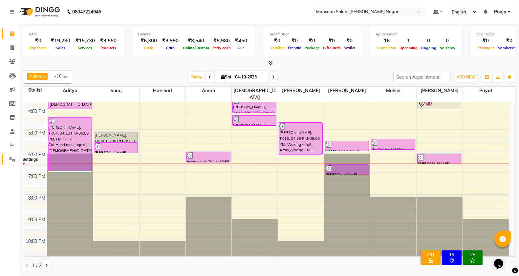
click at [14, 160] on icon at bounding box center [12, 159] width 6 height 5
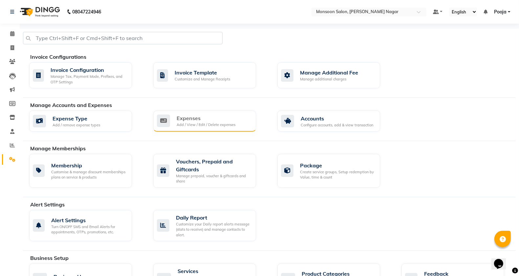
click at [214, 125] on div "Add / View / Edit / Delete expenses" at bounding box center [206, 125] width 59 height 6
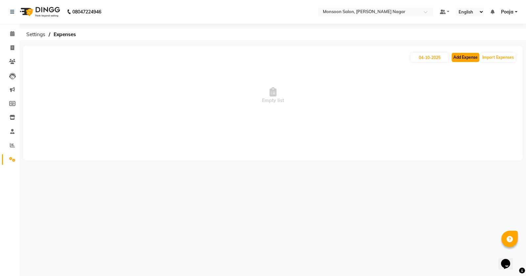
click at [454, 59] on button "Add Expense" at bounding box center [465, 57] width 28 height 9
select select "1"
select select "3767"
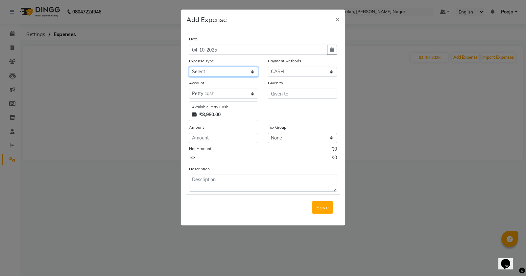
click at [229, 71] on select "Select Advance Salary Cash transfer by credit Cash transfer to bank Client Snac…" at bounding box center [223, 72] width 69 height 10
select select "10050"
click at [189, 67] on select "Select Advance Salary Cash transfer by credit Cash transfer to bank Client Snac…" at bounding box center [223, 72] width 69 height 10
click at [281, 90] on input "text" at bounding box center [302, 94] width 69 height 10
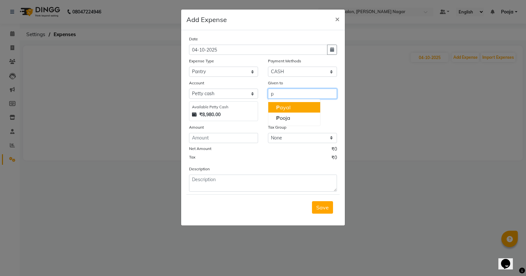
click at [281, 104] on ngb-highlight "P ayal" at bounding box center [283, 107] width 14 height 7
type input "Payal"
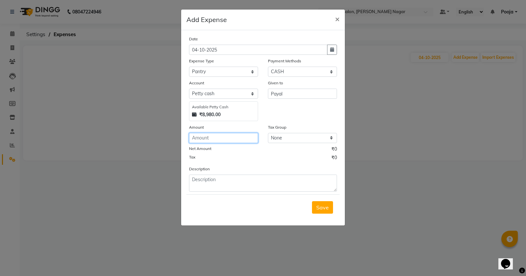
click at [224, 141] on input "number" at bounding box center [223, 138] width 69 height 10
type input "550"
click at [225, 195] on div "Save" at bounding box center [262, 208] width 153 height 26
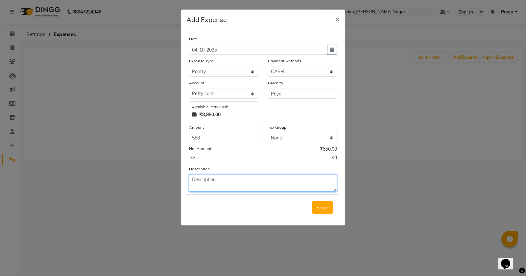
click at [224, 186] on textarea at bounding box center [263, 183] width 148 height 17
type textarea "milk,tea,coffee,sugar"
click at [322, 205] on span "Save" at bounding box center [322, 207] width 12 height 7
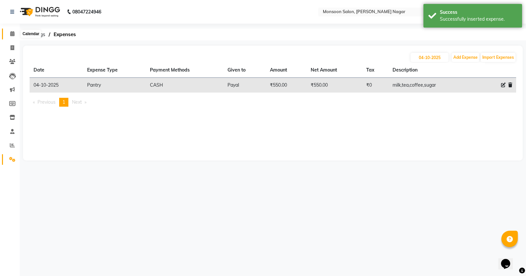
click at [12, 33] on icon at bounding box center [12, 33] width 4 height 5
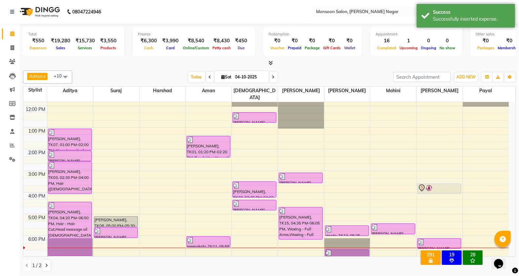
scroll to position [109, 0]
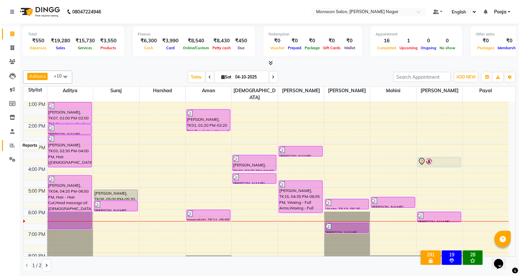
click at [11, 147] on icon at bounding box center [12, 145] width 5 height 5
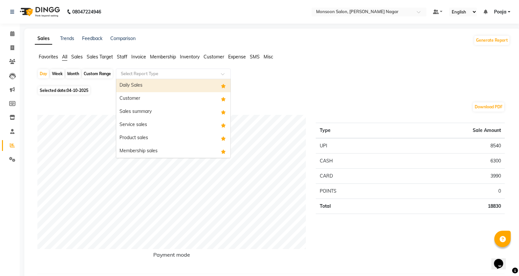
click at [147, 76] on input "text" at bounding box center [167, 74] width 95 height 7
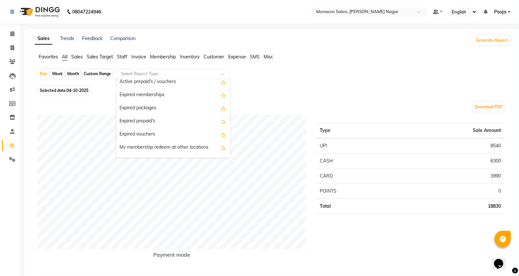
scroll to position [657, 0]
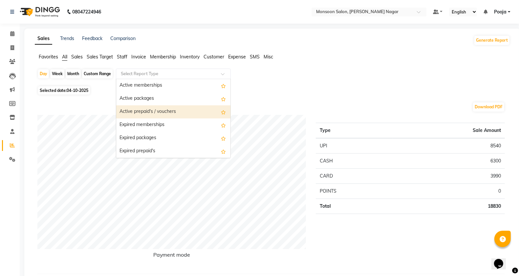
click at [154, 110] on div "Active prepaid's / vouchers" at bounding box center [173, 111] width 114 height 13
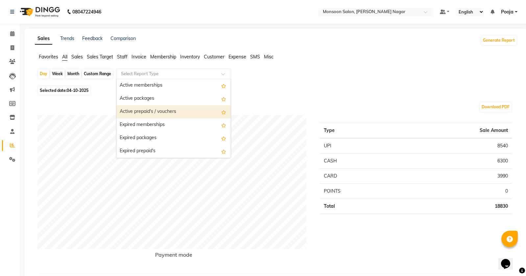
select select "full_report"
select select "csv"
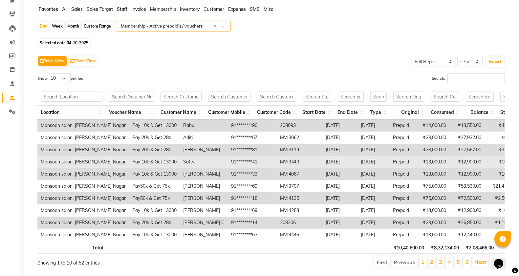
scroll to position [76, 0]
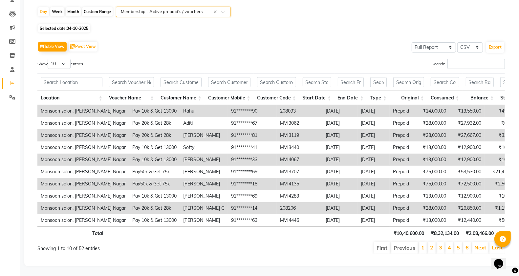
click at [434, 242] on li "2" at bounding box center [432, 248] width 8 height 12
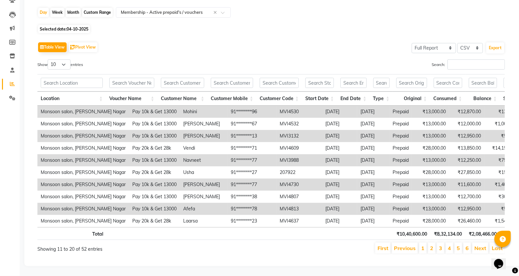
scroll to position [75, 0]
click at [423, 245] on link "1" at bounding box center [423, 248] width 3 height 7
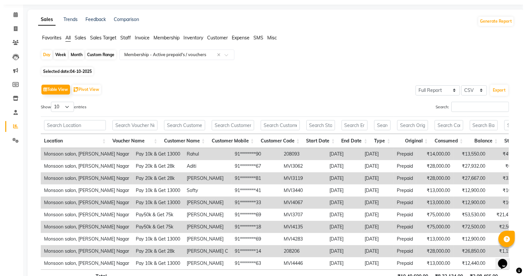
scroll to position [0, 0]
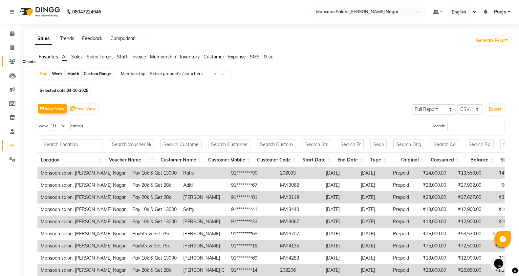
click at [15, 58] on span at bounding box center [12, 62] width 11 height 8
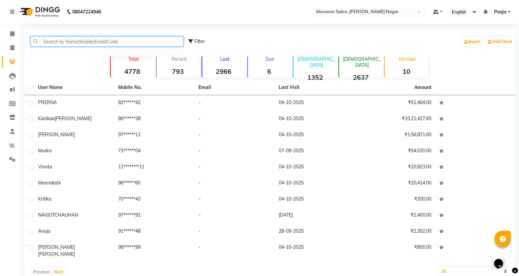
click at [99, 43] on input "text" at bounding box center [107, 41] width 153 height 10
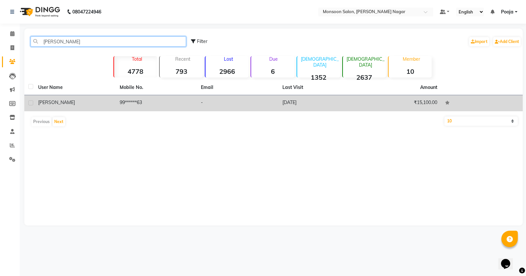
type input "jugal"
click at [126, 110] on td "99******63" at bounding box center [156, 103] width 81 height 16
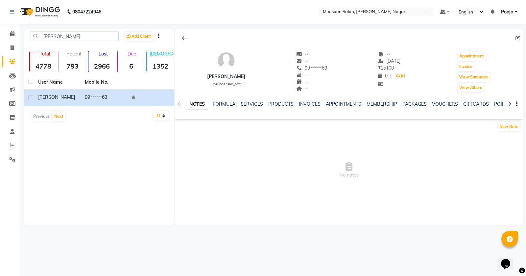
click at [429, 103] on ul "NOTES FORMULA SERVICES PRODUCTS INVOICES APPOINTMENTS MEMBERSHIP PACKAGES VOUCH…" at bounding box center [395, 104] width 417 height 7
click at [432, 103] on link "VOUCHERS" at bounding box center [445, 104] width 26 height 6
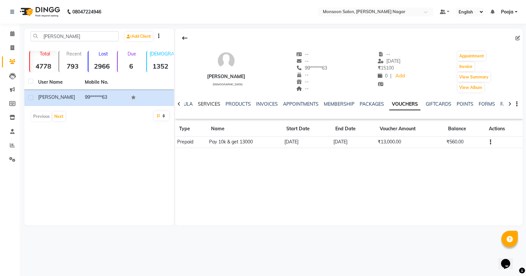
click at [211, 104] on link "SERVICES" at bounding box center [209, 104] width 22 height 6
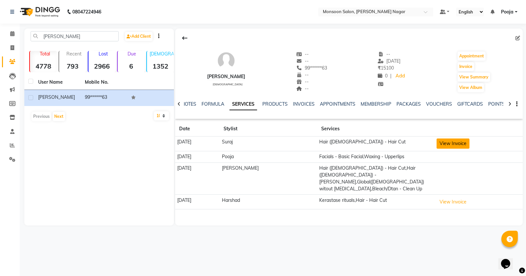
click at [455, 141] on button "View Invoice" at bounding box center [452, 144] width 33 height 10
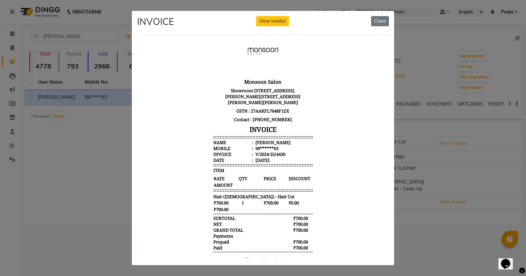
scroll to position [36, 0]
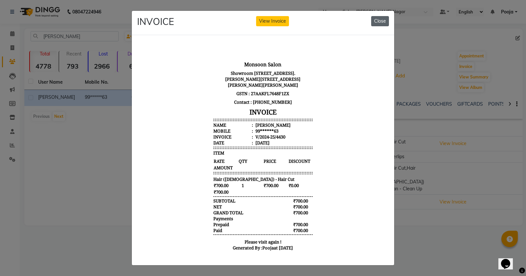
click at [376, 21] on button "Close" at bounding box center [380, 21] width 18 height 10
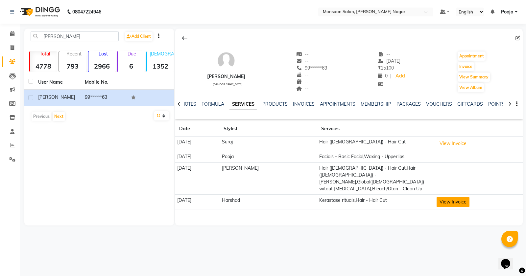
click at [444, 197] on button "View Invoice" at bounding box center [452, 202] width 33 height 10
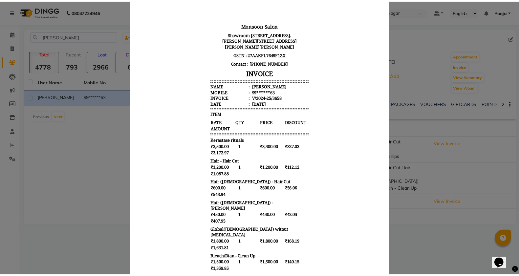
scroll to position [0, 0]
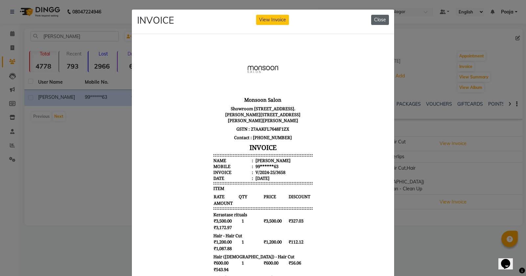
click at [371, 18] on button "Close" at bounding box center [380, 20] width 18 height 10
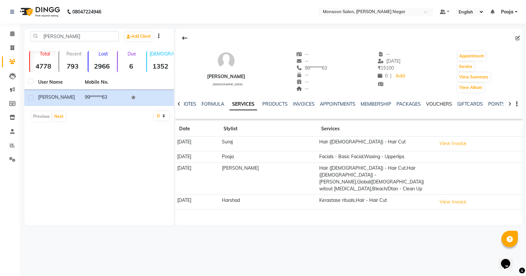
click at [428, 104] on link "VOUCHERS" at bounding box center [439, 104] width 26 height 6
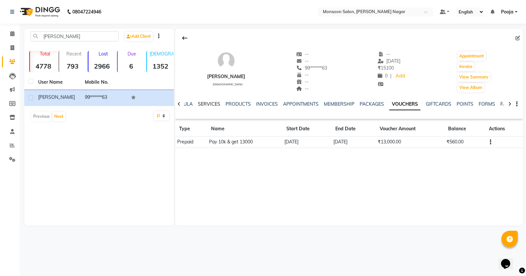
click at [204, 104] on link "SERVICES" at bounding box center [209, 104] width 22 height 6
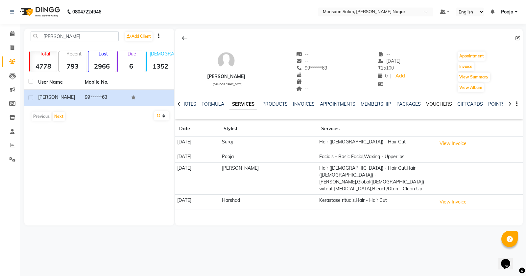
click at [434, 104] on link "VOUCHERS" at bounding box center [439, 104] width 26 height 6
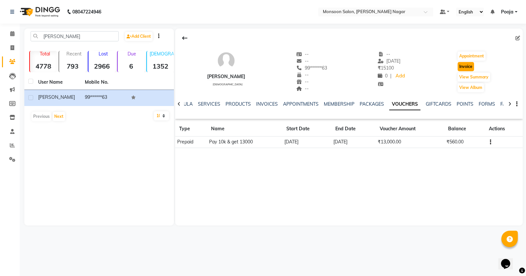
click at [461, 66] on button "Invoice" at bounding box center [465, 66] width 16 height 9
select select "4905"
select select "service"
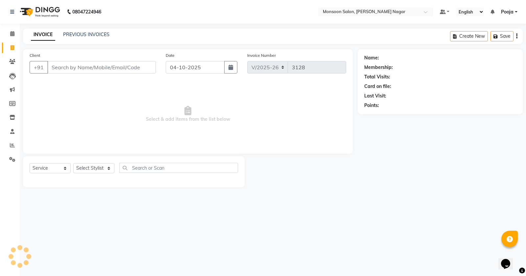
type input "99******63"
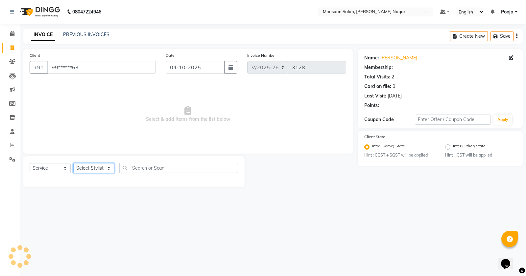
click at [87, 166] on select "Select Stylist [PERSON_NAME] [PERSON_NAME] [PERSON_NAME] [PERSON_NAME] [PERSON_…" at bounding box center [93, 168] width 41 height 10
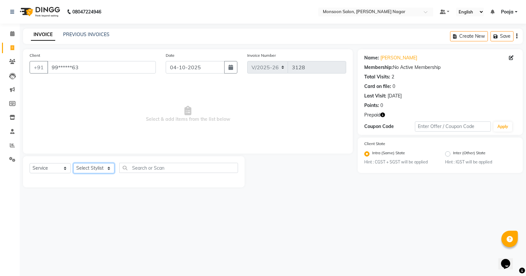
select select "76987"
click at [73, 163] on select "Select Stylist [PERSON_NAME] [PERSON_NAME] [PERSON_NAME] [PERSON_NAME] [PERSON_…" at bounding box center [93, 168] width 41 height 10
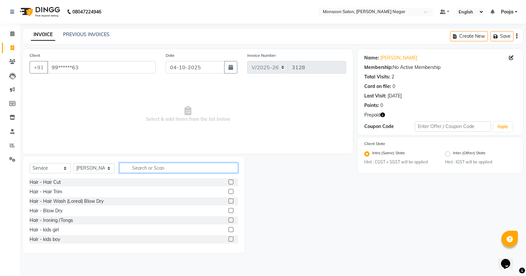
click at [153, 169] on input "text" at bounding box center [178, 168] width 119 height 10
type input "rem"
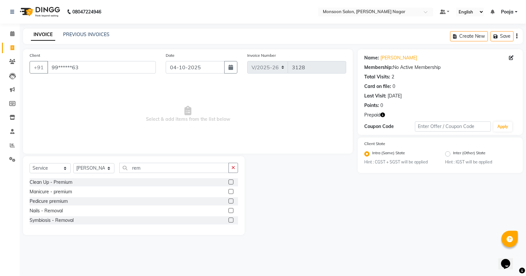
click at [229, 209] on label at bounding box center [230, 210] width 5 height 5
click at [229, 209] on input "checkbox" at bounding box center [230, 211] width 4 height 4
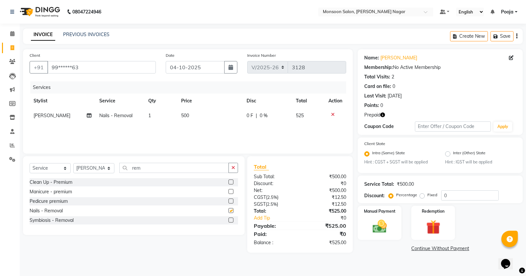
checkbox input "false"
click at [180, 114] on td "500" at bounding box center [209, 115] width 65 height 15
select select "76987"
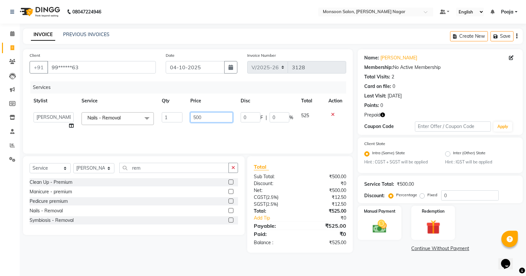
click at [193, 117] on input "500" at bounding box center [211, 117] width 42 height 10
type input "472"
click at [210, 127] on div "Services Stylist Service Qty Price Disc Total Action Aditya Aman Amruta Harriet…" at bounding box center [188, 114] width 316 height 66
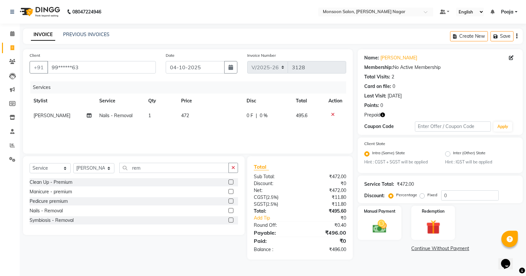
click at [517, 35] on div "Create New Save" at bounding box center [486, 36] width 73 height 15
click at [516, 36] on icon "button" at bounding box center [516, 36] width 1 height 0
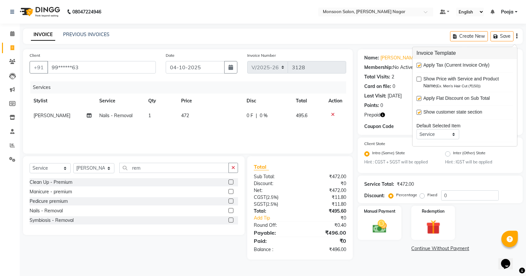
click at [416, 59] on div "Apply Tax (Current Invoice Only) Show Price with Service and Product Name (Ex. …" at bounding box center [464, 102] width 104 height 87
click at [393, 111] on div "Name: Jugal Membership: No Active Membership Total Visits: 2 Card on file: 0 La…" at bounding box center [439, 92] width 165 height 86
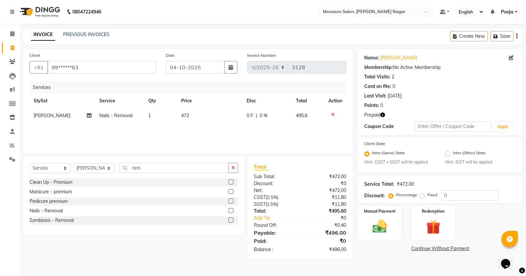
click at [426, 142] on div "Client State Intra (Same) State Hint : CGST + SGST will be applied Inter (Other…" at bounding box center [440, 152] width 152 height 25
click at [516, 36] on icon "button" at bounding box center [516, 36] width 1 height 0
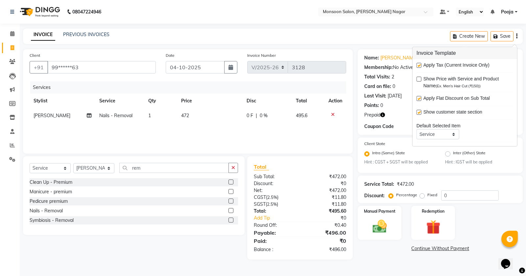
click at [419, 63] on label at bounding box center [418, 65] width 5 height 5
click at [419, 64] on input "checkbox" at bounding box center [418, 66] width 4 height 4
checkbox input "false"
click at [408, 74] on div "Total Visits: 2" at bounding box center [440, 77] width 152 height 7
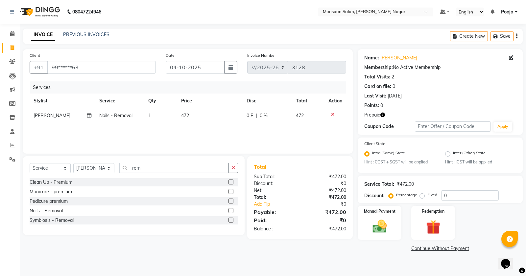
click at [456, 237] on div "Manual Payment Redemption" at bounding box center [440, 223] width 175 height 34
click at [444, 219] on img at bounding box center [433, 227] width 24 height 18
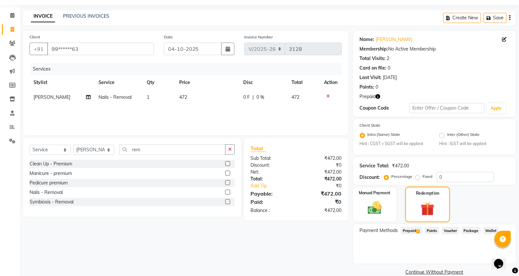
scroll to position [29, 0]
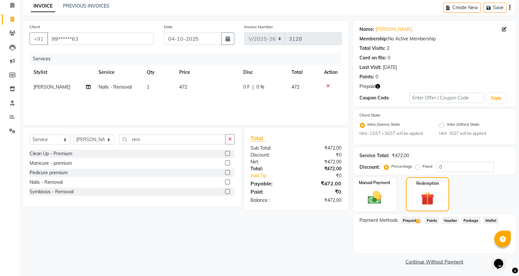
click at [417, 220] on span "1" at bounding box center [419, 221] width 4 height 4
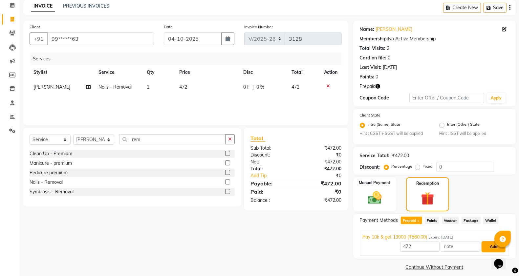
click at [485, 245] on button "Add" at bounding box center [494, 246] width 24 height 11
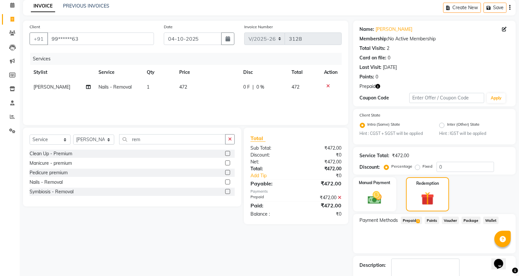
scroll to position [66, 0]
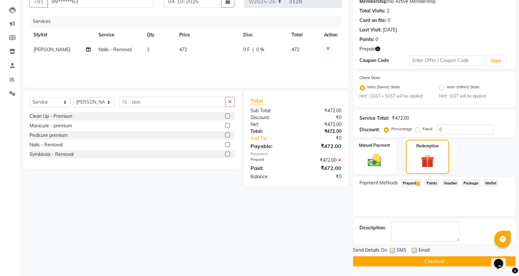
click at [394, 250] on label at bounding box center [392, 250] width 5 height 5
click at [394, 250] on input "checkbox" at bounding box center [392, 251] width 4 height 4
checkbox input "false"
click at [413, 248] on label at bounding box center [414, 250] width 5 height 5
click at [413, 249] on input "checkbox" at bounding box center [414, 251] width 4 height 4
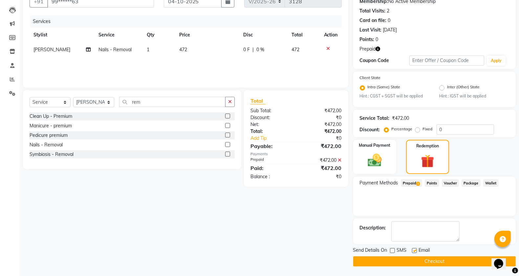
checkbox input "false"
click at [409, 262] on button "Checkout" at bounding box center [435, 262] width 163 height 10
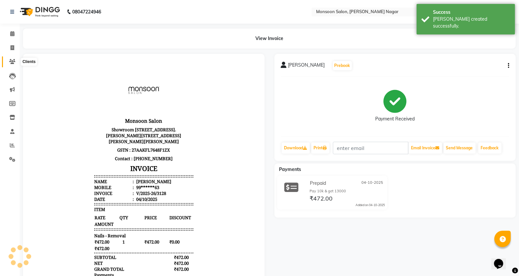
click at [10, 63] on icon at bounding box center [12, 61] width 6 height 5
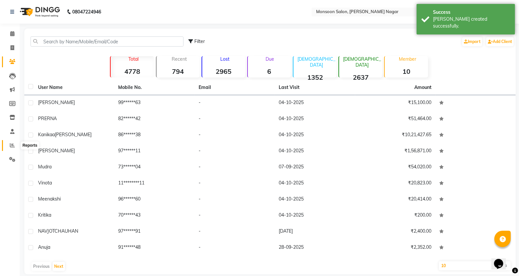
click at [16, 144] on span at bounding box center [12, 146] width 11 height 8
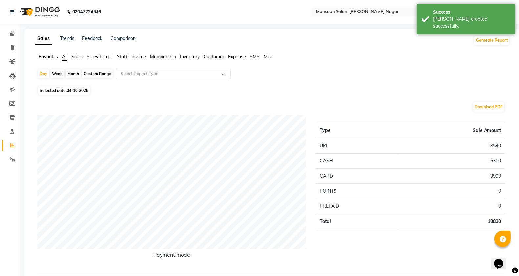
click at [165, 73] on input "text" at bounding box center [167, 74] width 95 height 7
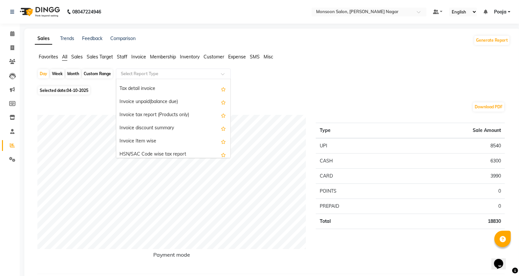
scroll to position [657, 0]
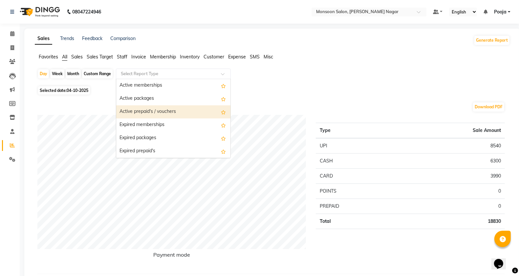
click at [152, 108] on div "Active prepaid's / vouchers" at bounding box center [173, 111] width 114 height 13
select select "full_report"
select select "csv"
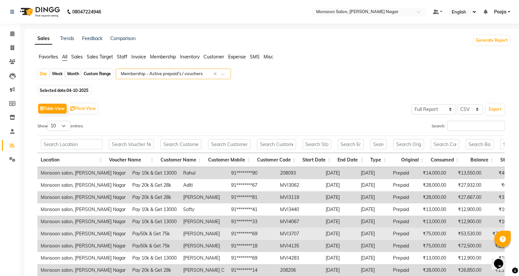
scroll to position [76, 0]
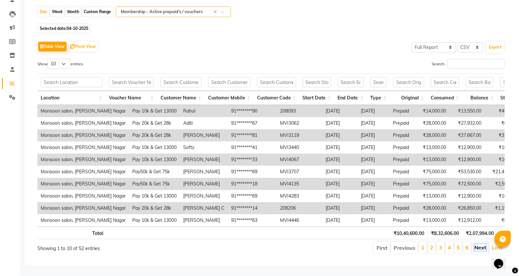
click at [478, 244] on link "Next" at bounding box center [481, 247] width 12 height 7
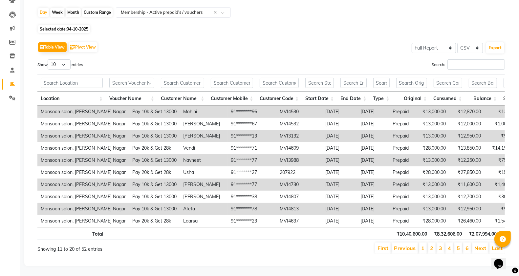
scroll to position [75, 0]
click at [480, 245] on link "Next" at bounding box center [481, 248] width 12 height 7
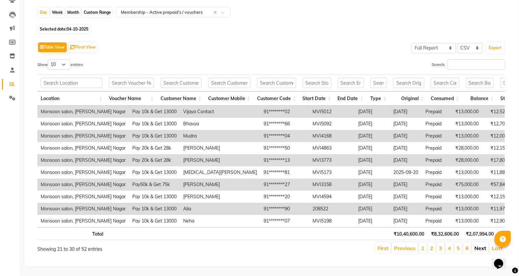
click at [480, 245] on link "Next" at bounding box center [481, 248] width 12 height 7
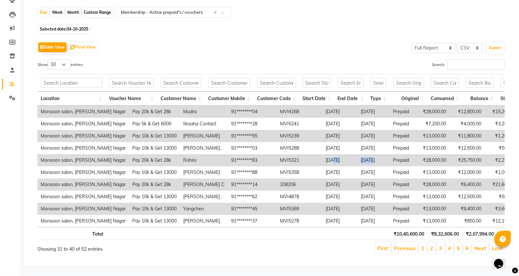
drag, startPoint x: 311, startPoint y: 147, endPoint x: 350, endPoint y: 149, distance: 38.8
click at [350, 154] on tr "Monsoon salon, Viman Nagar Pay 20k & Get 28k Rohini 91********83 MVI5321 2025-0…" at bounding box center [291, 160] width 508 height 12
click at [358, 154] on td "2026-01-15" at bounding box center [374, 160] width 32 height 12
click at [484, 245] on link "Next" at bounding box center [481, 248] width 12 height 7
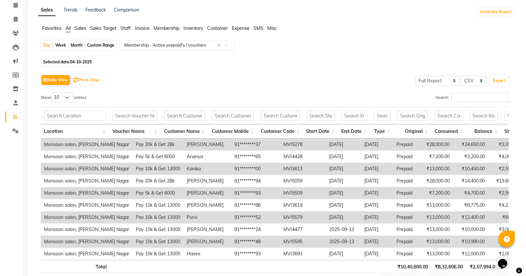
scroll to position [0, 0]
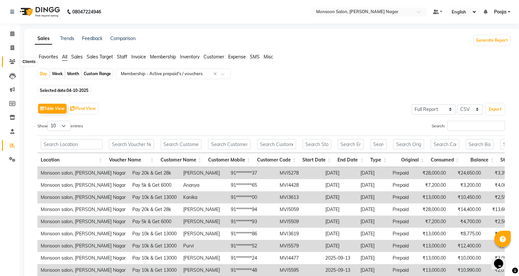
click at [12, 64] on span at bounding box center [12, 62] width 11 height 8
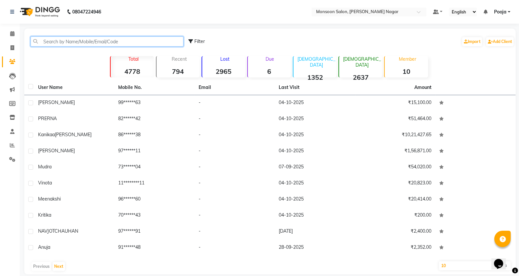
click at [112, 40] on input "text" at bounding box center [107, 41] width 153 height 10
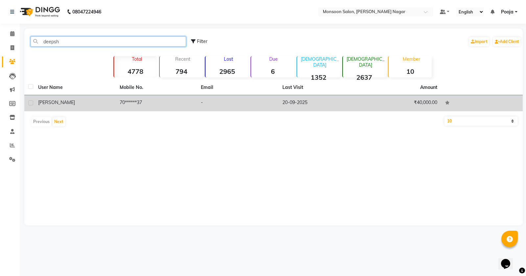
type input "deepsh"
click at [147, 105] on td "70******37" at bounding box center [156, 103] width 81 height 16
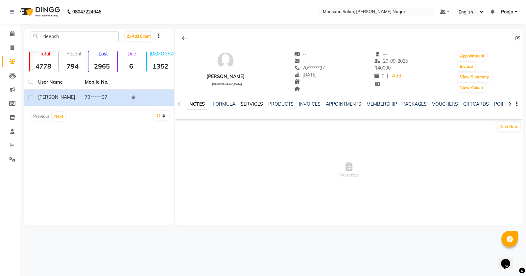
click at [253, 103] on link "SERVICES" at bounding box center [252, 104] width 22 height 6
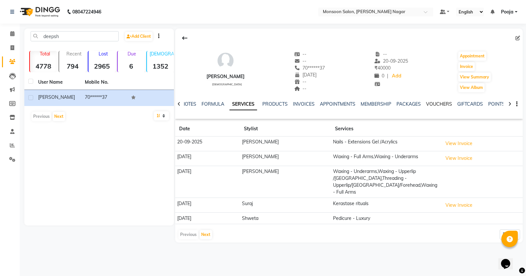
click at [431, 104] on link "VOUCHERS" at bounding box center [439, 104] width 26 height 6
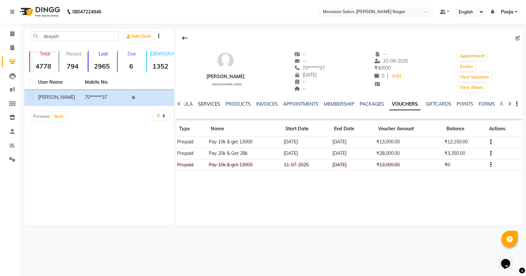
click at [204, 104] on link "SERVICES" at bounding box center [209, 104] width 22 height 6
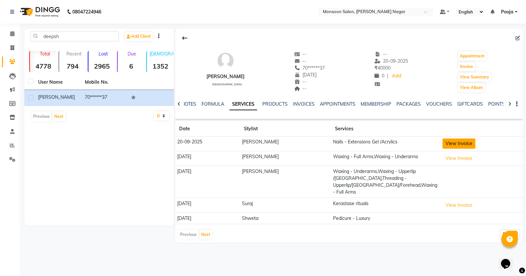
click at [444, 147] on button "View Invoice" at bounding box center [458, 144] width 33 height 10
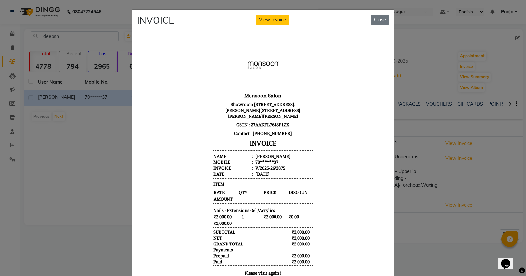
scroll to position [5, 0]
click at [373, 19] on button "Close" at bounding box center [380, 20] width 18 height 10
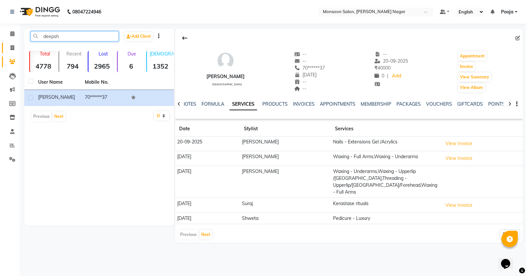
drag, startPoint x: 90, startPoint y: 35, endPoint x: 3, endPoint y: 46, distance: 88.4
click at [3, 46] on app-home "08047224946 Select Location × Monsoon Salon, Viman Nagar Default Panel My Panel…" at bounding box center [263, 126] width 526 height 253
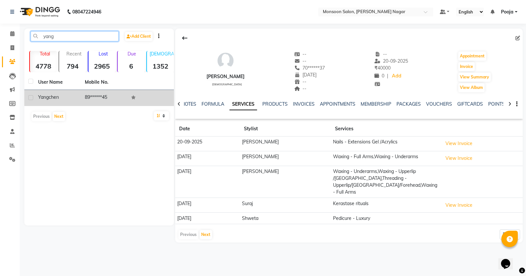
type input "yang"
click at [140, 97] on td at bounding box center [150, 98] width 47 height 16
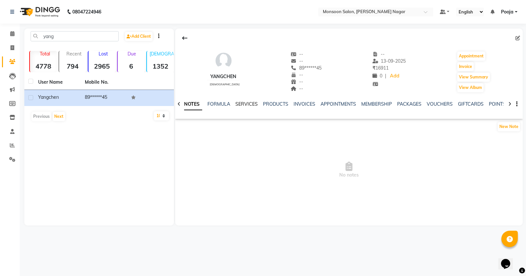
click at [249, 102] on link "SERVICES" at bounding box center [246, 104] width 22 height 6
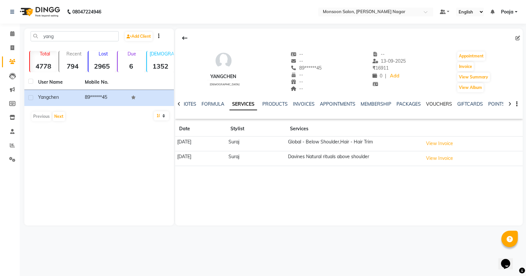
click at [431, 105] on link "VOUCHERS" at bounding box center [439, 104] width 26 height 6
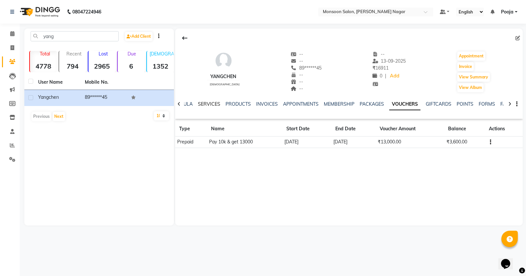
click at [209, 107] on link "SERVICES" at bounding box center [209, 104] width 22 height 6
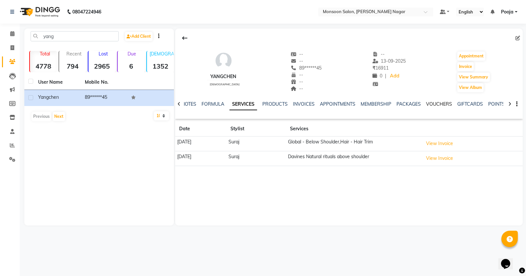
click at [426, 102] on link "VOUCHERS" at bounding box center [439, 104] width 26 height 6
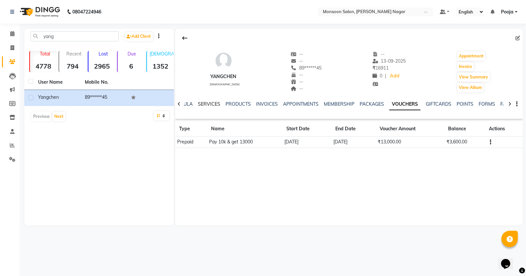
click at [209, 104] on link "SERVICES" at bounding box center [209, 104] width 22 height 6
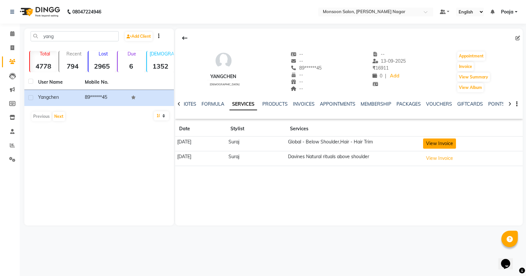
click at [444, 146] on button "View Invoice" at bounding box center [439, 144] width 33 height 10
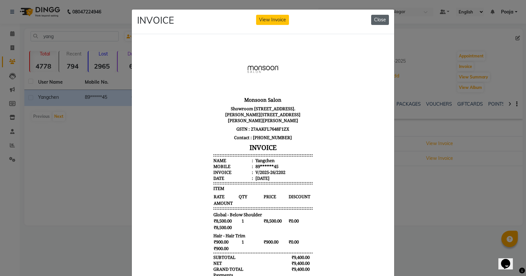
click at [372, 19] on button "Close" at bounding box center [380, 20] width 18 height 10
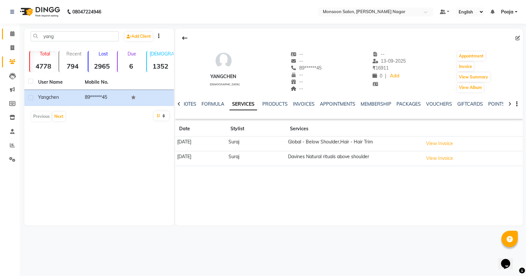
click at [5, 35] on link "Calendar" at bounding box center [10, 34] width 16 height 11
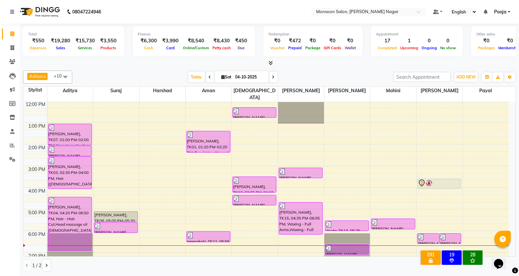
scroll to position [168, 0]
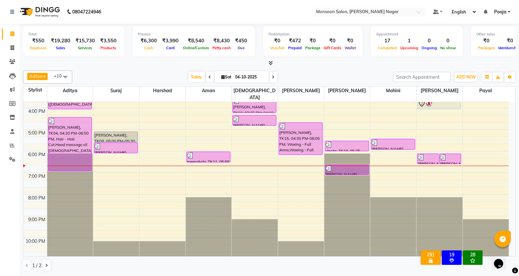
click at [273, 80] on span at bounding box center [274, 77] width 8 height 10
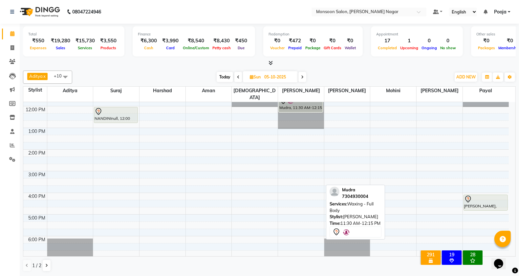
scroll to position [109, 0]
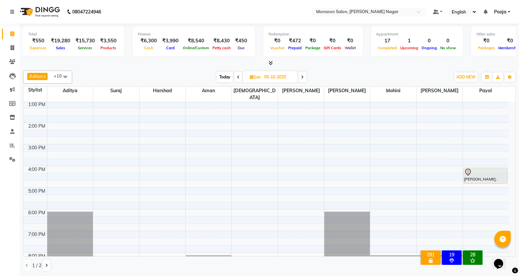
click at [223, 75] on span "Today" at bounding box center [225, 77] width 16 height 10
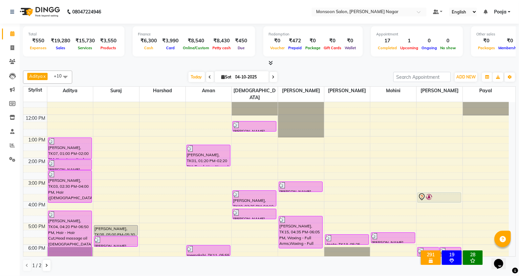
scroll to position [0, 0]
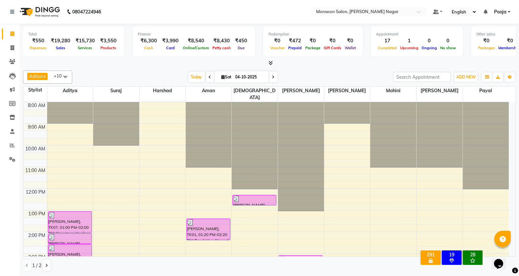
click at [206, 79] on span at bounding box center [210, 77] width 8 height 10
type input "03-10-2025"
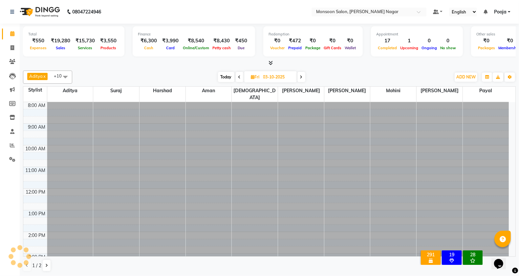
scroll to position [168, 0]
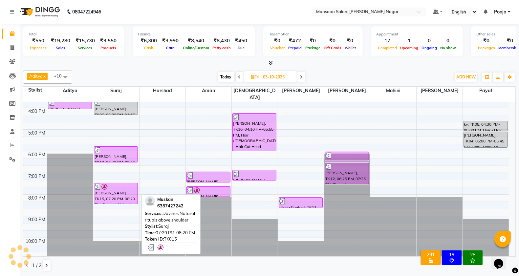
click at [109, 191] on div "Muskan, TK15, 07:20 PM-08:20 PM, Davines Natural rituals above shoulder" at bounding box center [115, 193] width 43 height 21
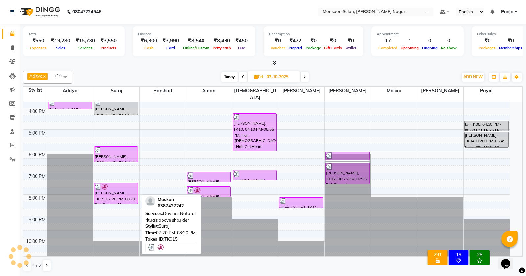
select select "3"
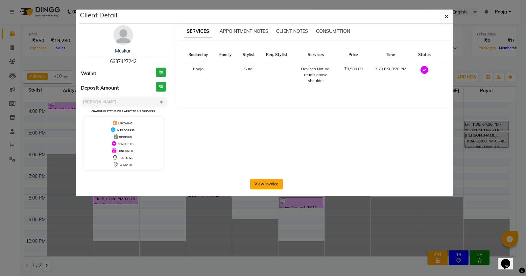
click at [270, 188] on button "View Invoice" at bounding box center [266, 184] width 33 height 11
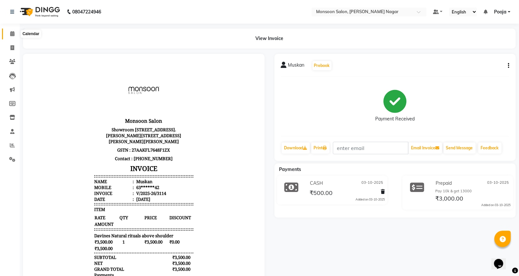
click at [10, 35] on icon at bounding box center [12, 33] width 4 height 5
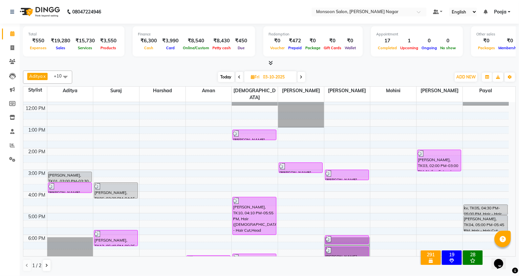
scroll to position [168, 0]
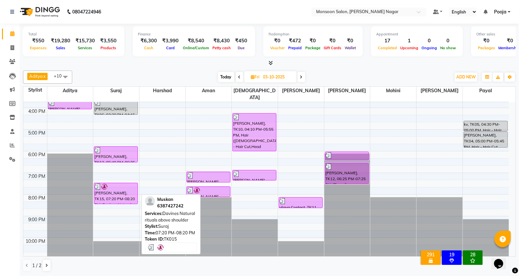
click at [117, 193] on div "Muskan, TK15, 07:20 PM-08:20 PM, Davines Natural rituals above shoulder" at bounding box center [115, 193] width 43 height 21
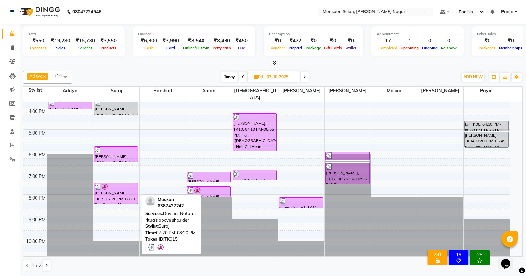
select select "3"
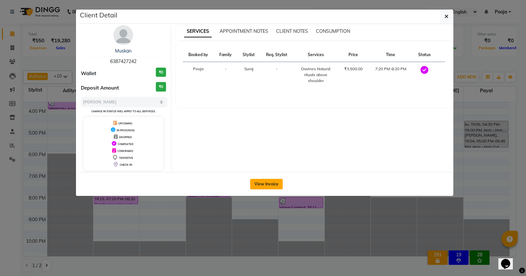
click at [257, 186] on button "View Invoice" at bounding box center [266, 184] width 33 height 11
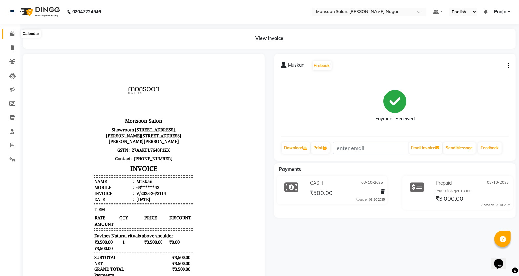
click at [13, 34] on icon at bounding box center [12, 33] width 4 height 5
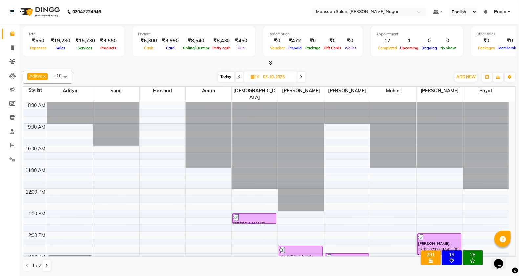
click at [222, 78] on span "Today" at bounding box center [226, 77] width 16 height 10
type input "04-10-2025"
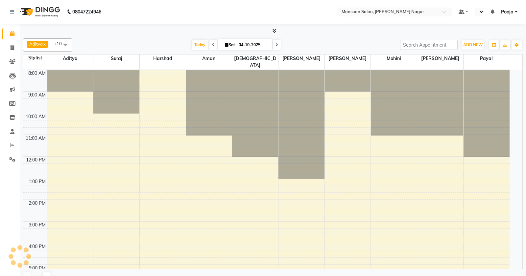
select select "en"
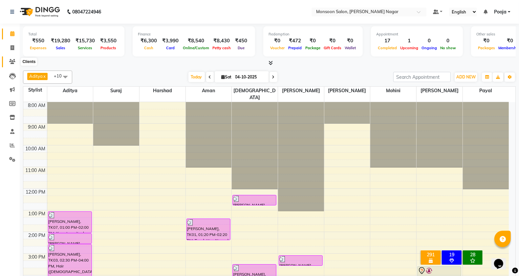
click at [12, 62] on icon at bounding box center [12, 61] width 6 height 5
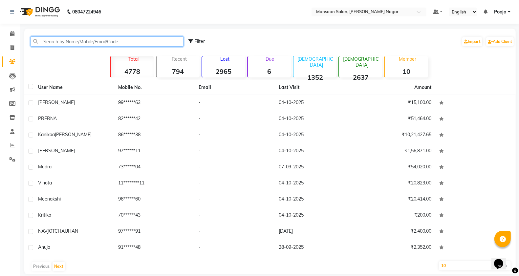
click at [85, 43] on input "text" at bounding box center [107, 41] width 153 height 10
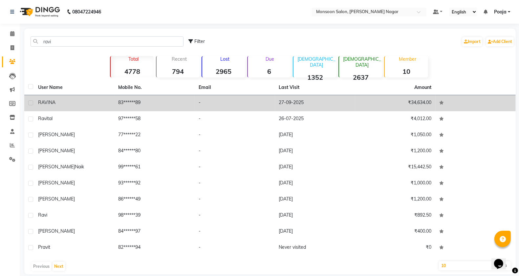
click at [319, 104] on td "27-09-2025" at bounding box center [315, 103] width 80 height 16
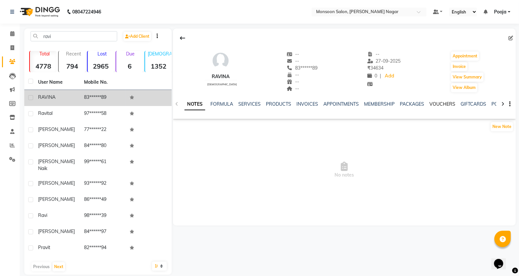
click at [438, 103] on link "VOUCHERS" at bounding box center [443, 104] width 26 height 6
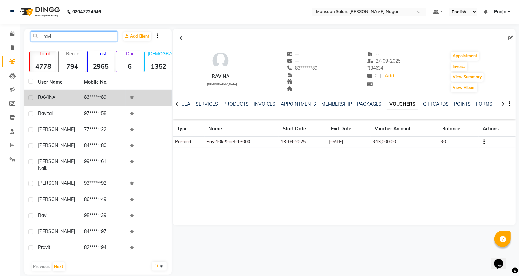
click at [89, 39] on input "ravi" at bounding box center [74, 36] width 87 height 10
type input "r"
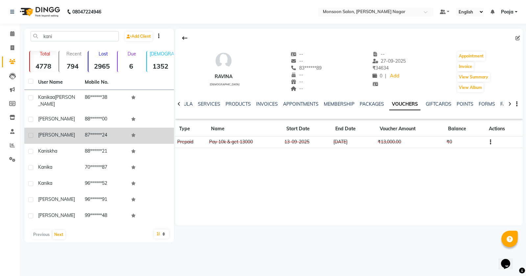
click at [102, 129] on td "87******24" at bounding box center [104, 136] width 47 height 16
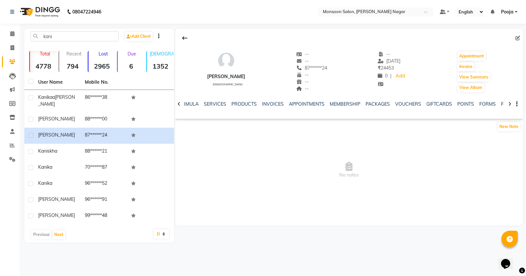
click at [390, 104] on ul "NOTES FORMULA SERVICES PRODUCTS INVOICES APPOINTMENTS MEMBERSHIP PACKAGES VOUCH…" at bounding box center [358, 104] width 417 height 7
click at [399, 104] on link "VOUCHERS" at bounding box center [408, 104] width 26 height 6
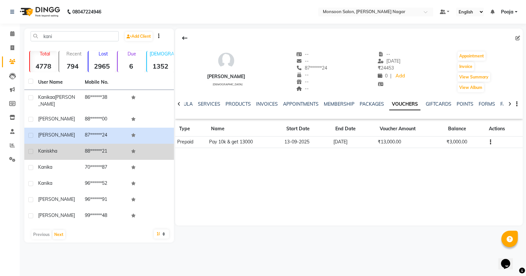
click at [94, 144] on td "88******21" at bounding box center [104, 152] width 47 height 16
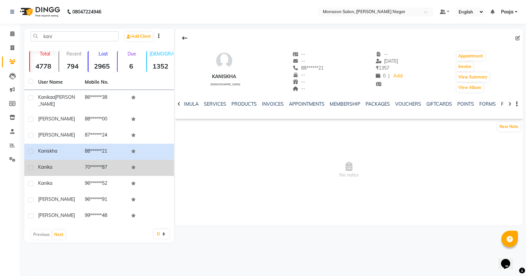
click at [114, 170] on td "70******87" at bounding box center [104, 168] width 47 height 16
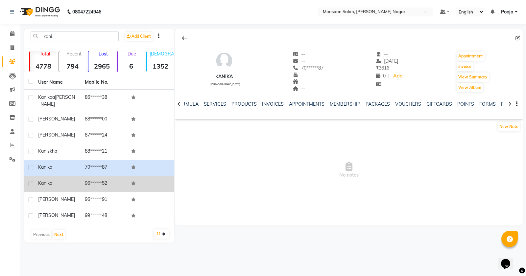
click at [104, 180] on td "96******52" at bounding box center [104, 184] width 47 height 16
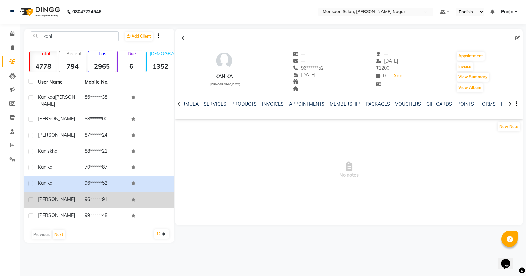
click at [106, 199] on td "96******91" at bounding box center [104, 200] width 47 height 16
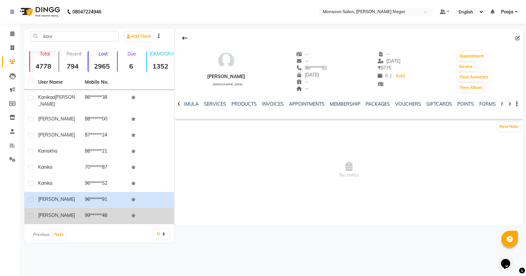
click at [105, 209] on td "99******48" at bounding box center [104, 216] width 47 height 16
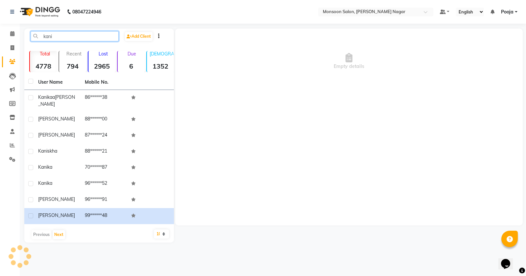
click at [79, 32] on input "kani" at bounding box center [75, 36] width 88 height 10
type input "k"
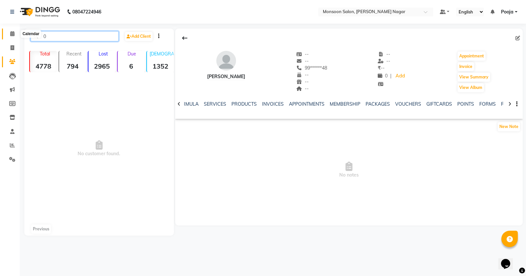
type input "0"
click at [9, 35] on span at bounding box center [12, 34] width 11 height 8
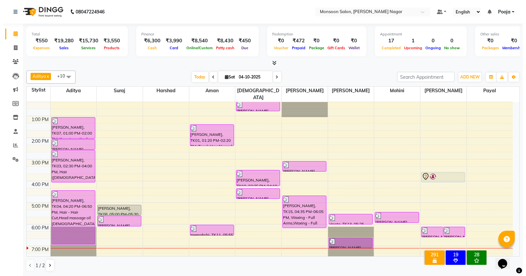
scroll to position [168, 0]
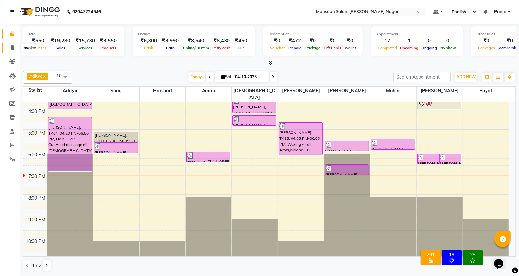
click at [12, 50] on icon at bounding box center [13, 47] width 4 height 5
select select "service"
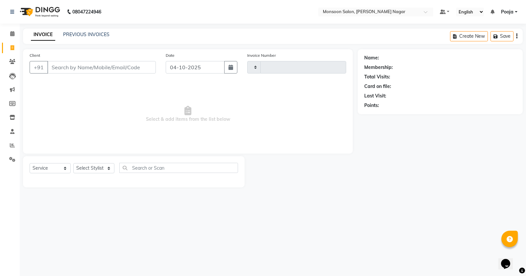
type input "3129"
select select "4905"
click at [77, 68] on input "Client" at bounding box center [101, 67] width 108 height 12
type input "9158722333"
click at [137, 64] on span "Add Client" at bounding box center [139, 67] width 26 height 7
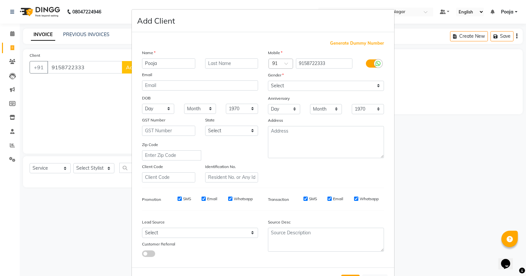
type input "Pooja"
click at [313, 87] on select "Select [DEMOGRAPHIC_DATA] [DEMOGRAPHIC_DATA] Other Prefer Not To Say" at bounding box center [326, 86] width 116 height 10
select select "[DEMOGRAPHIC_DATA]"
click at [268, 81] on select "Select [DEMOGRAPHIC_DATA] [DEMOGRAPHIC_DATA] Other Prefer Not To Say" at bounding box center [326, 86] width 116 height 10
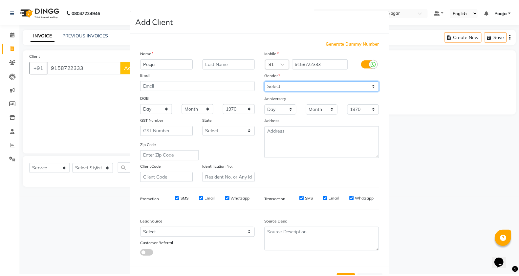
scroll to position [25, 0]
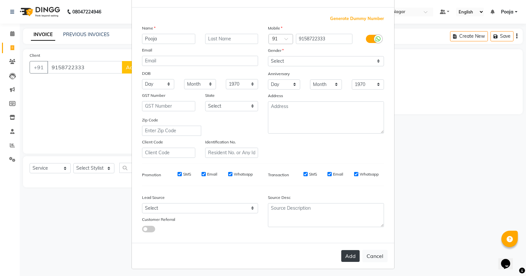
click at [347, 250] on button "Add" at bounding box center [350, 256] width 18 height 12
type input "91******33"
select select
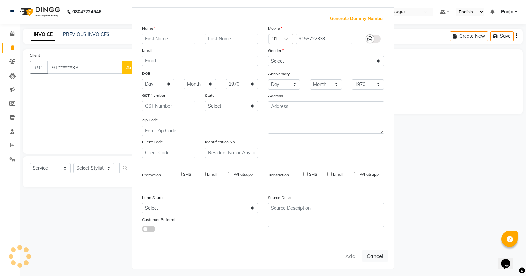
select select
checkbox input "false"
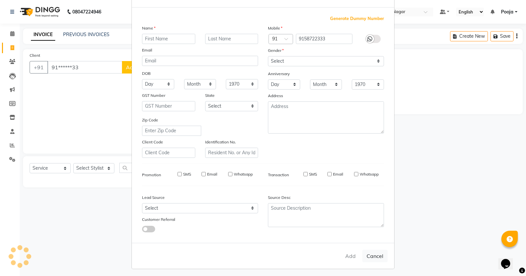
checkbox input "false"
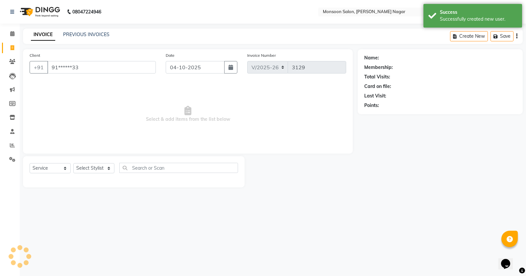
select select "1: Object"
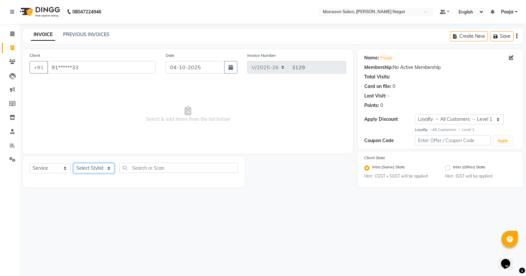
click at [84, 171] on select "Select Stylist [PERSON_NAME] [PERSON_NAME] [PERSON_NAME] [PERSON_NAME] [PERSON_…" at bounding box center [93, 168] width 41 height 10
select select "62989"
click at [73, 163] on select "Select Stylist [PERSON_NAME] [PERSON_NAME] [PERSON_NAME] [PERSON_NAME] [PERSON_…" at bounding box center [93, 168] width 41 height 10
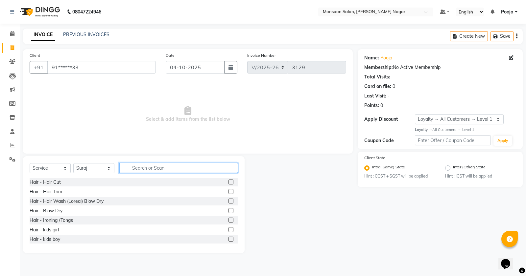
click at [158, 166] on input "text" at bounding box center [178, 168] width 119 height 10
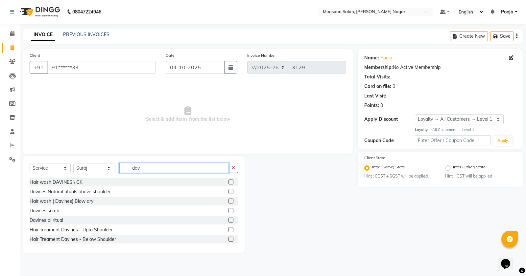
type input "dav"
click at [228, 201] on label at bounding box center [230, 201] width 5 height 5
click at [228, 201] on input "checkbox" at bounding box center [230, 201] width 4 height 4
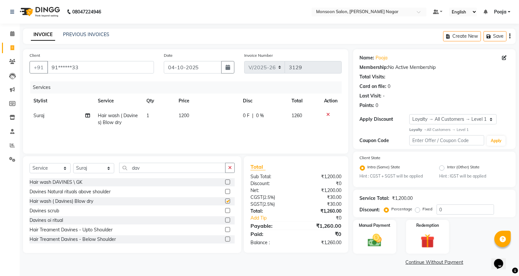
checkbox input "false"
click at [510, 39] on button "button" at bounding box center [510, 36] width 1 height 15
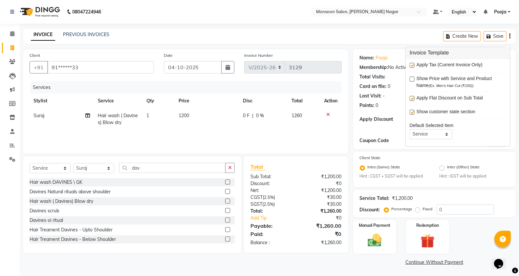
click at [412, 67] on label at bounding box center [412, 65] width 5 height 5
click at [412, 67] on input "checkbox" at bounding box center [412, 66] width 4 height 4
checkbox input "false"
click at [403, 79] on div "Total Visits:" at bounding box center [434, 77] width 149 height 7
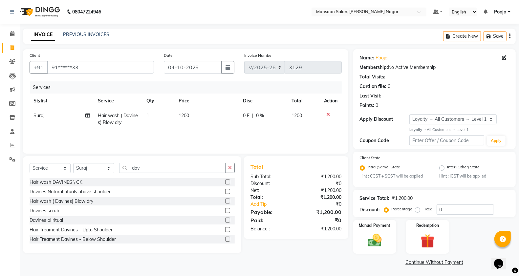
scroll to position [0, 0]
click at [373, 236] on img at bounding box center [374, 240] width 23 height 16
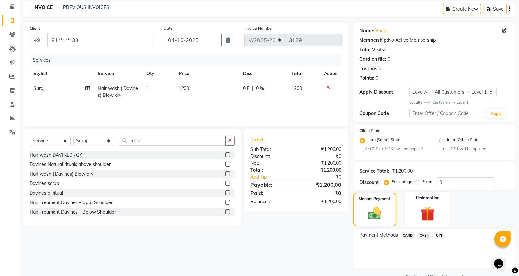
scroll to position [42, 0]
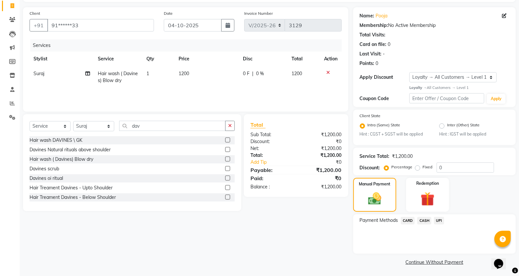
click at [425, 219] on span "CASH" at bounding box center [425, 221] width 14 height 8
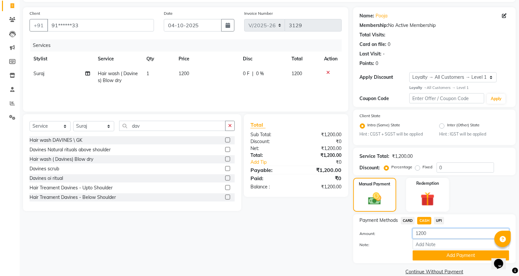
drag, startPoint x: 445, startPoint y: 236, endPoint x: 393, endPoint y: 239, distance: 52.0
click at [393, 240] on div "Amount: 1200 Note: Add Payment" at bounding box center [434, 245] width 149 height 32
type input "1100"
click at [426, 254] on button "Add Payment" at bounding box center [461, 256] width 97 height 10
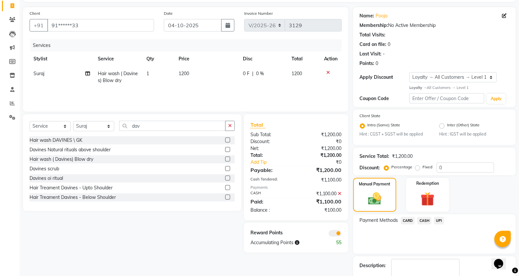
click at [440, 219] on span "UPI" at bounding box center [439, 221] width 10 height 8
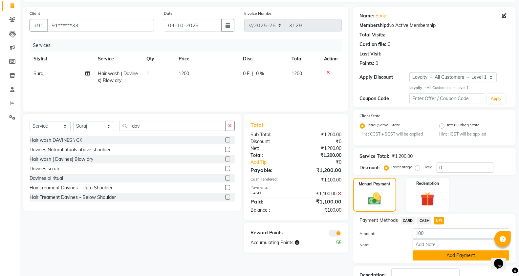
click at [439, 255] on button "Add Payment" at bounding box center [461, 256] width 97 height 10
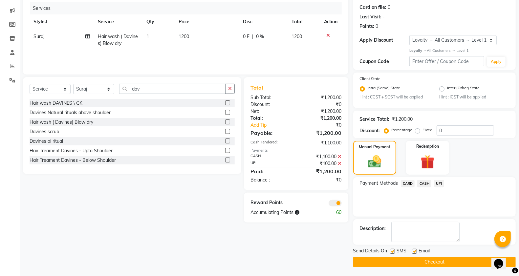
scroll to position [80, 0]
click at [438, 261] on button "Checkout" at bounding box center [435, 262] width 163 height 10
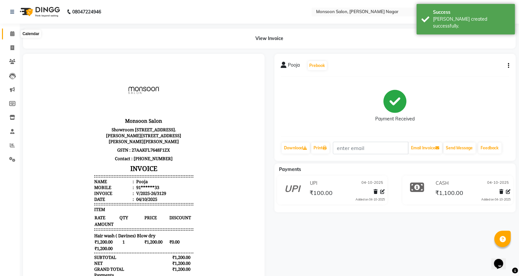
click at [12, 35] on icon at bounding box center [12, 33] width 4 height 5
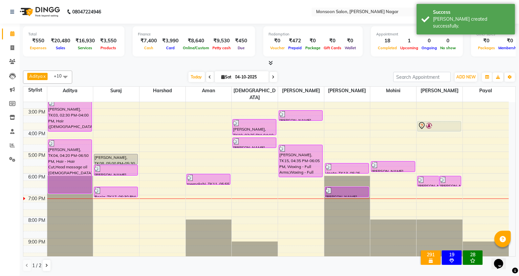
scroll to position [168, 0]
